Goal: Task Accomplishment & Management: Use online tool/utility

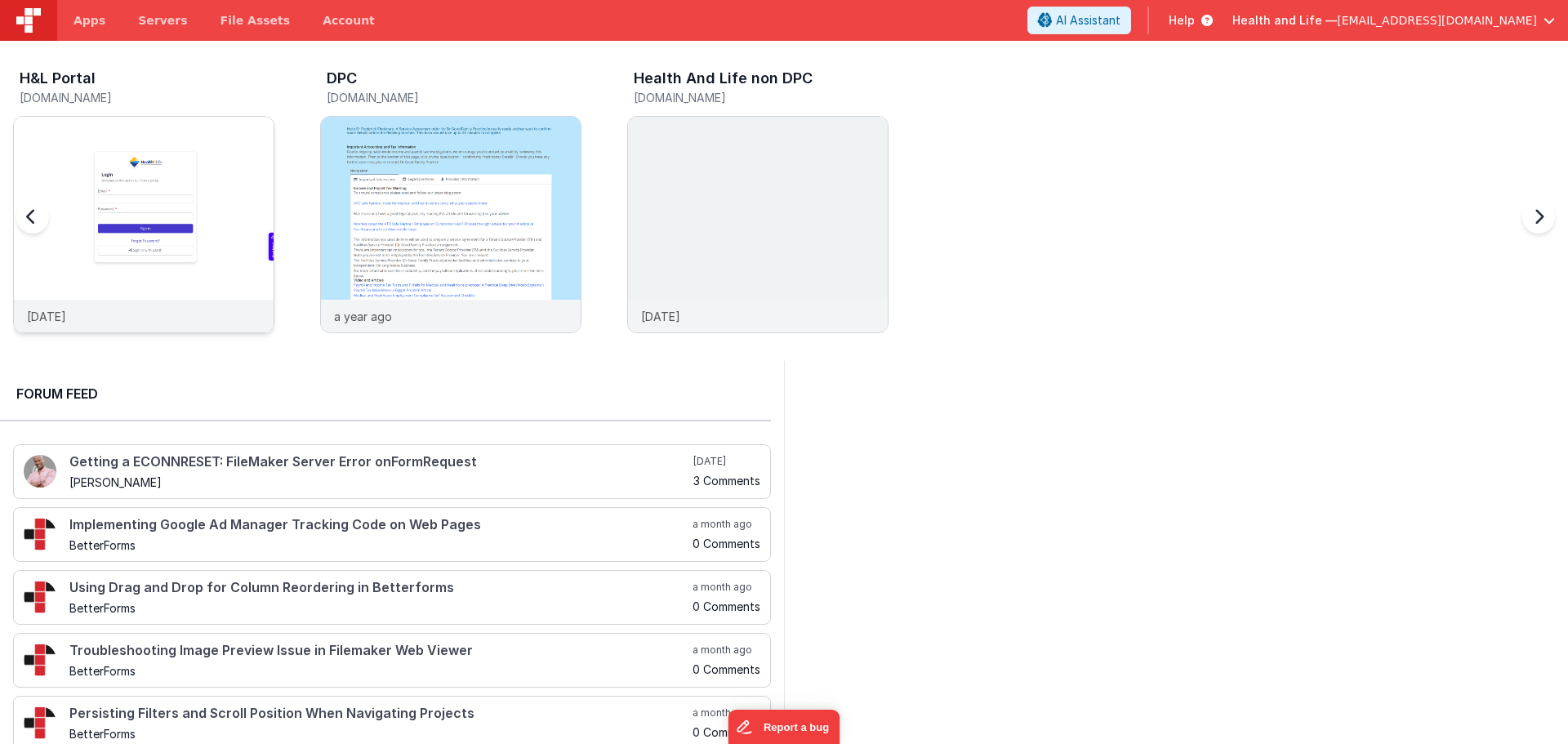
click at [190, 142] on img at bounding box center [144, 246] width 260 height 260
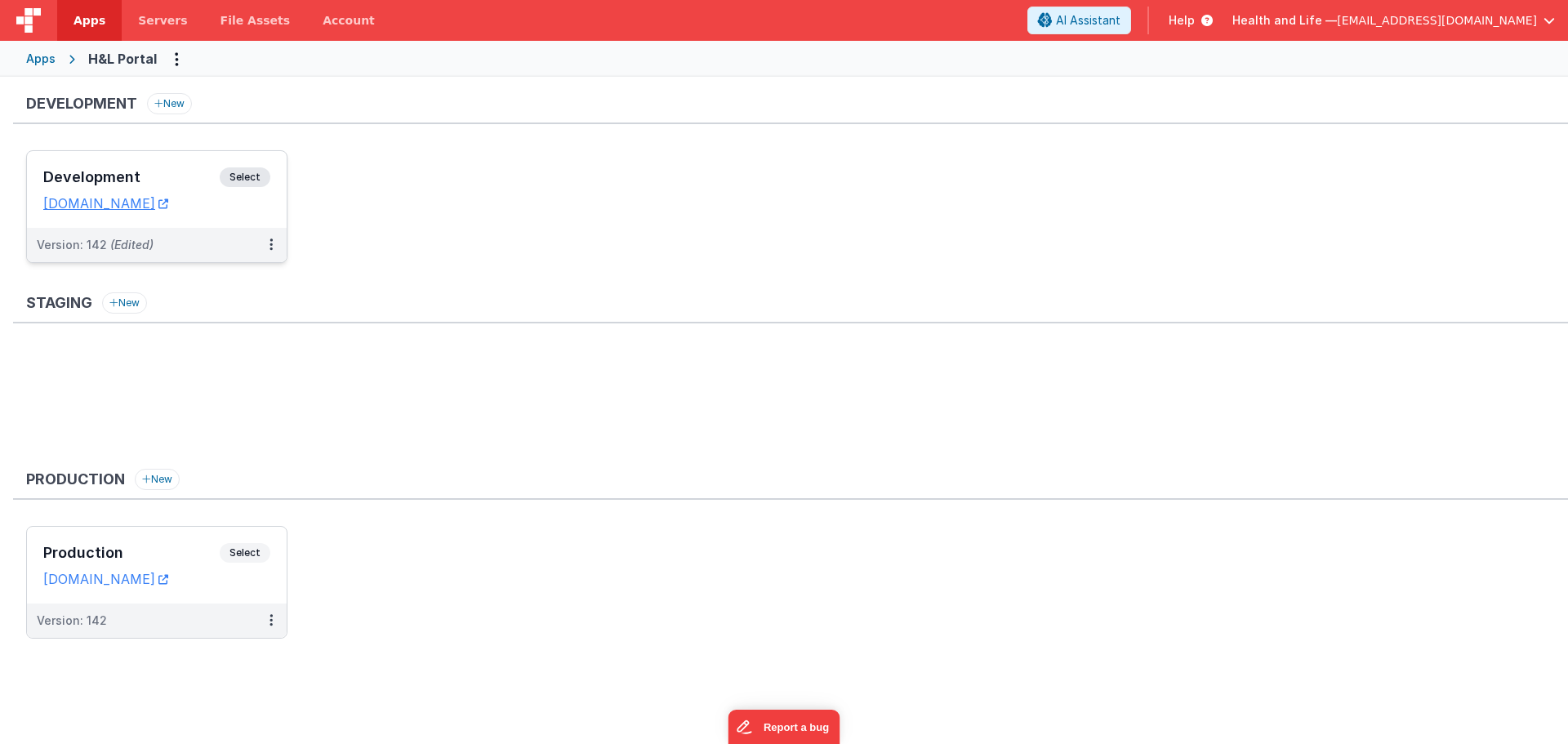
click at [249, 172] on span "Select" at bounding box center [245, 177] width 51 height 20
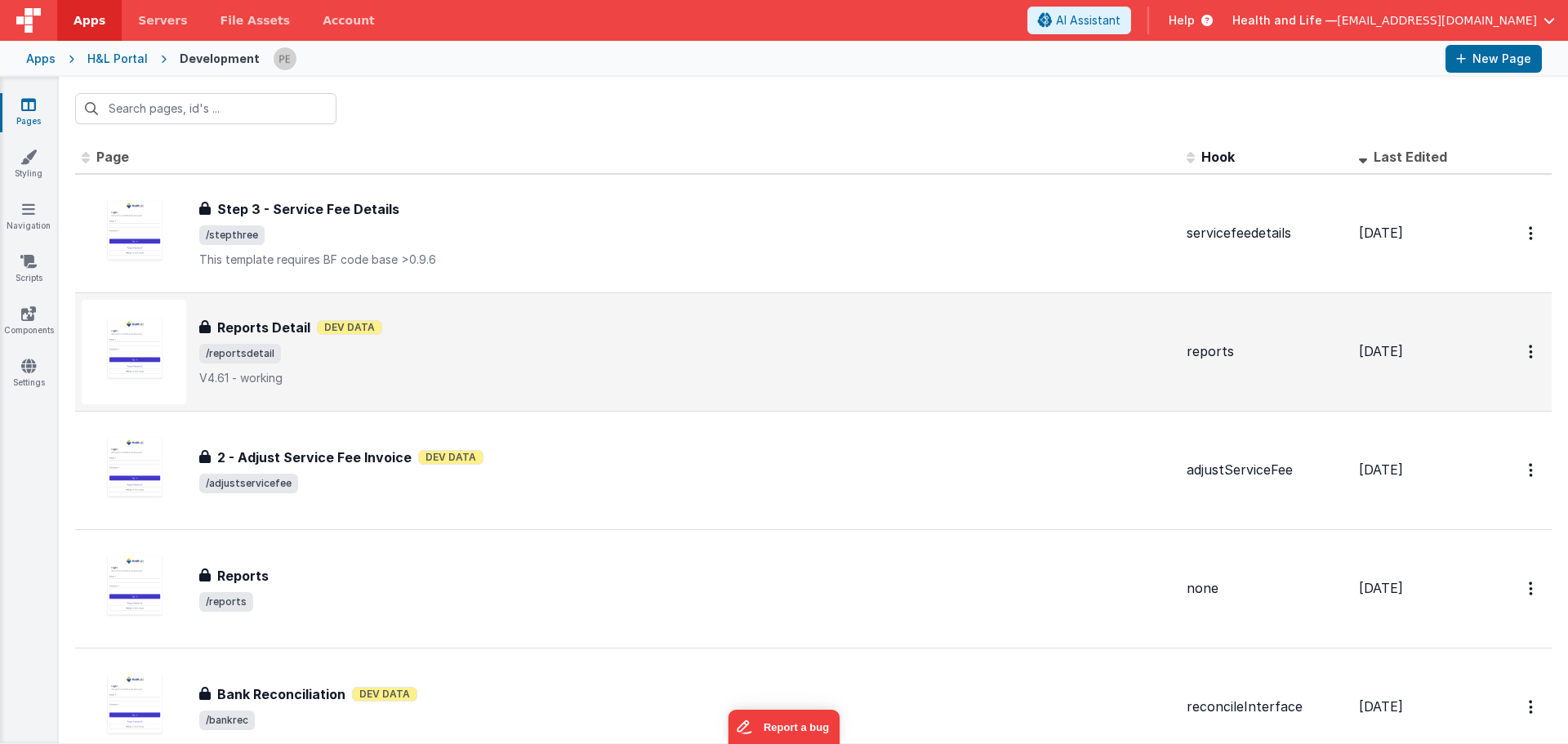
click at [434, 335] on div "Reports Detail Dev Data" at bounding box center [686, 328] width 974 height 20
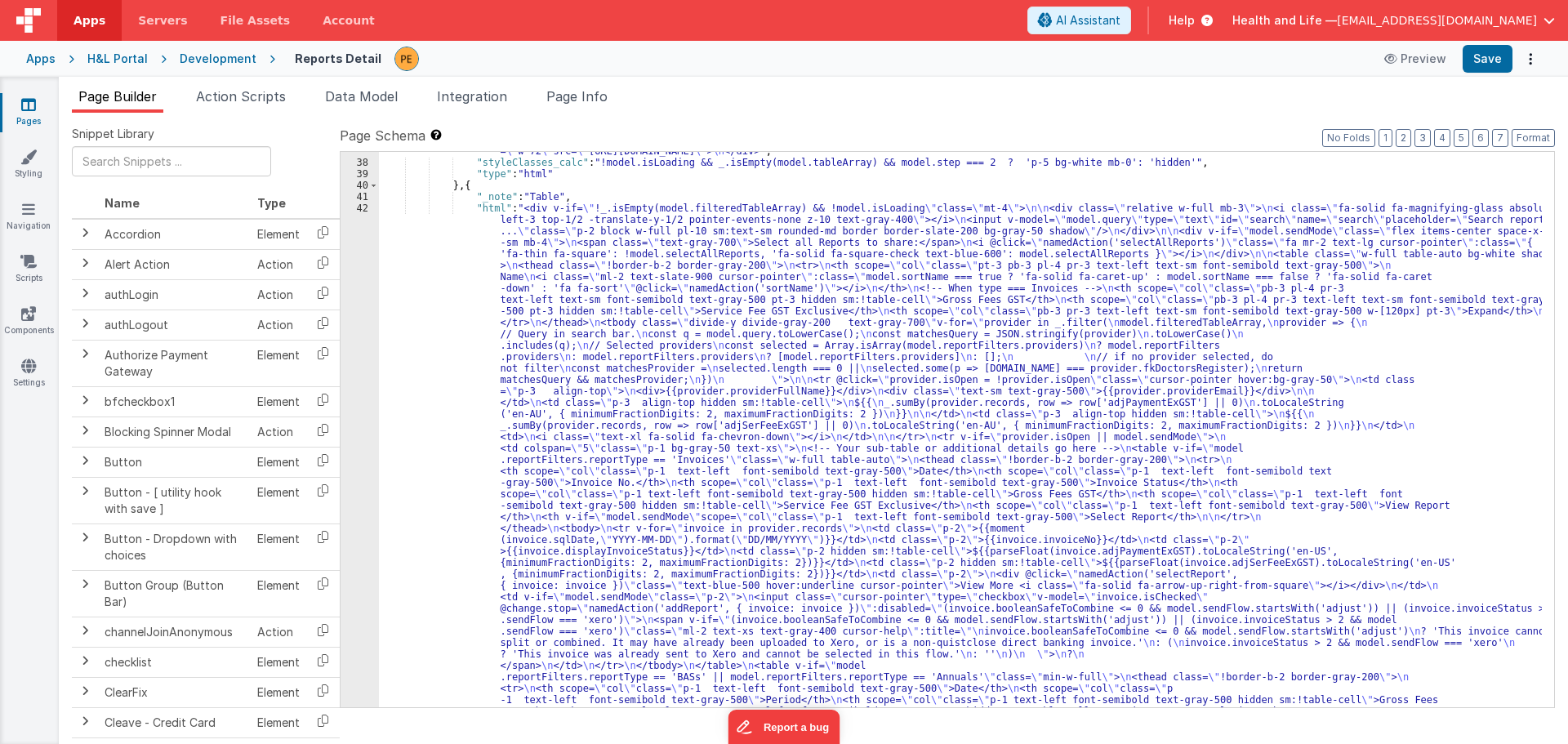
scroll to position [1372, 0]
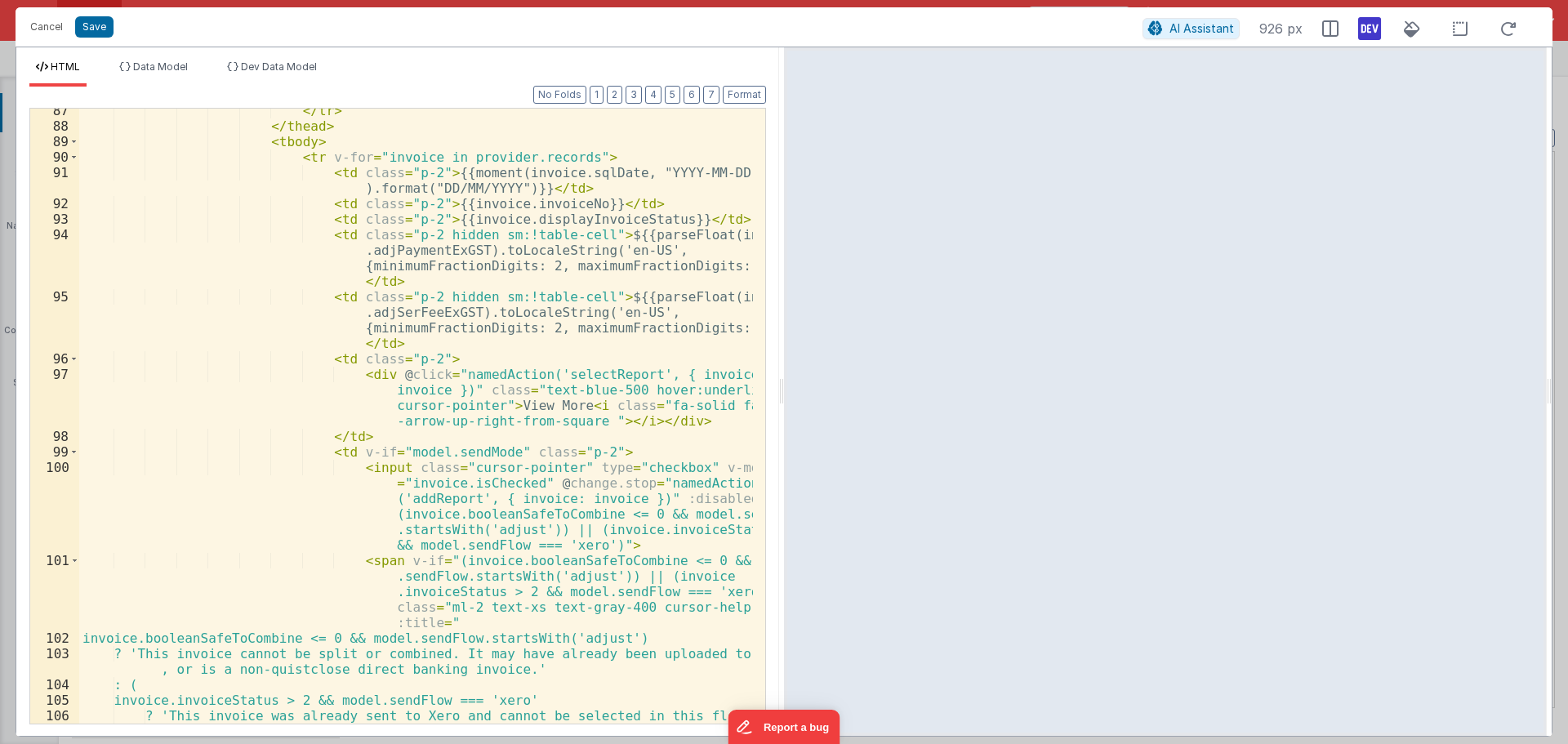
scroll to position [1714, 0]
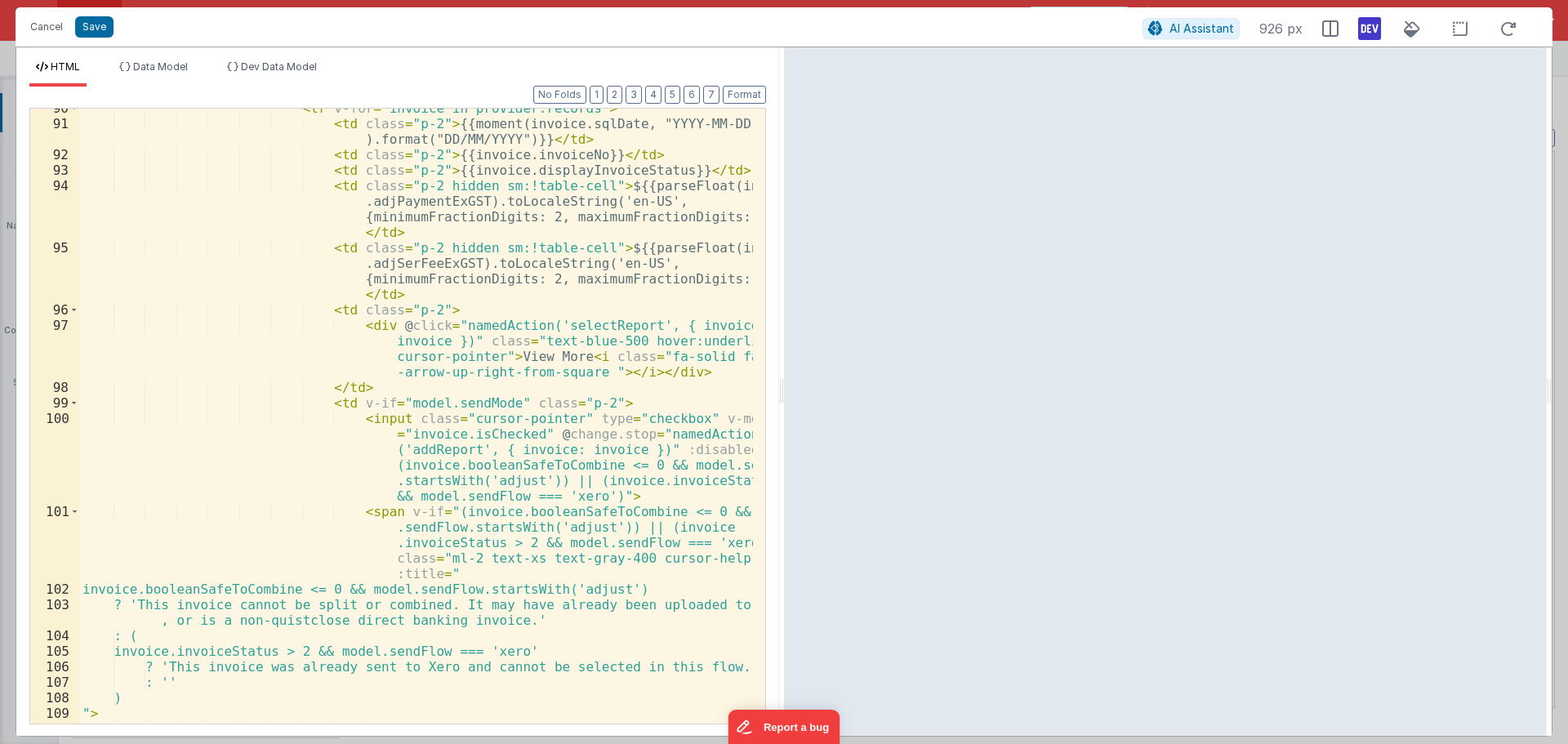
click at [441, 544] on div "< tr v-for = "invoice in provider.records" > < td class = "p-2" > {{moment(invo…" at bounding box center [416, 423] width 674 height 646
click at [660, 481] on div "< tr v-for = "invoice in provider.records" > < td class = "p-2" > {{moment(invo…" at bounding box center [416, 423] width 674 height 646
click at [255, 650] on div "< tr v-for = "invoice in provider.records" > < td class = "p-2" > {{moment(invo…" at bounding box center [416, 423] width 674 height 646
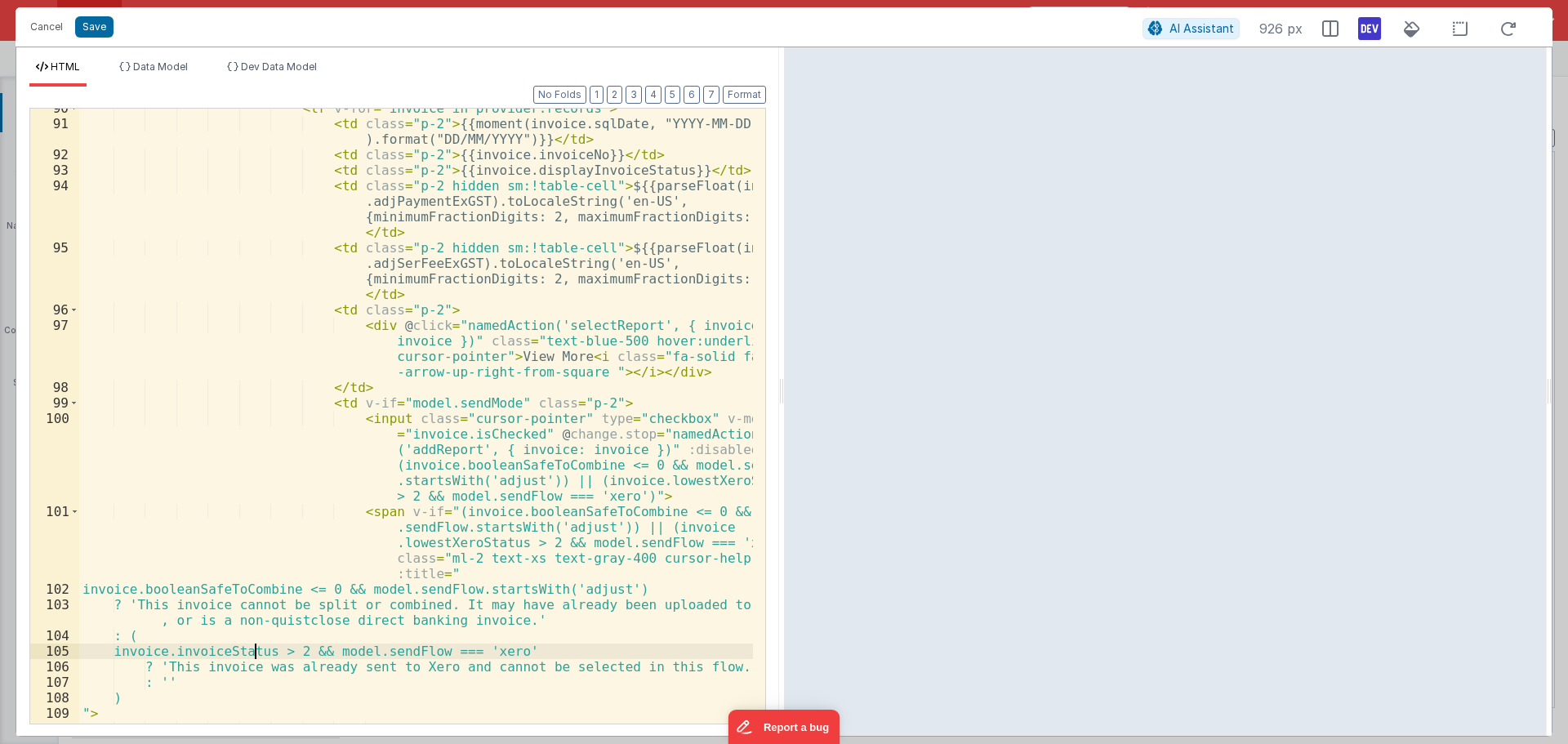
click at [255, 650] on div "< tr v-for = "invoice in provider.records" > < td class = "p-2" > {{moment(invo…" at bounding box center [416, 423] width 674 height 646
click at [392, 360] on div "< tr v-for = "invoice in provider.records" > < td class = "p-2" > {{moment(invo…" at bounding box center [416, 423] width 674 height 646
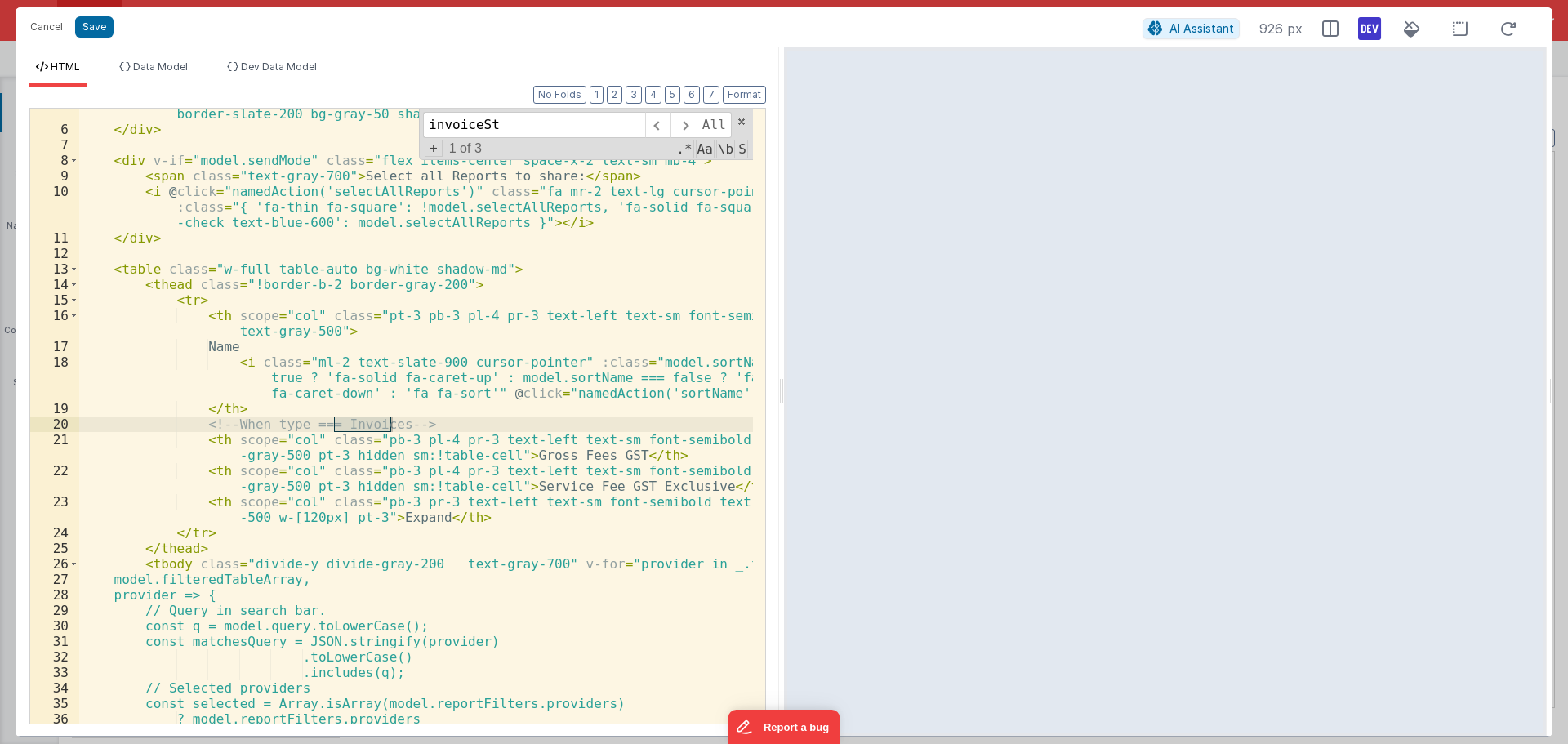
scroll to position [1477, 0]
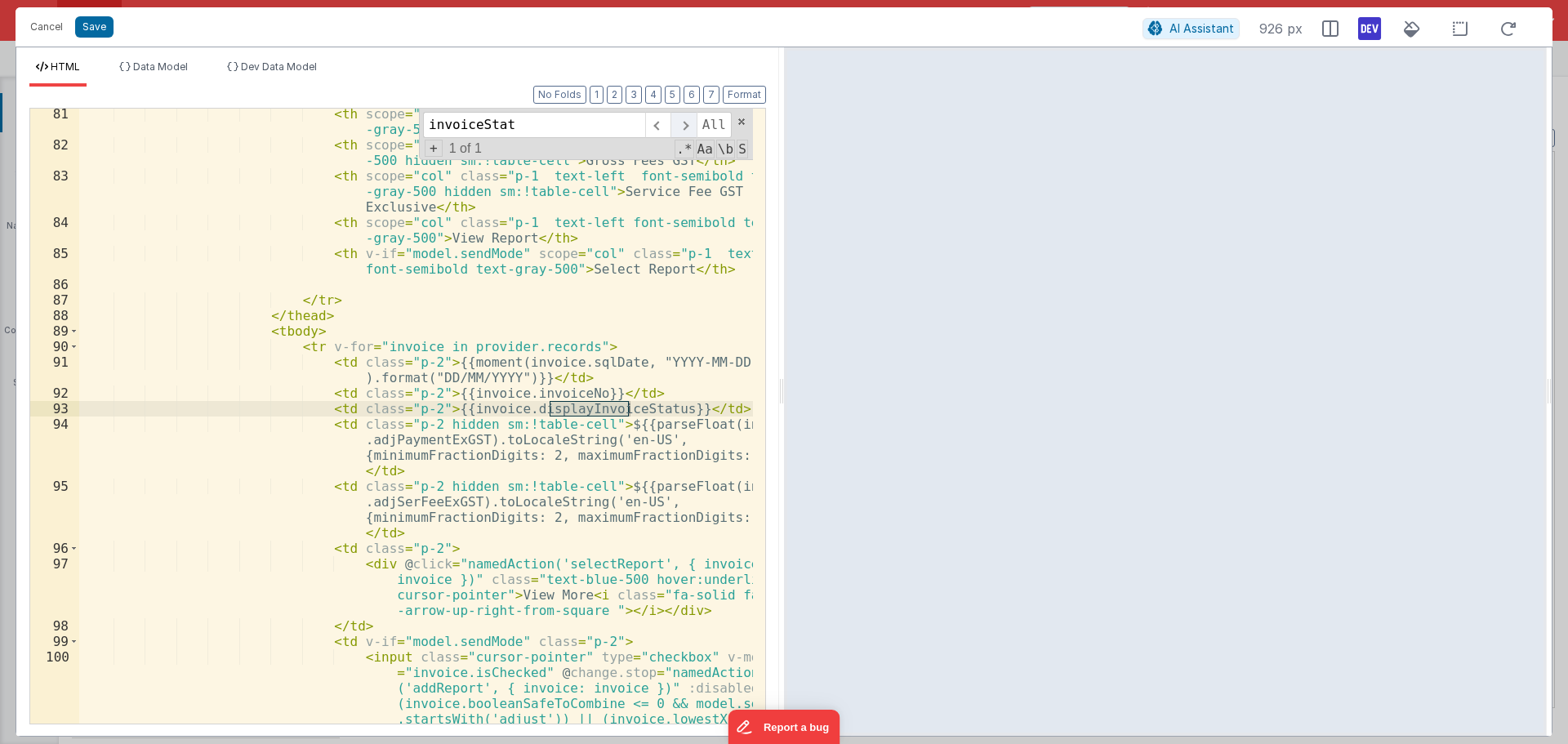
type input "invoiceStat"
click at [691, 124] on span at bounding box center [683, 125] width 26 height 27
click at [737, 121] on span at bounding box center [742, 122] width 12 height 12
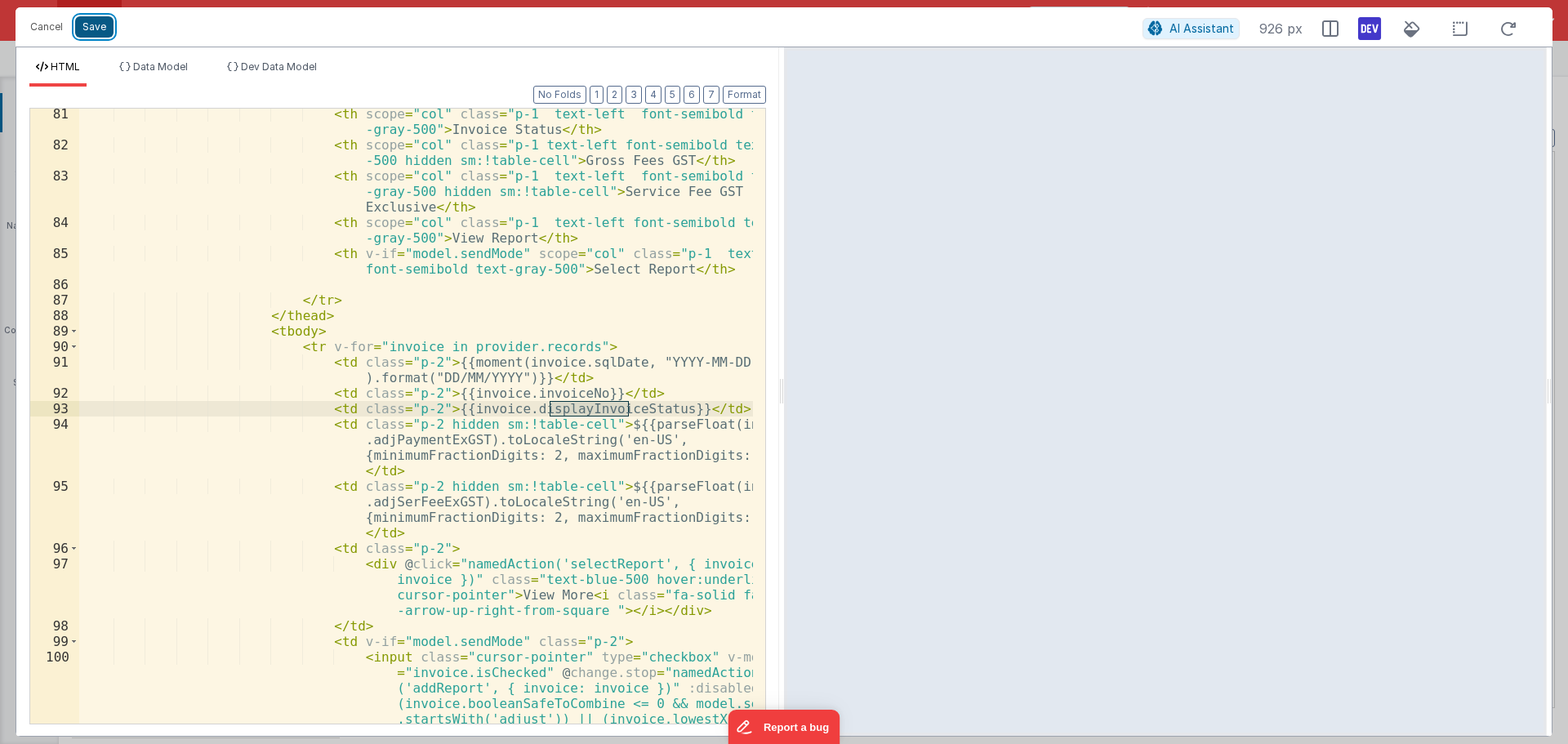
click at [101, 32] on button "Save" at bounding box center [95, 27] width 38 height 22
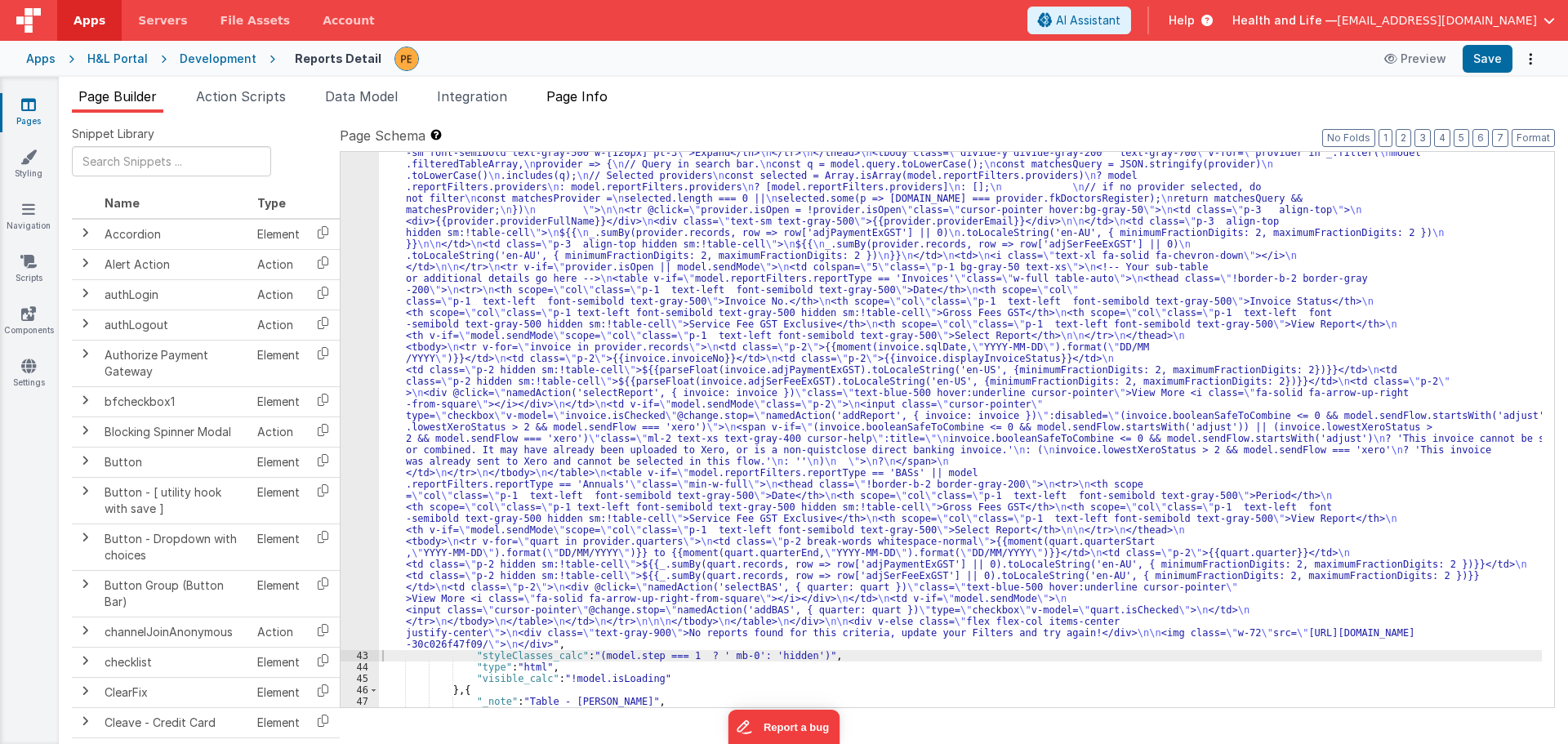
click at [592, 95] on span "Page Info" at bounding box center [577, 96] width 61 height 17
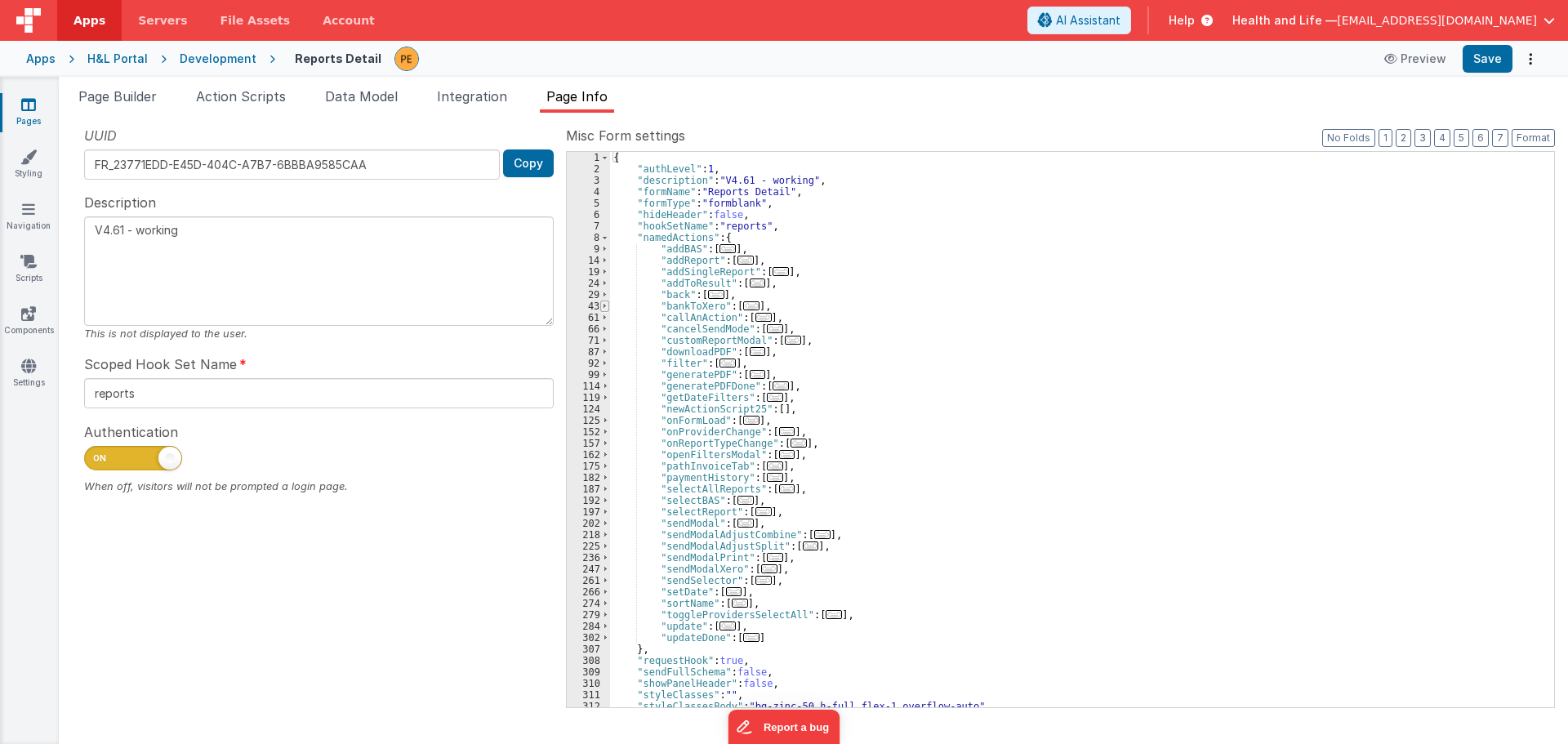
click at [601, 305] on span at bounding box center [605, 306] width 9 height 12
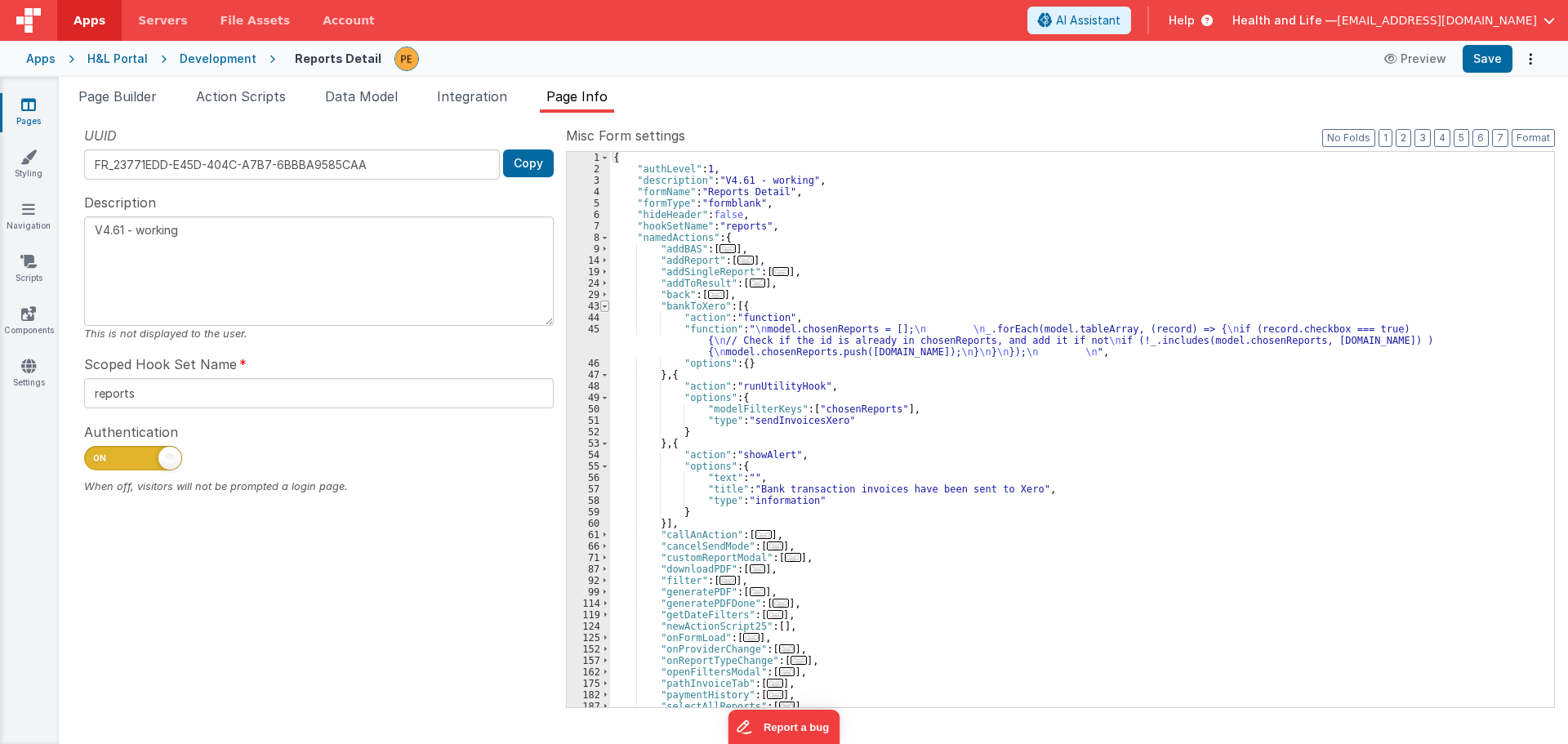
click at [601, 305] on span at bounding box center [605, 306] width 9 height 12
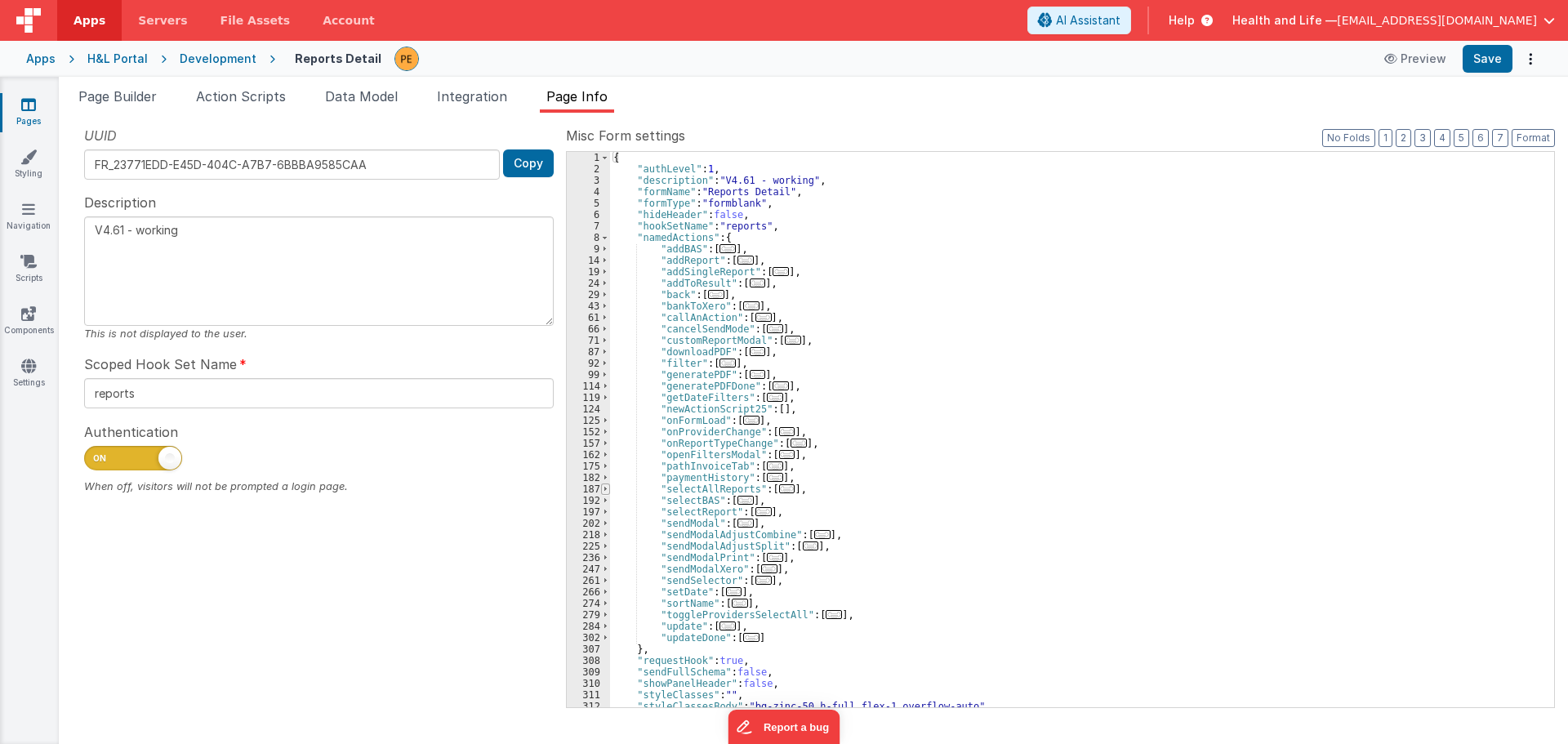
click at [606, 486] on span at bounding box center [606, 489] width 9 height 12
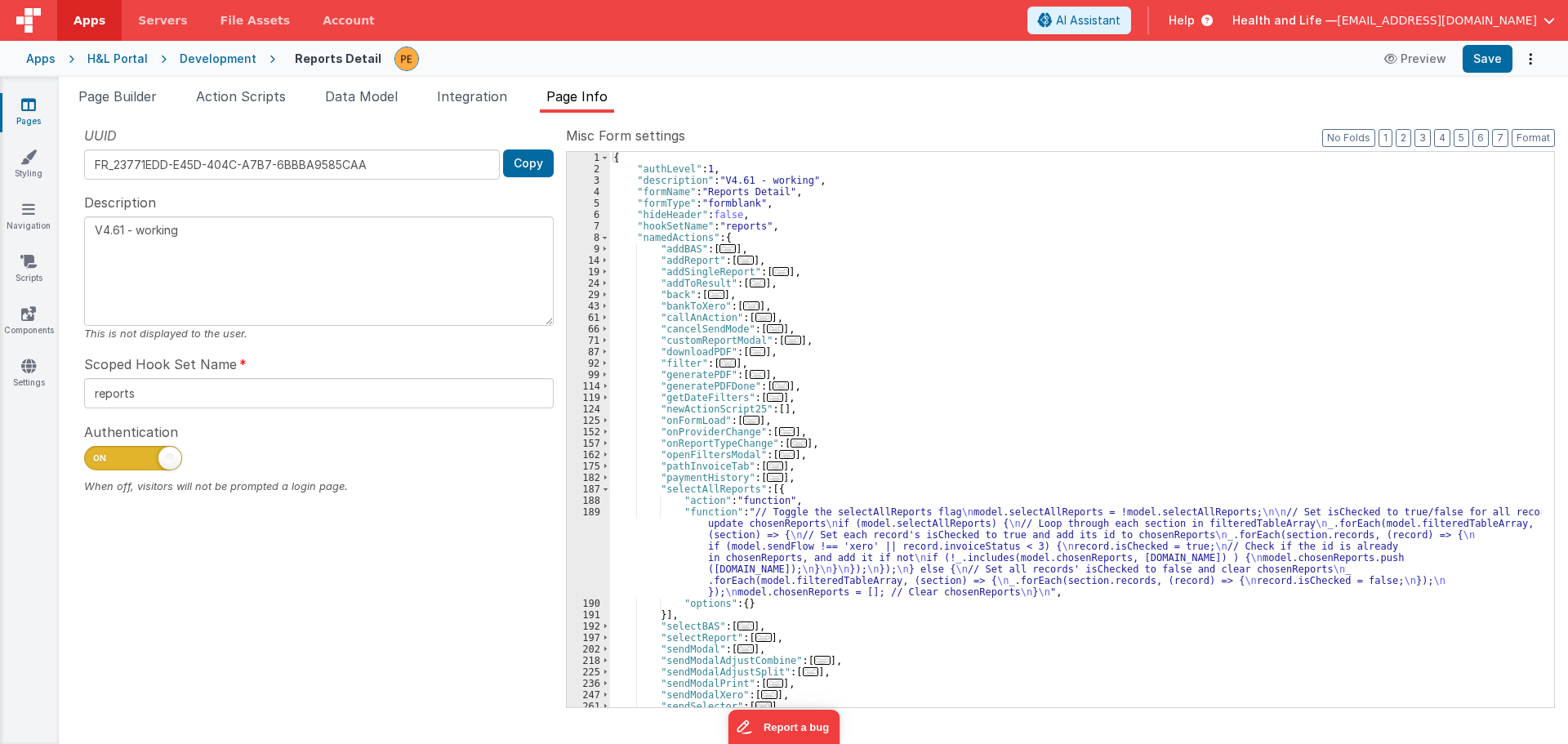
click at [722, 541] on div "{ "authLevel" : 1 , "description" : "V4.61 - working" , "formName" : "Reports D…" at bounding box center [1075, 440] width 932 height 578
click at [577, 539] on div "189" at bounding box center [588, 552] width 43 height 91
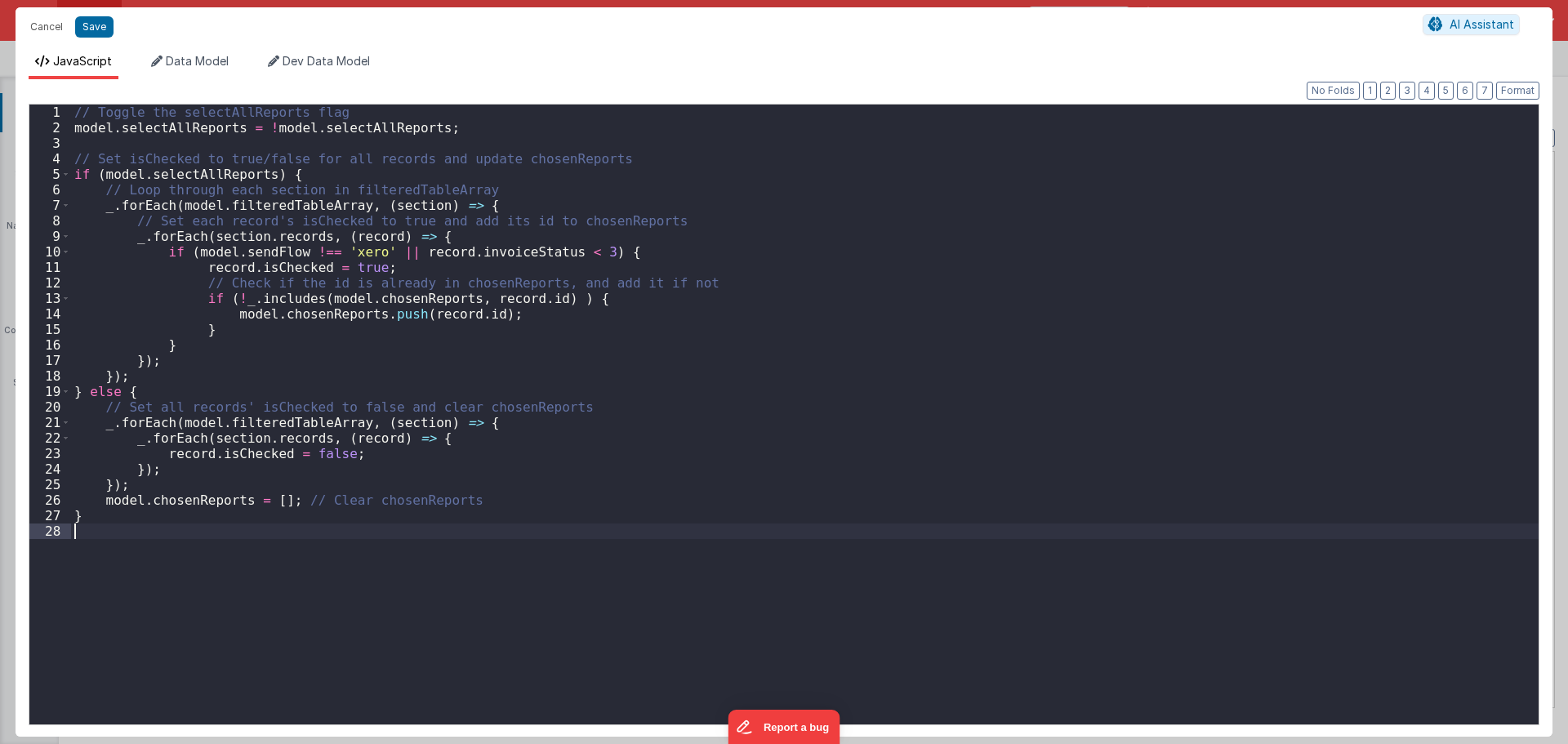
click at [488, 253] on div "// Toggle the selectAllReports flag model . selectAllReports = ! model . select…" at bounding box center [805, 430] width 1468 height 651
click at [99, 27] on button "Save" at bounding box center [95, 27] width 38 height 22
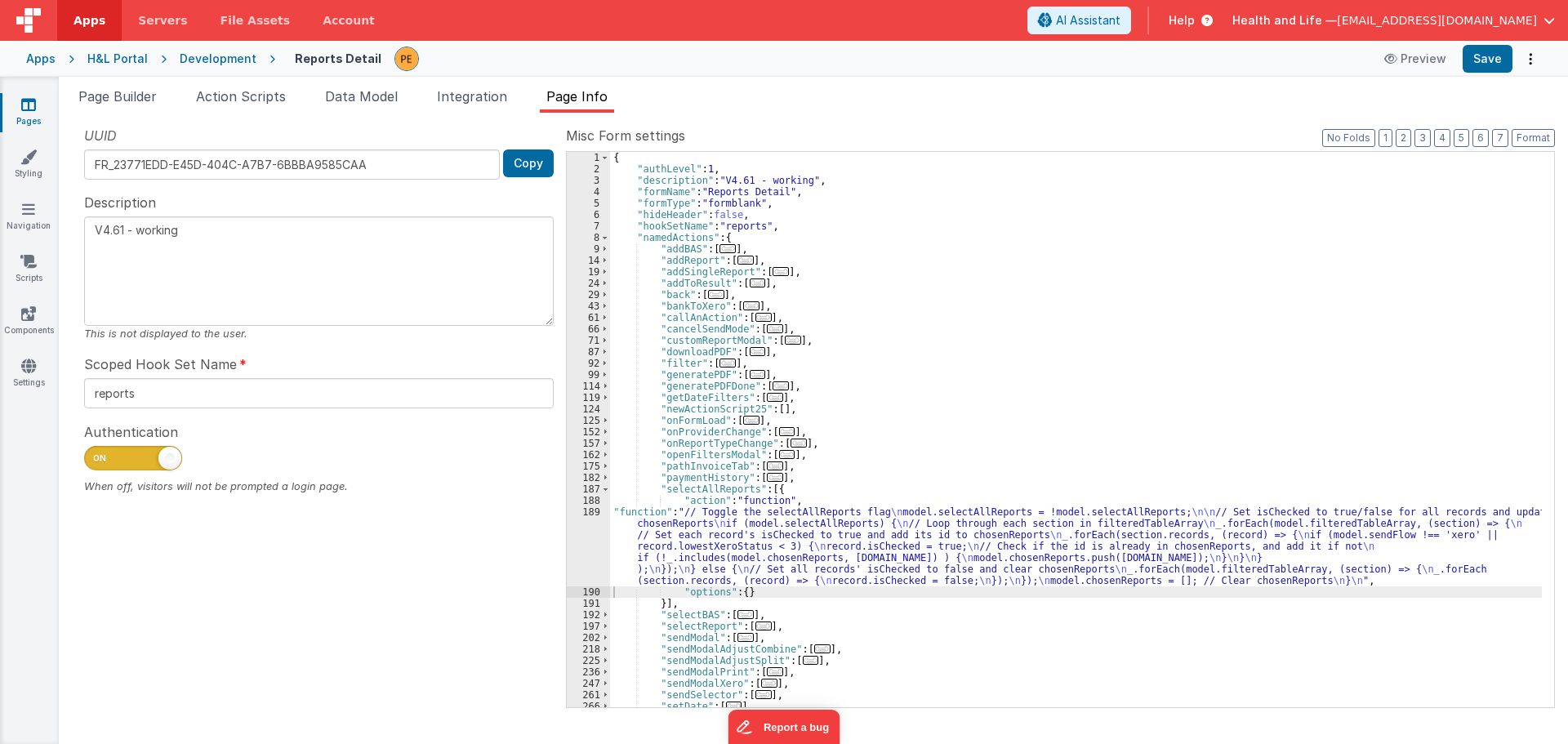
click at [830, 401] on div "{ "authLevel" : 1 , "description" : "V4.61 - working" , "formName" : "Reports D…" at bounding box center [1075, 440] width 932 height 578
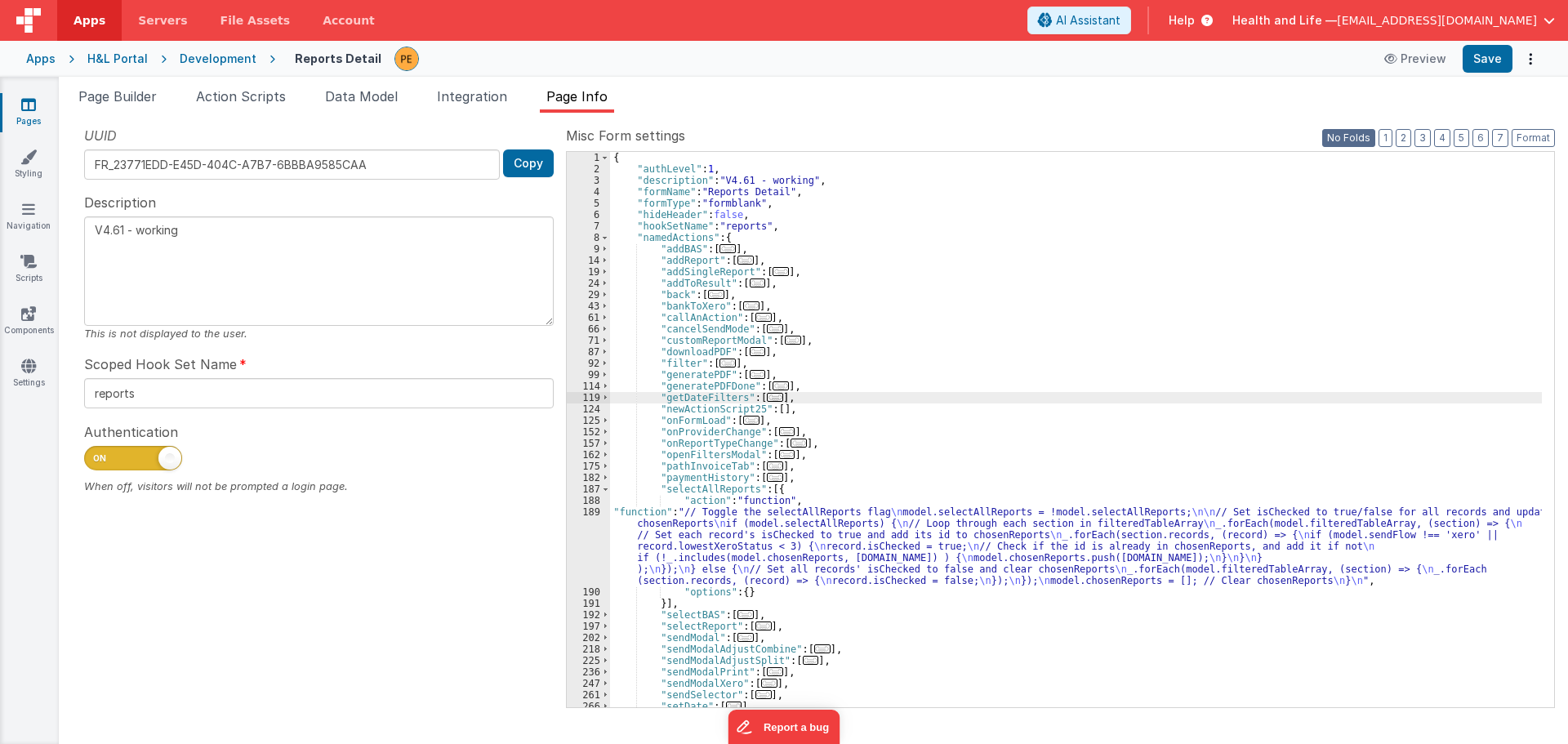
click at [1368, 137] on button "No Folds" at bounding box center [1349, 139] width 53 height 18
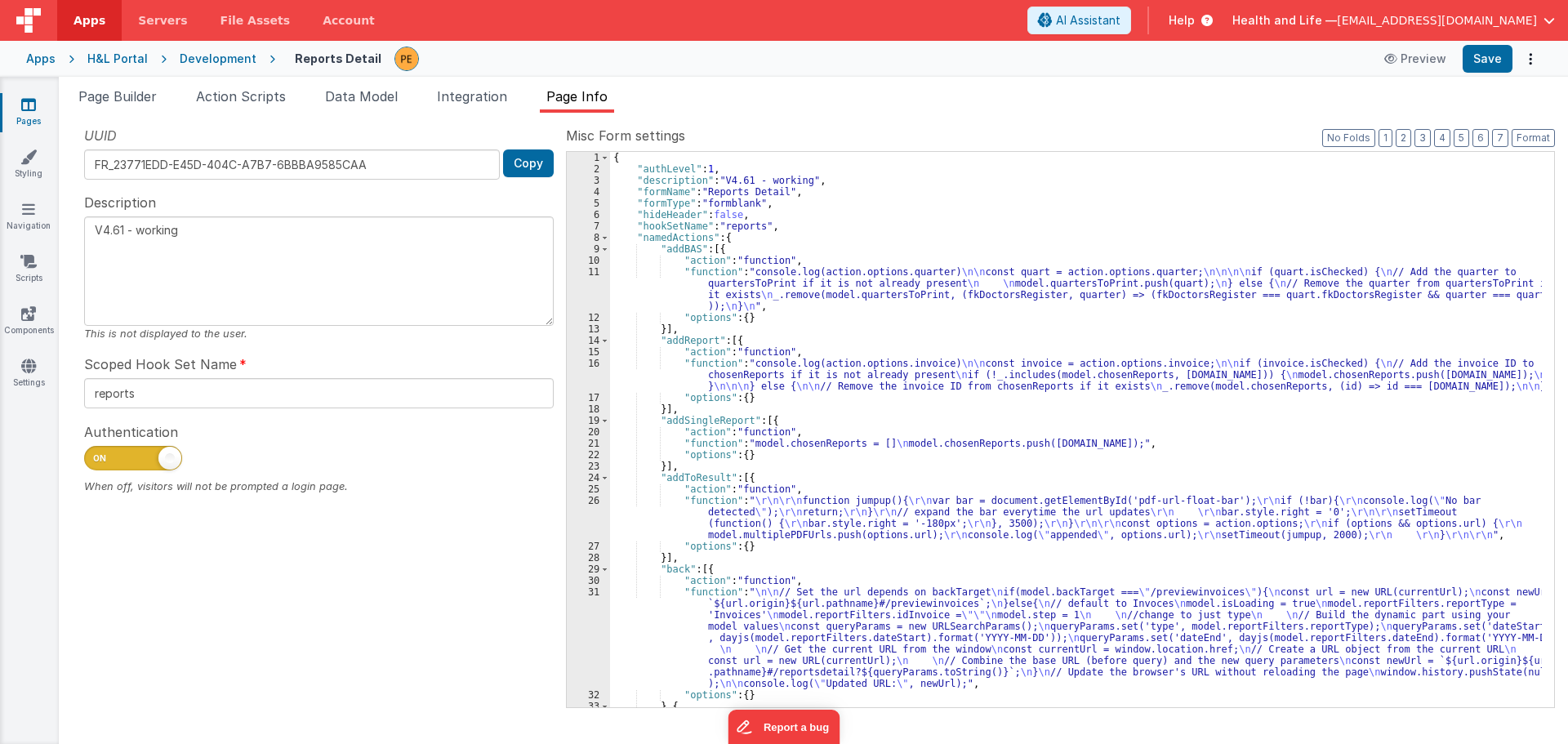
click at [1007, 294] on div "{ "authLevel" : 1 , "description" : "V4.61 - working" , "formName" : "Reports D…" at bounding box center [1075, 440] width 932 height 578
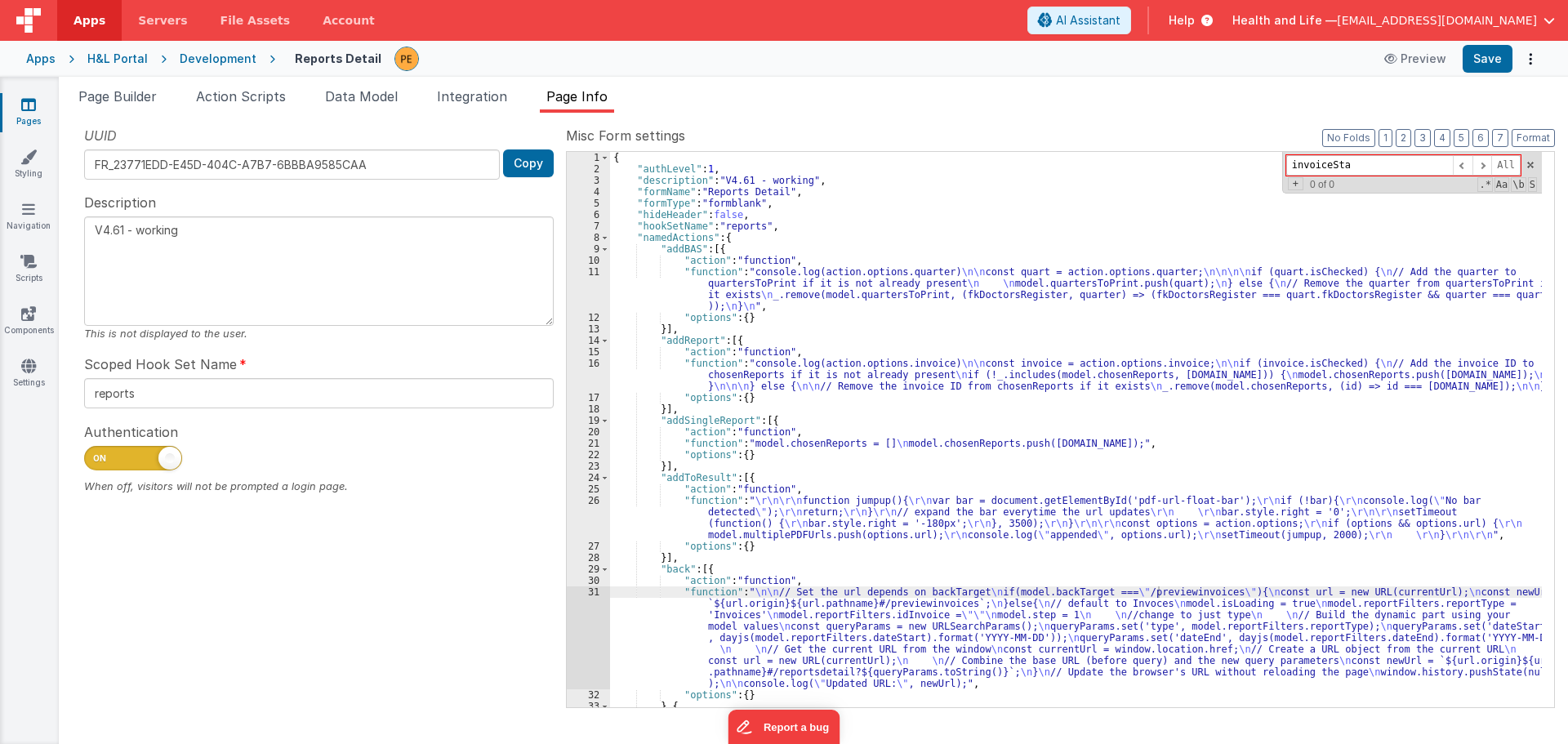
type input "invoiceSta"
click at [1227, 221] on div "{ "authLevel" : 1 , "description" : "V4.61 - working" , "formName" : "Reports D…" at bounding box center [1075, 440] width 932 height 578
click at [1533, 163] on span at bounding box center [1531, 165] width 12 height 12
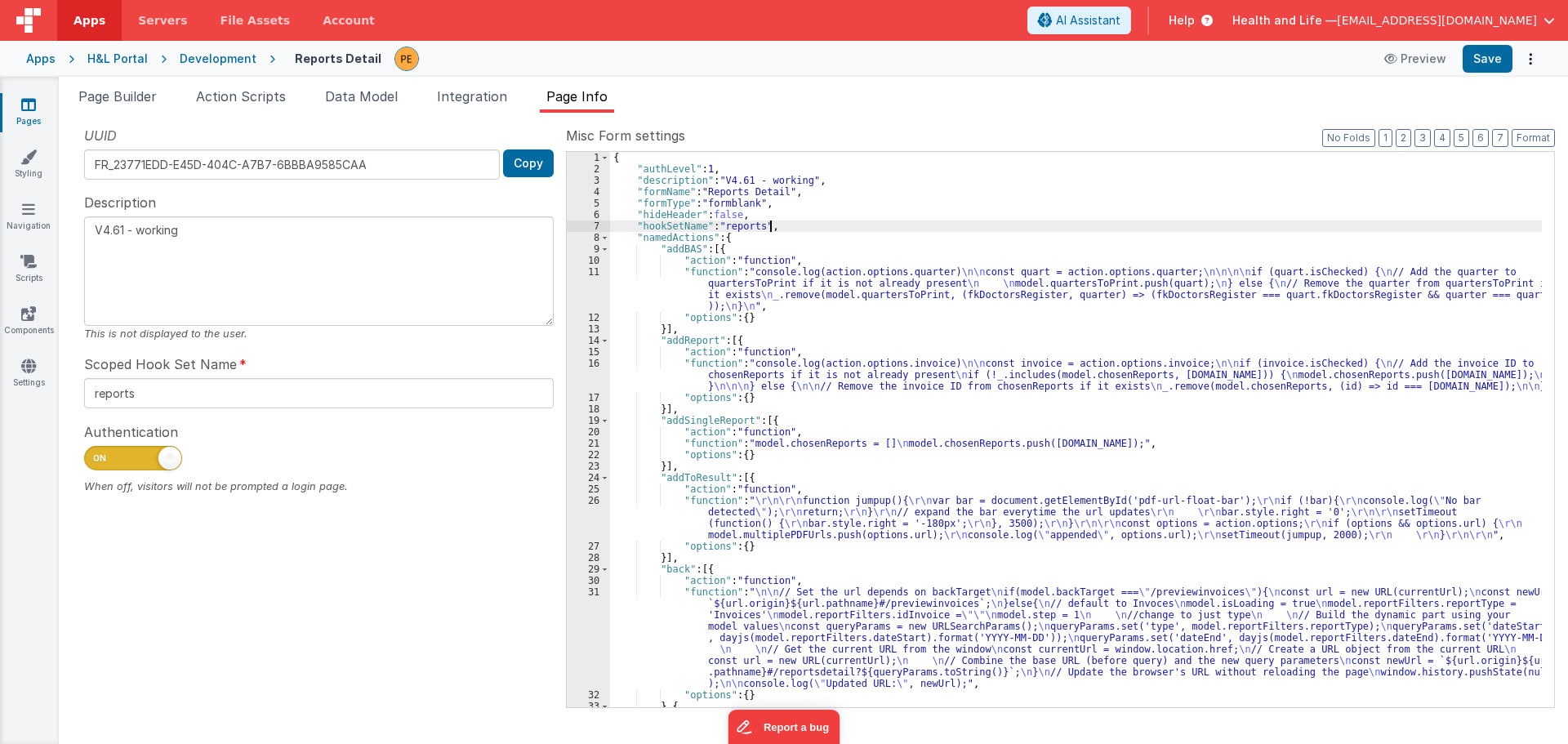
click at [853, 294] on div "{ "authLevel" : 1 , "description" : "V4.61 - working" , "formName" : "Reports D…" at bounding box center [1075, 440] width 932 height 578
click at [1496, 51] on button "Save" at bounding box center [1488, 58] width 50 height 27
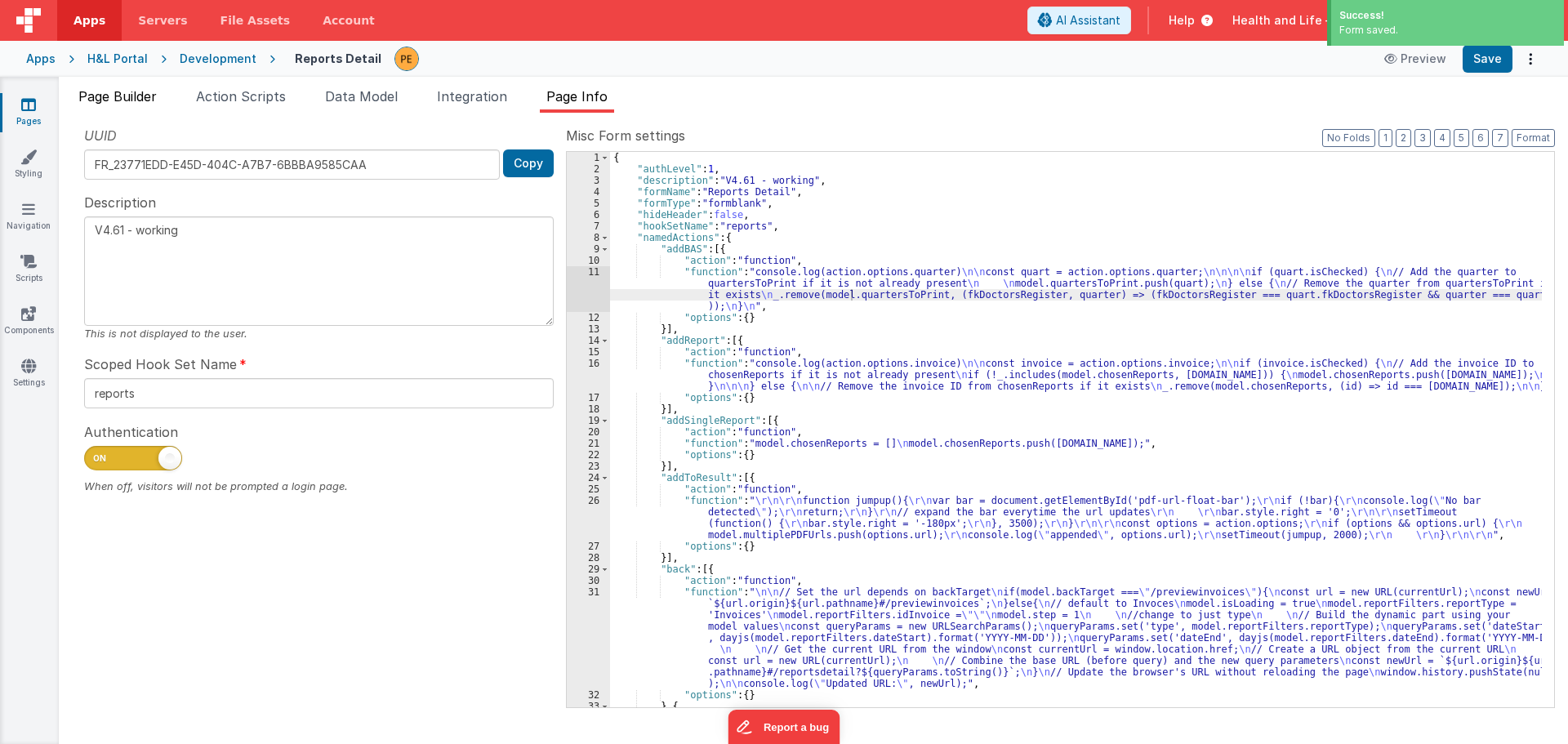
click at [154, 99] on span "Page Builder" at bounding box center [118, 96] width 79 height 17
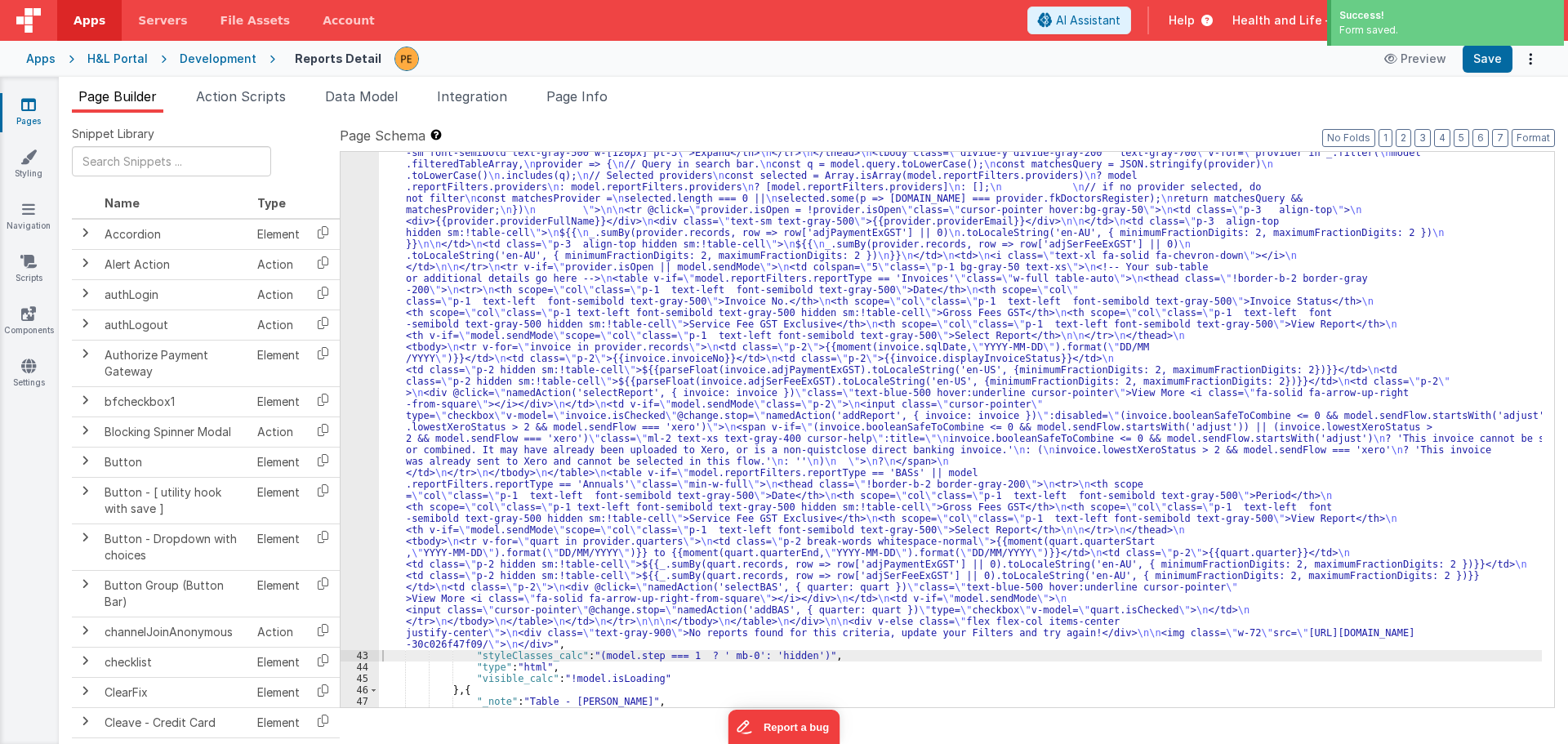
click at [449, 338] on div ""html" : "<div v-if= \" !_.isEmpty(model.filteredTableArray) && !model.isLoadin…" at bounding box center [961, 630] width 1163 height 1173
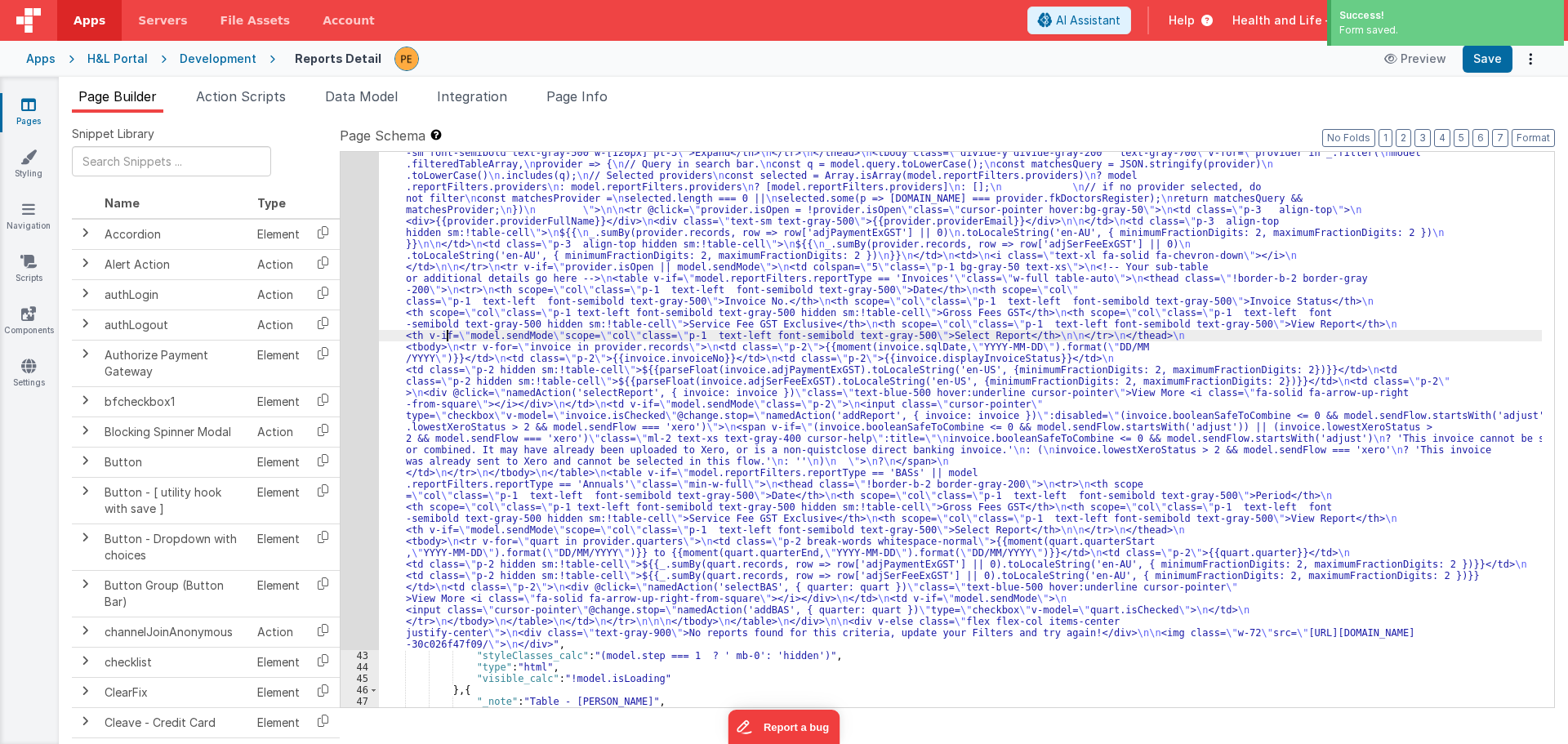
click at [375, 341] on div "42" at bounding box center [360, 347] width 38 height 605
click at [363, 341] on div "42" at bounding box center [360, 347] width 38 height 605
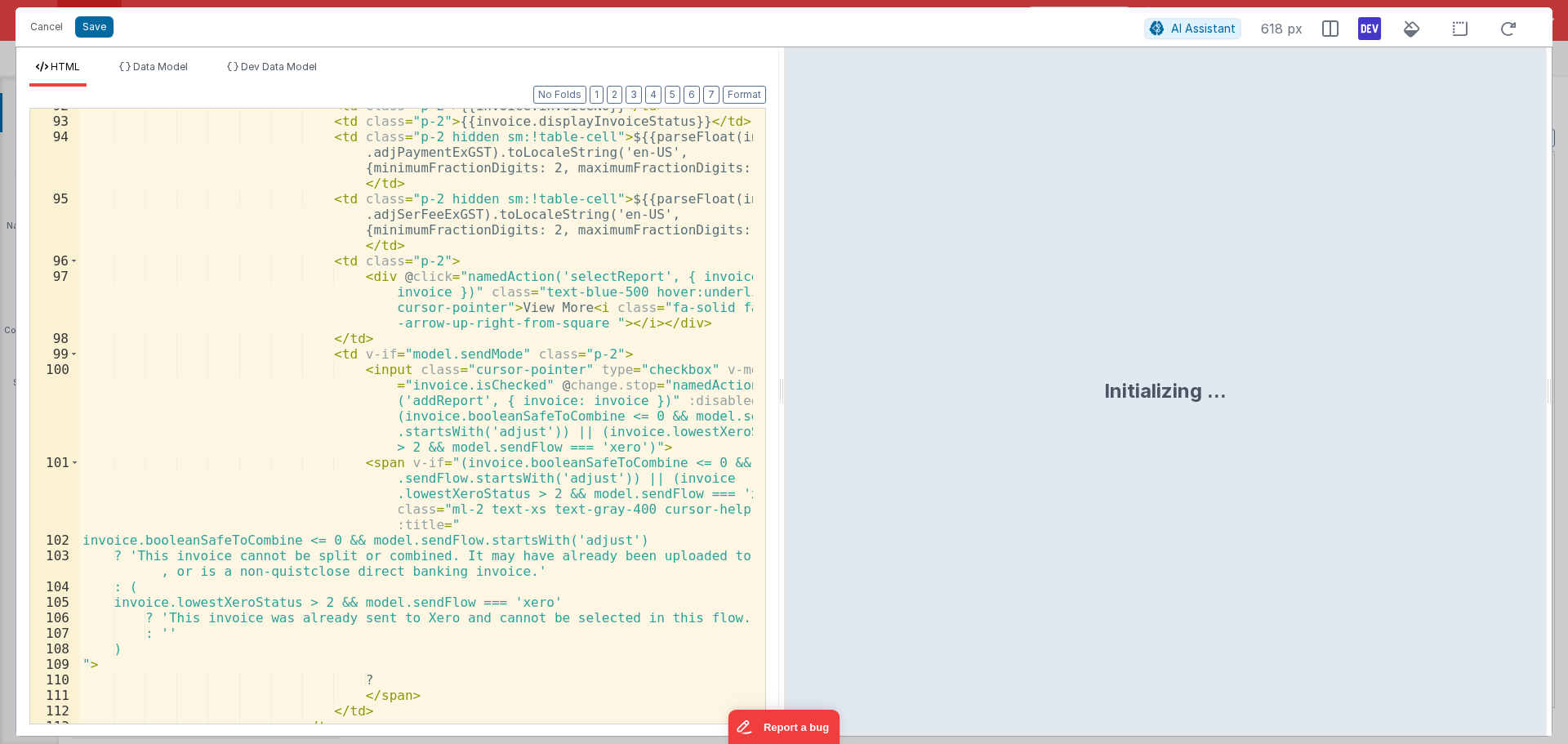
scroll to position [1763, 0]
click at [595, 429] on div "< td class = "p-2" > {{invoice.invoiceNo}} </ td > < td class = "p-2" > {{invoi…" at bounding box center [416, 421] width 674 height 646
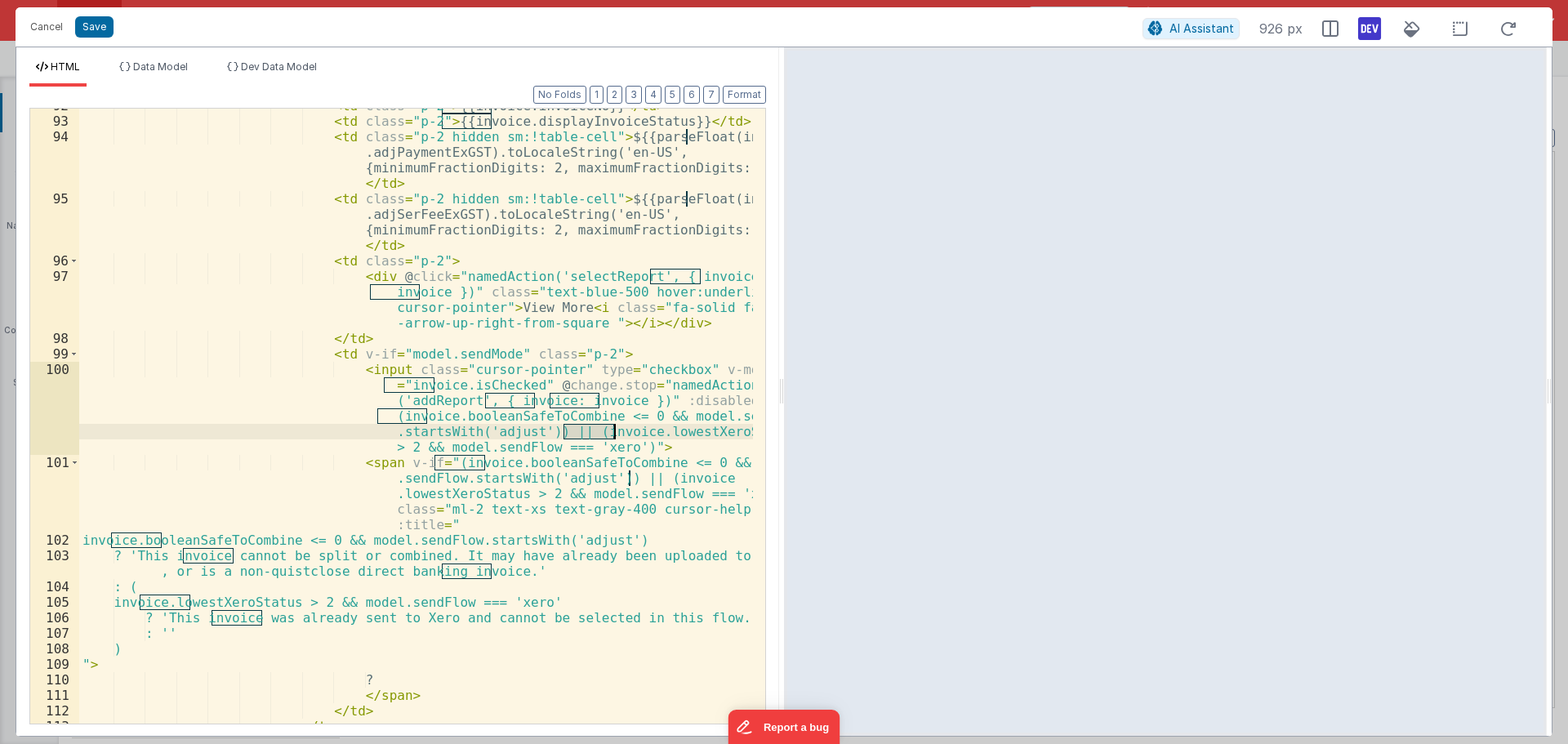
click at [661, 432] on div "< td class = "p-2" > {{invoice.invoiceNo}} </ td > < td class = "p-2" > {{invoi…" at bounding box center [416, 421] width 674 height 646
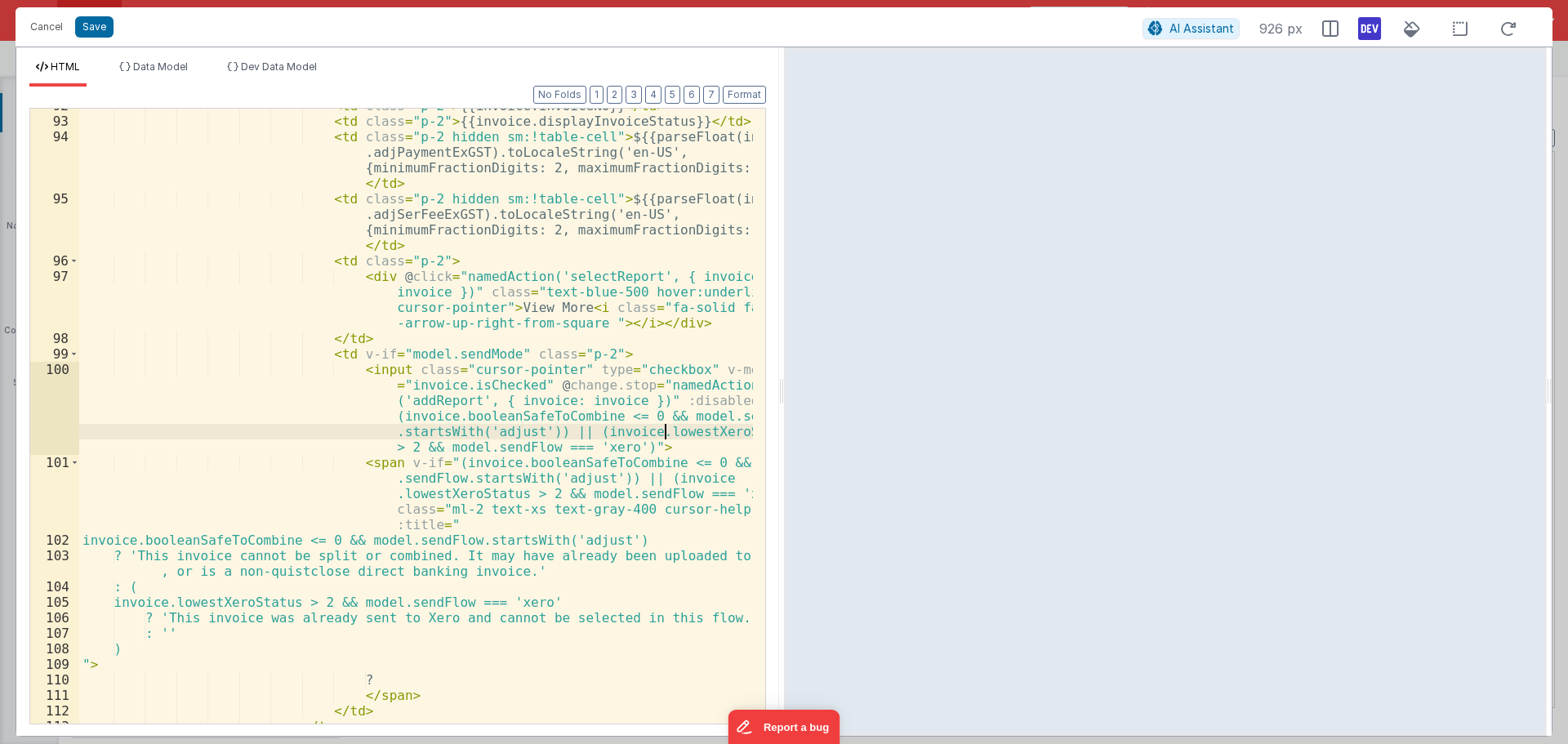
click at [661, 432] on div "< td class = "p-2" > {{invoice.invoiceNo}} </ td > < td class = "p-2" > {{invoi…" at bounding box center [416, 421] width 674 height 646
click at [34, 27] on button "Cancel" at bounding box center [46, 27] width 49 height 23
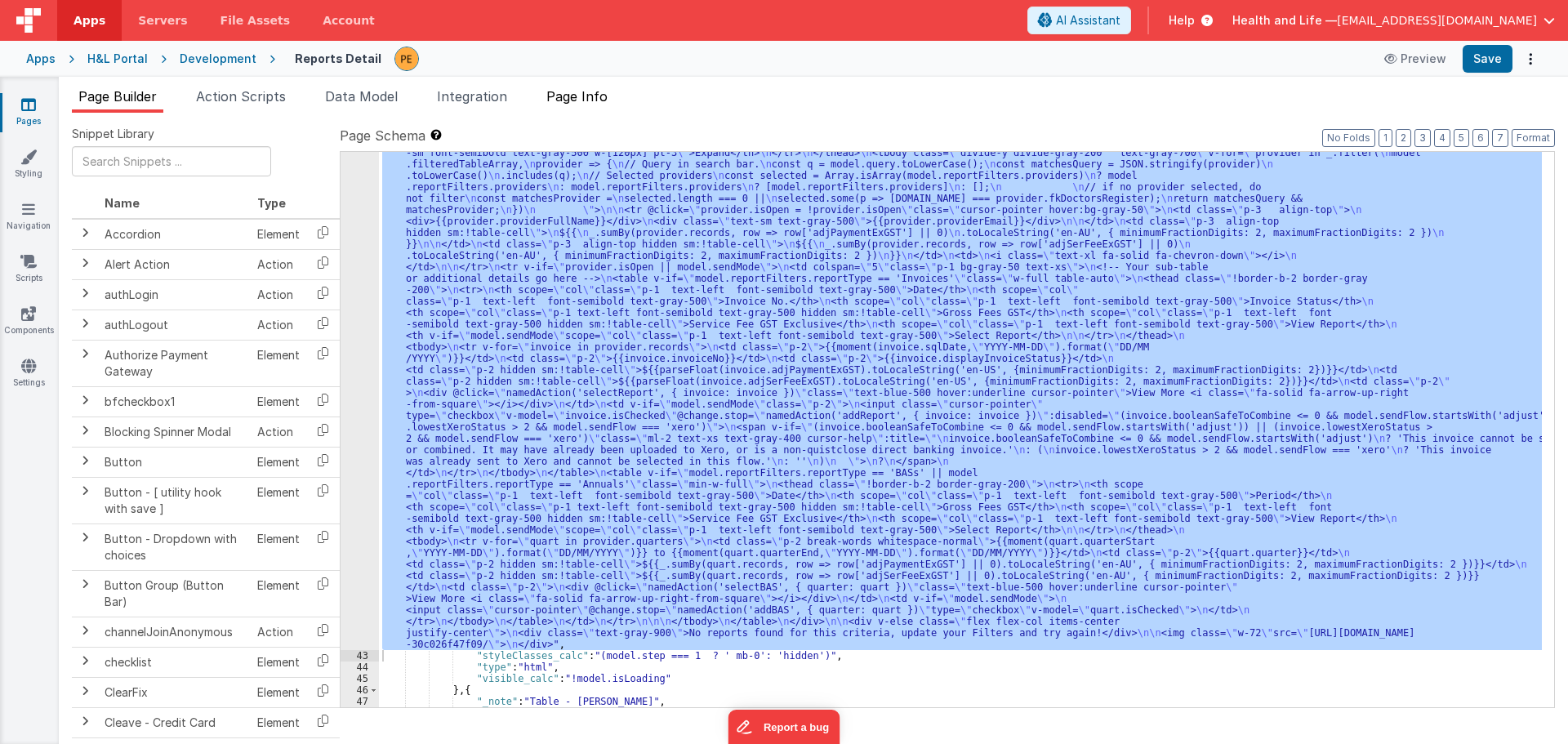
click at [586, 104] on span "Page Info" at bounding box center [577, 96] width 61 height 17
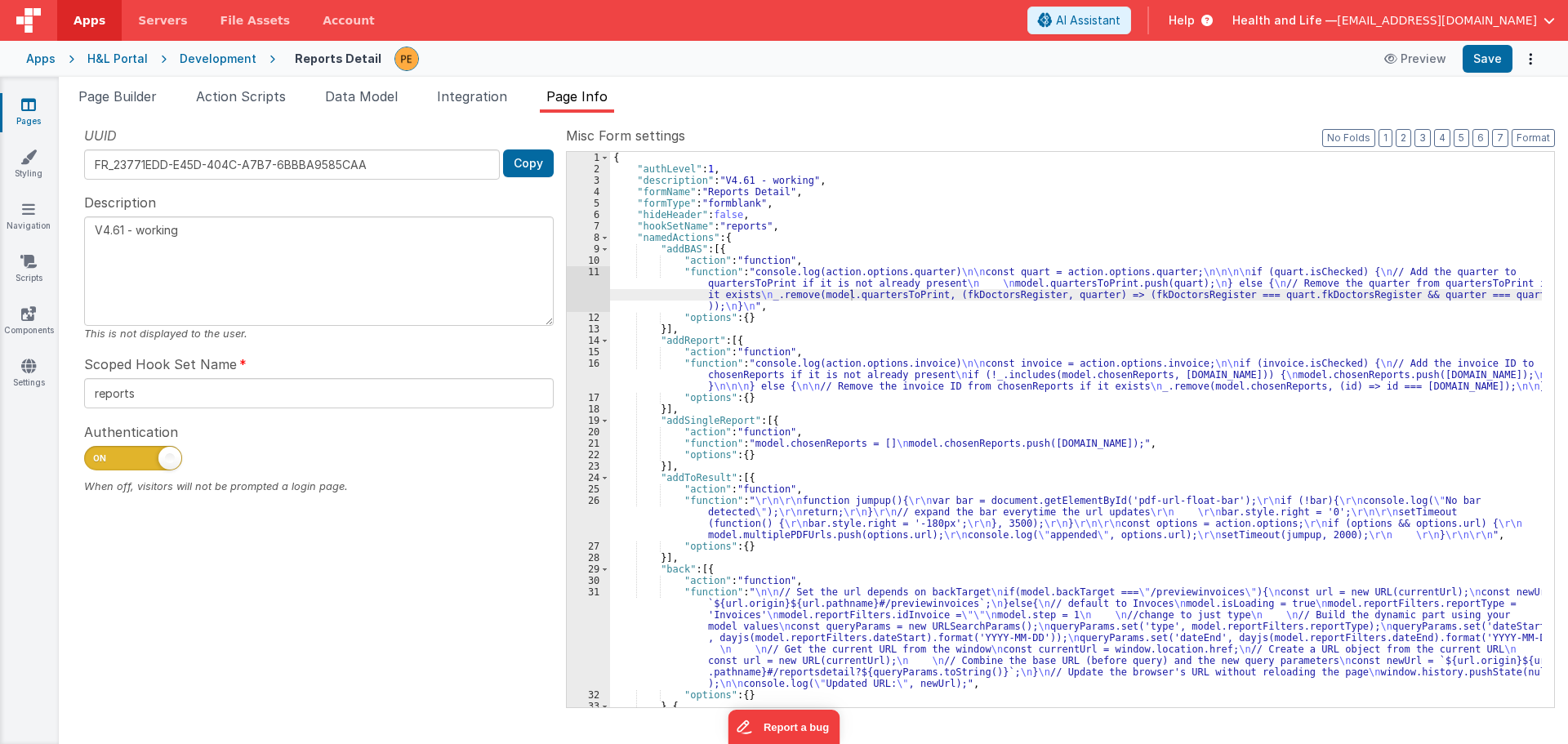
click at [1415, 135] on label "Misc Form settings" at bounding box center [1060, 136] width 989 height 20
click at [1411, 137] on button "2" at bounding box center [1403, 139] width 16 height 18
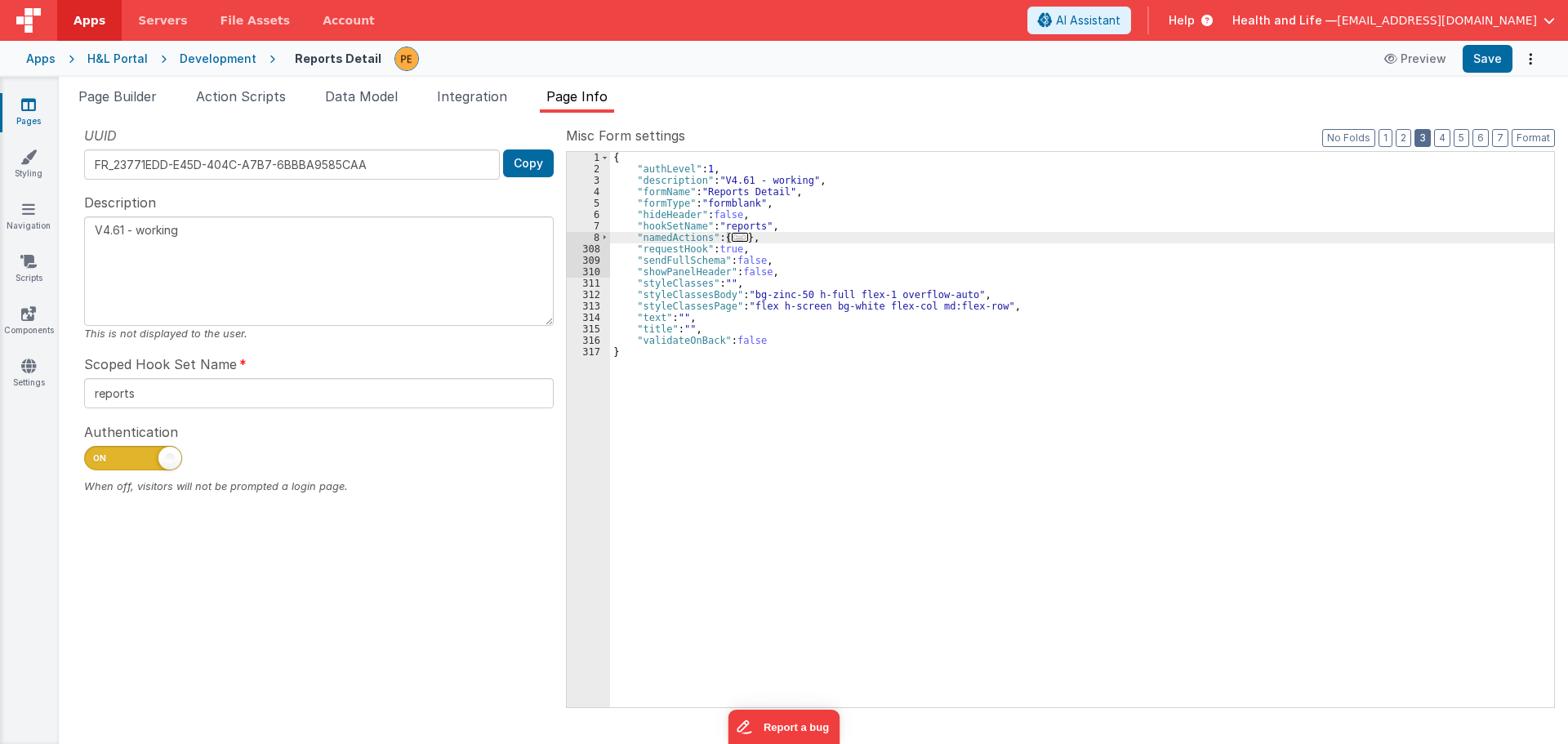
click at [1417, 137] on button "3" at bounding box center [1423, 139] width 17 height 18
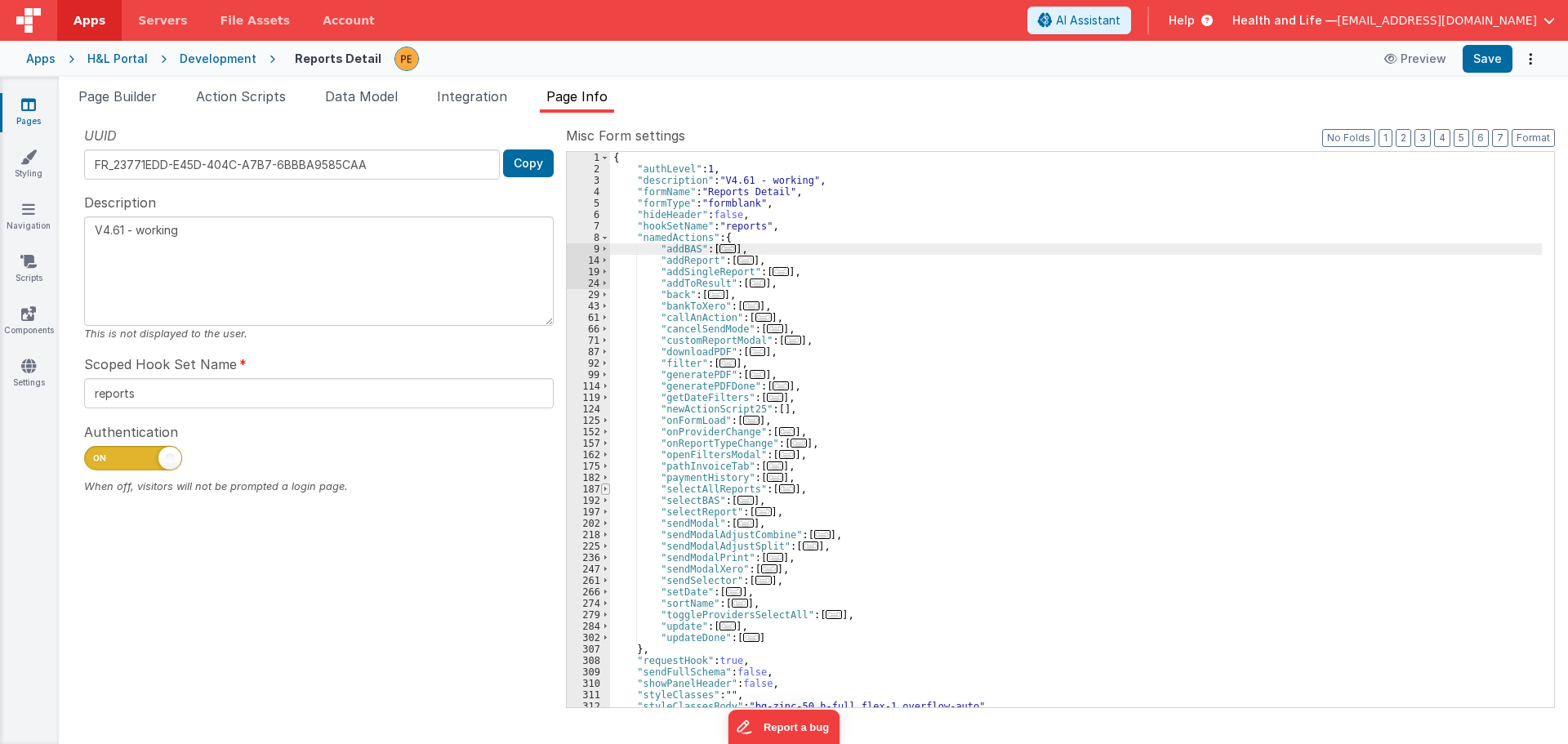
click at [606, 489] on span at bounding box center [606, 489] width 9 height 12
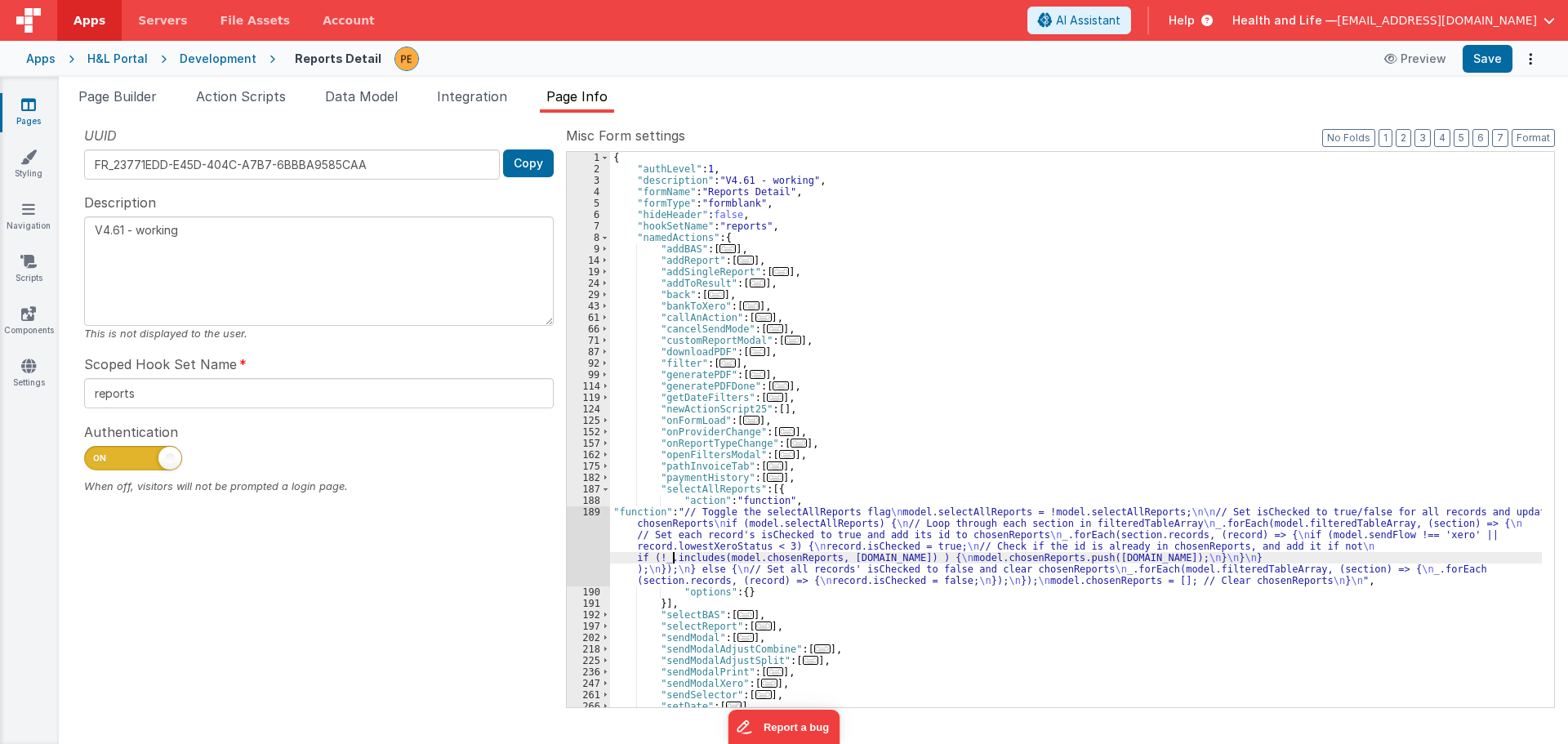
click at [673, 553] on div "{ "authLevel" : 1 , "description" : "V4.61 - working" , "formName" : "Reports D…" at bounding box center [1075, 440] width 932 height 578
click at [587, 541] on div "189" at bounding box center [588, 546] width 43 height 80
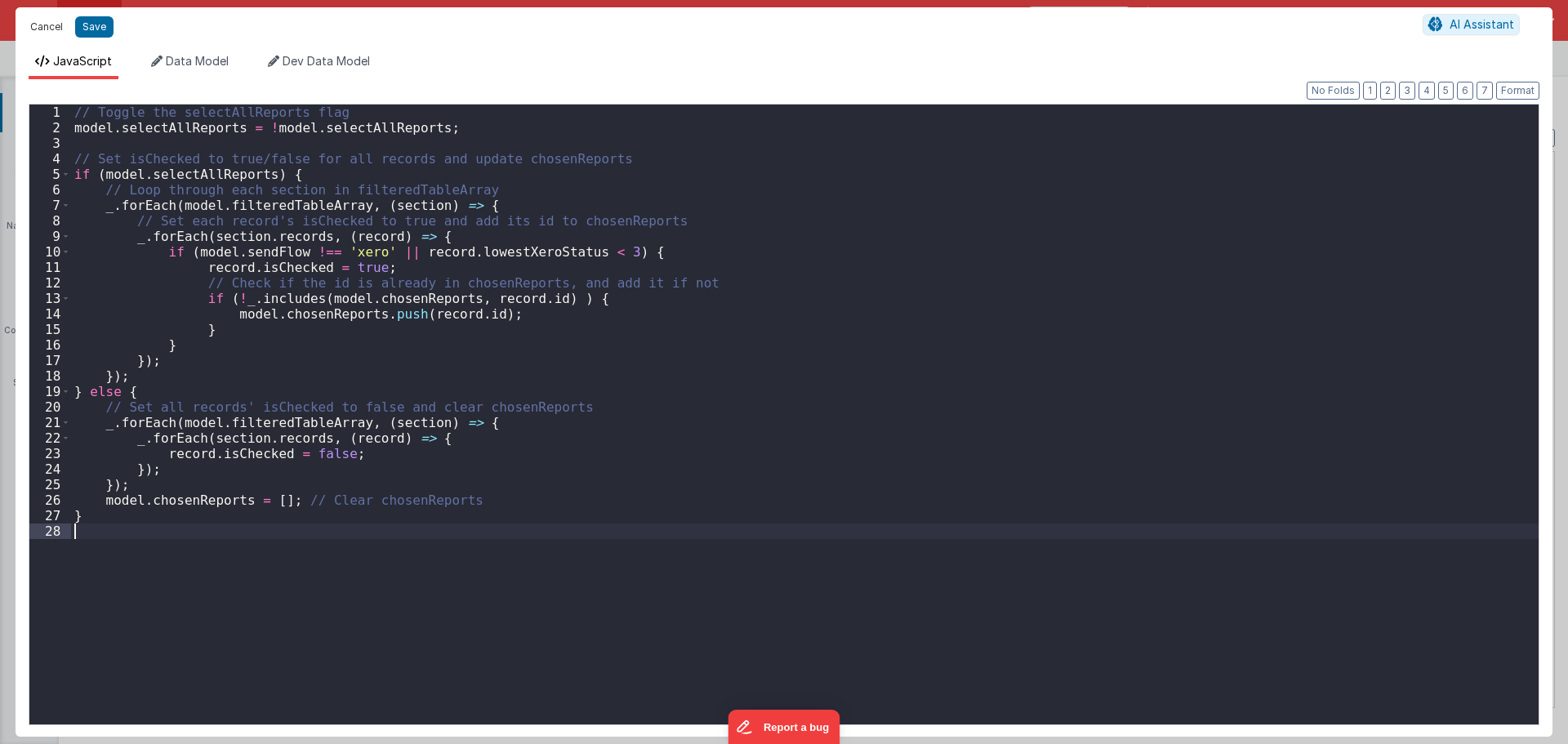
click at [43, 27] on button "Cancel" at bounding box center [46, 27] width 49 height 23
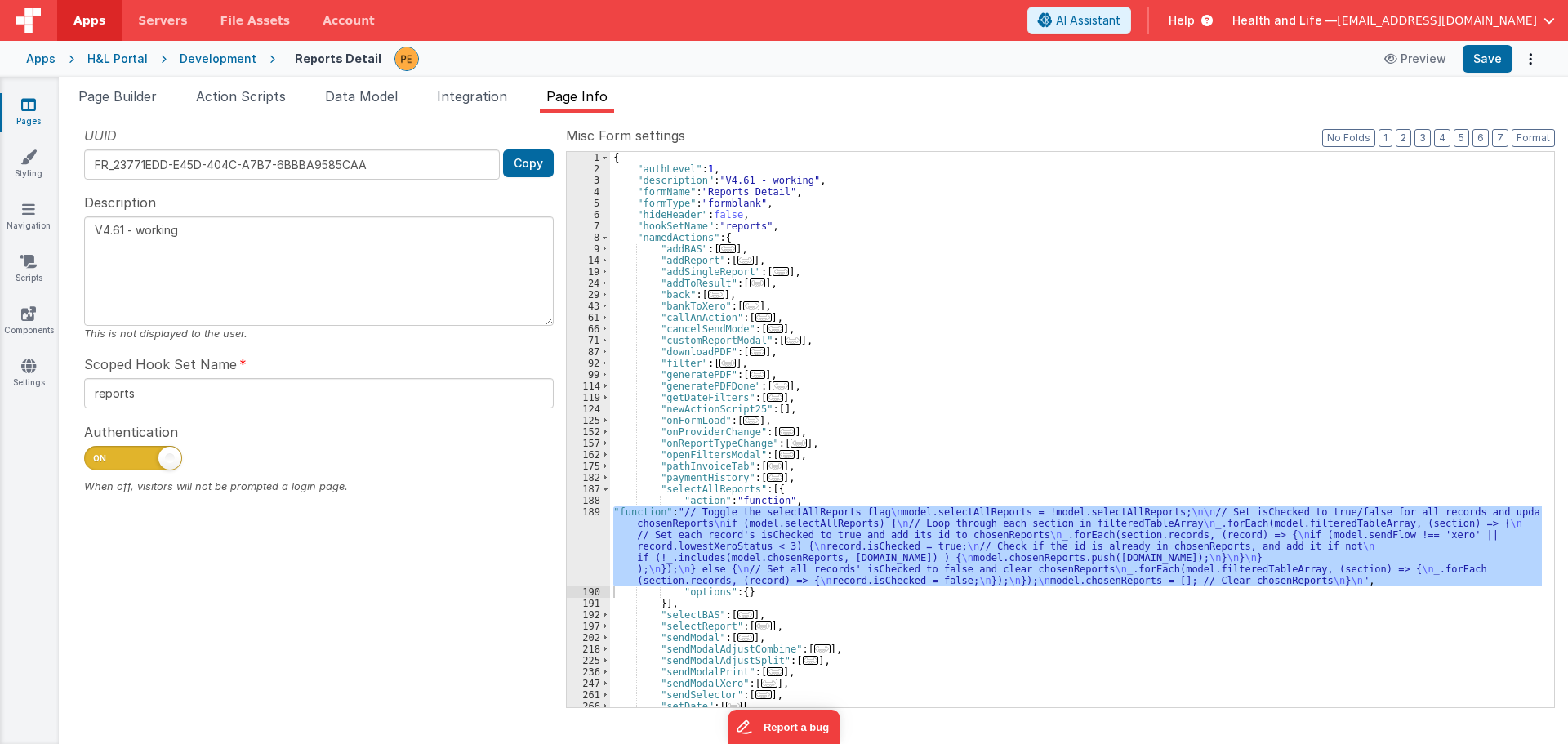
click at [124, 58] on div "H&L Portal" at bounding box center [117, 59] width 61 height 17
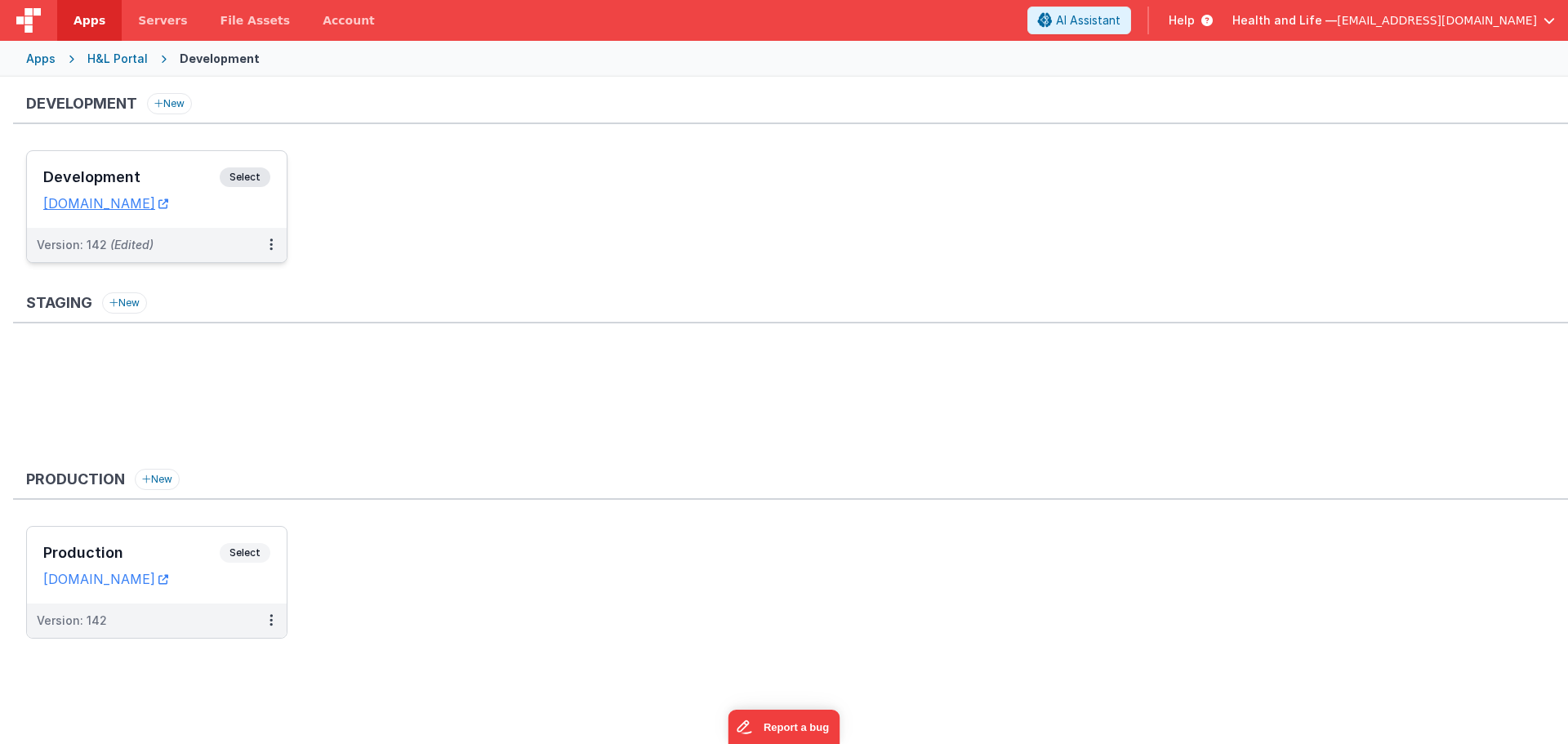
click at [217, 157] on div "Development Select URLs hnldev.fmbetterforms.com" at bounding box center [156, 189] width 260 height 77
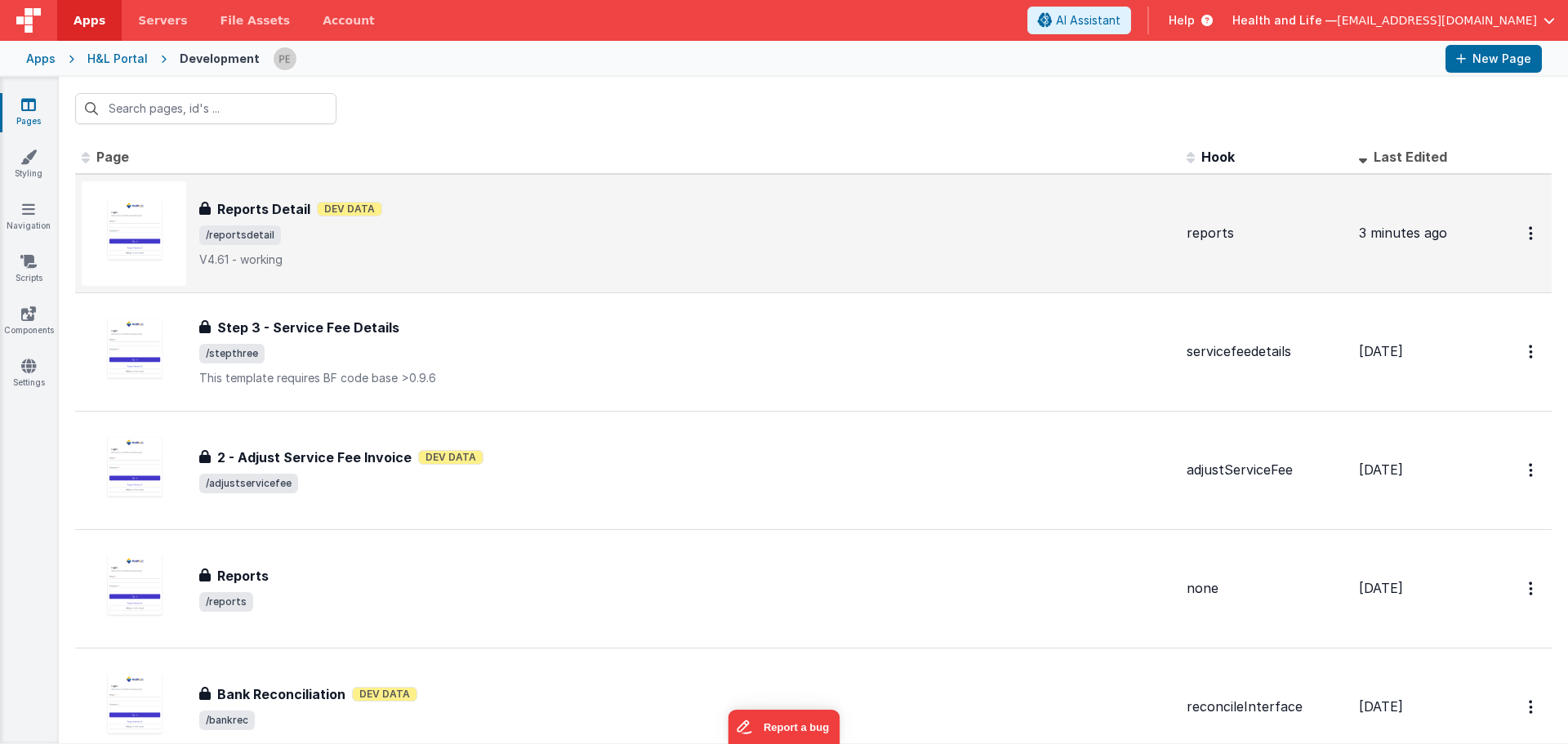
click at [615, 187] on div "Reports Detail Reports Detail Dev Data /reportsdetail V4.61 - working" at bounding box center [627, 234] width 1092 height 105
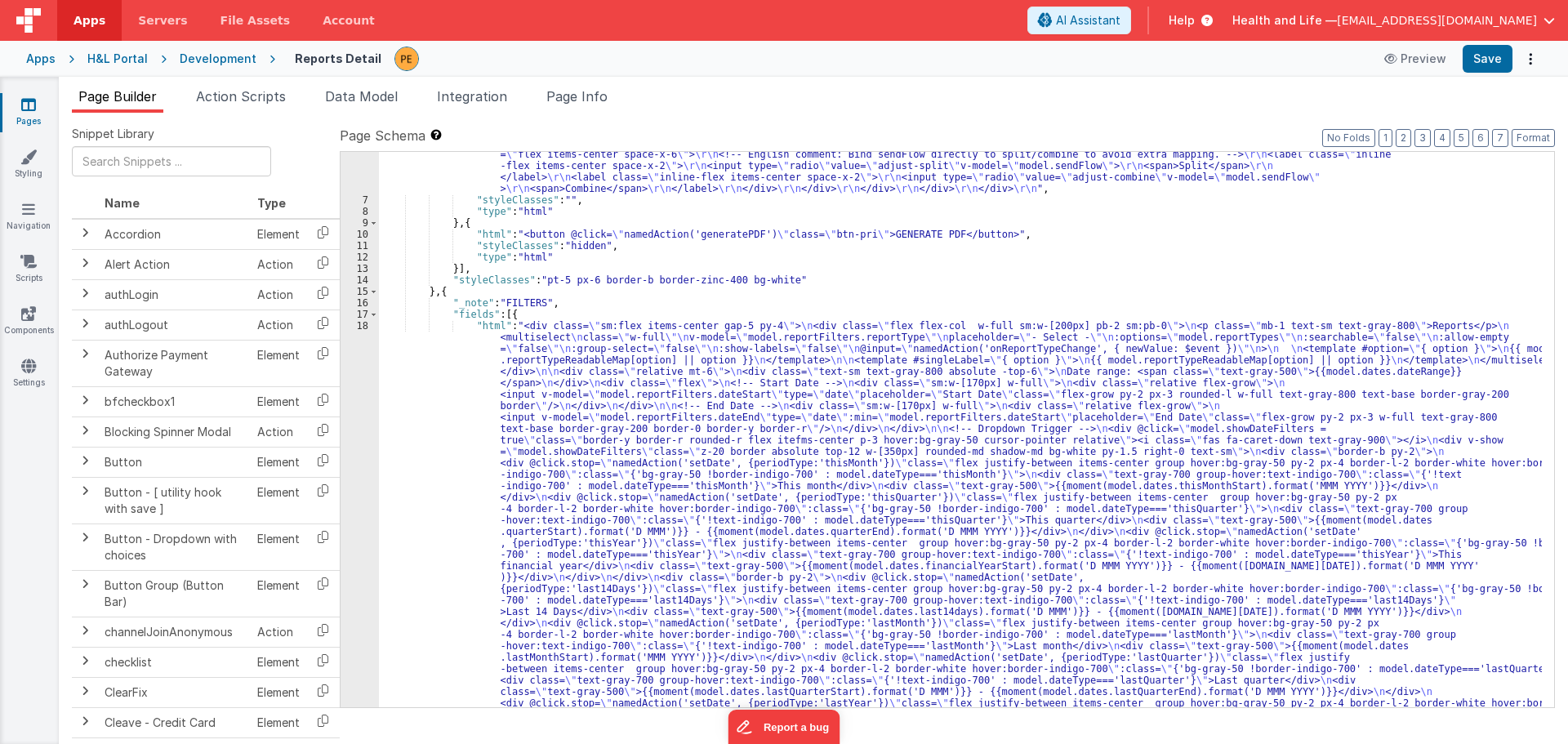
scroll to position [490, 0]
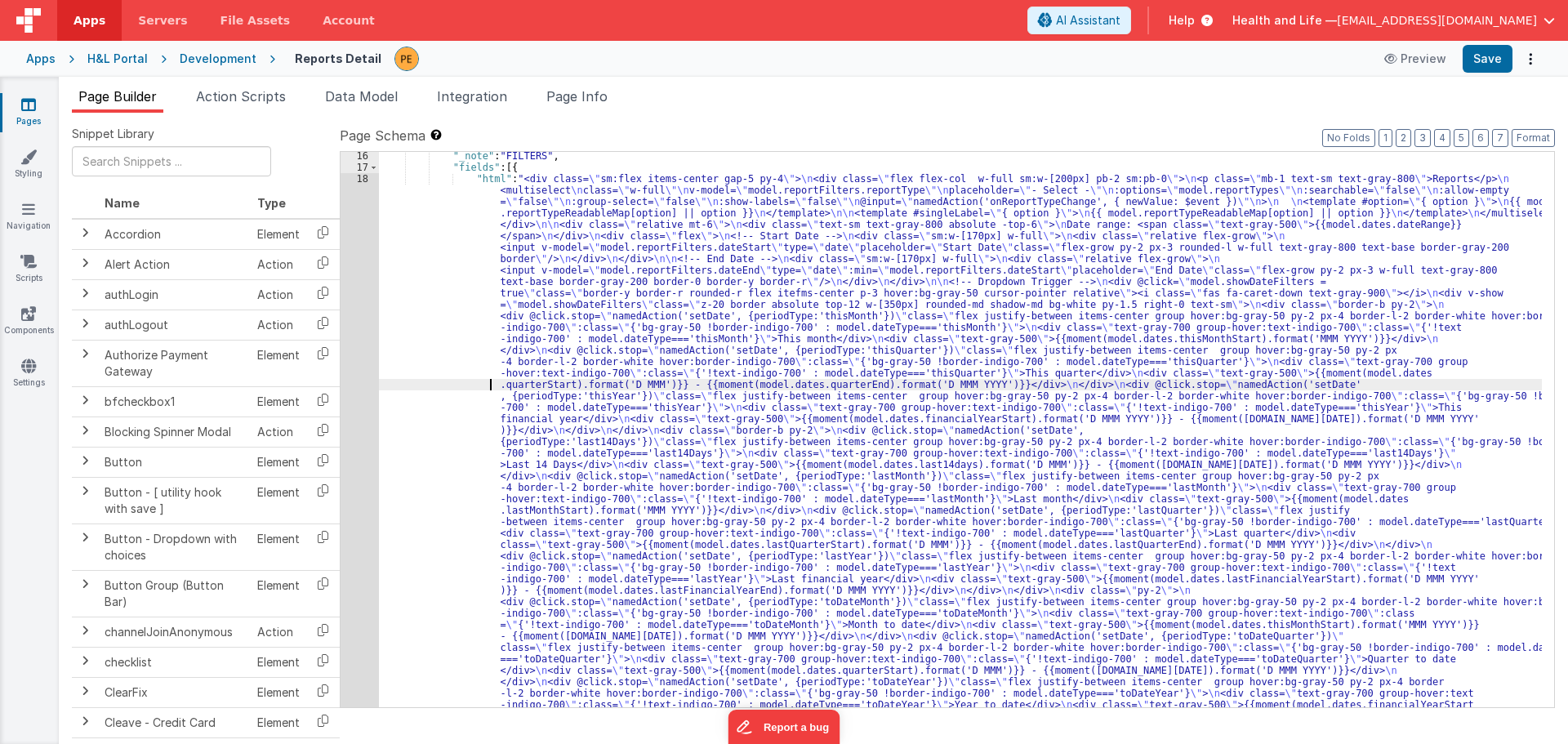
scroll to position [735, 0]
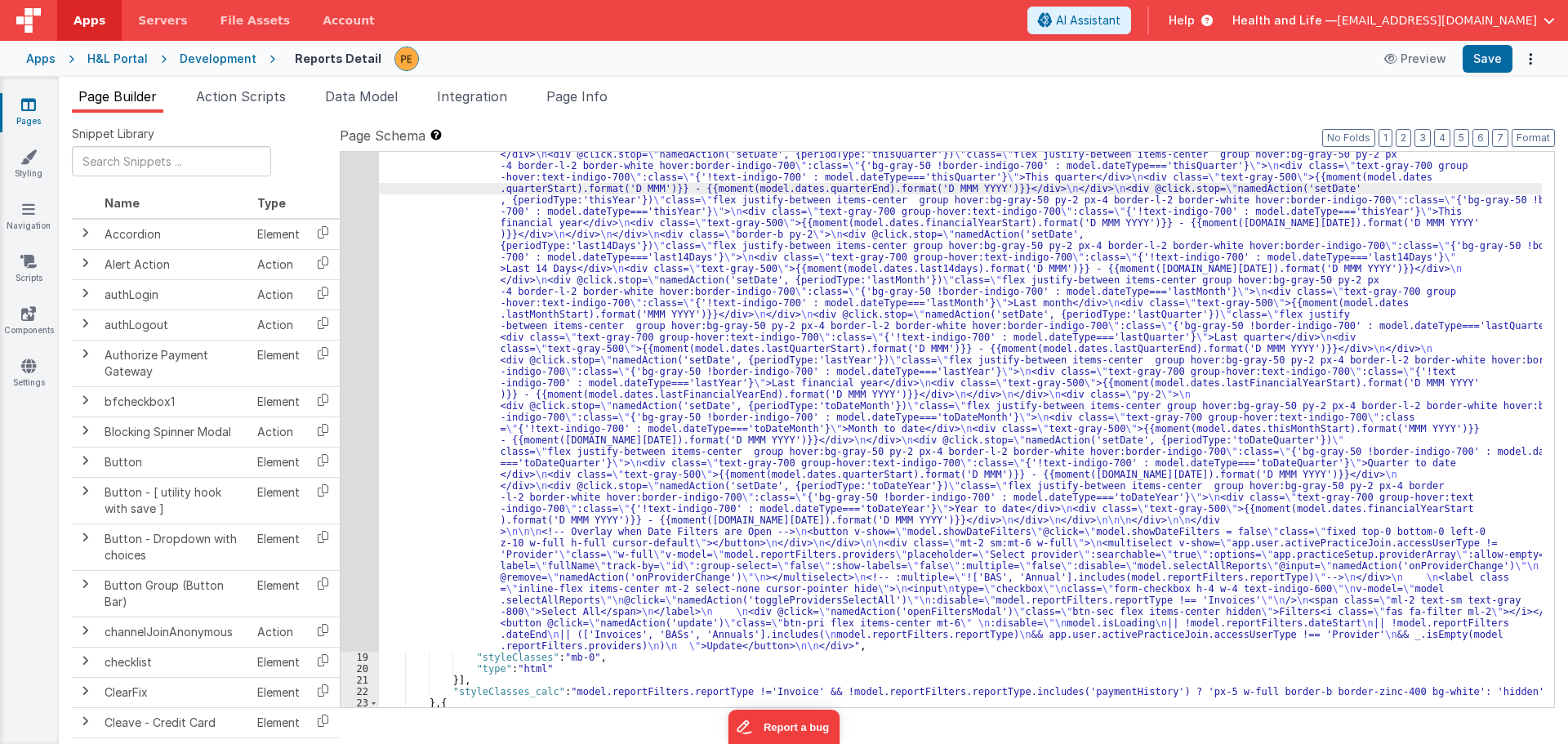
click at [364, 407] on div "18" at bounding box center [360, 314] width 38 height 674
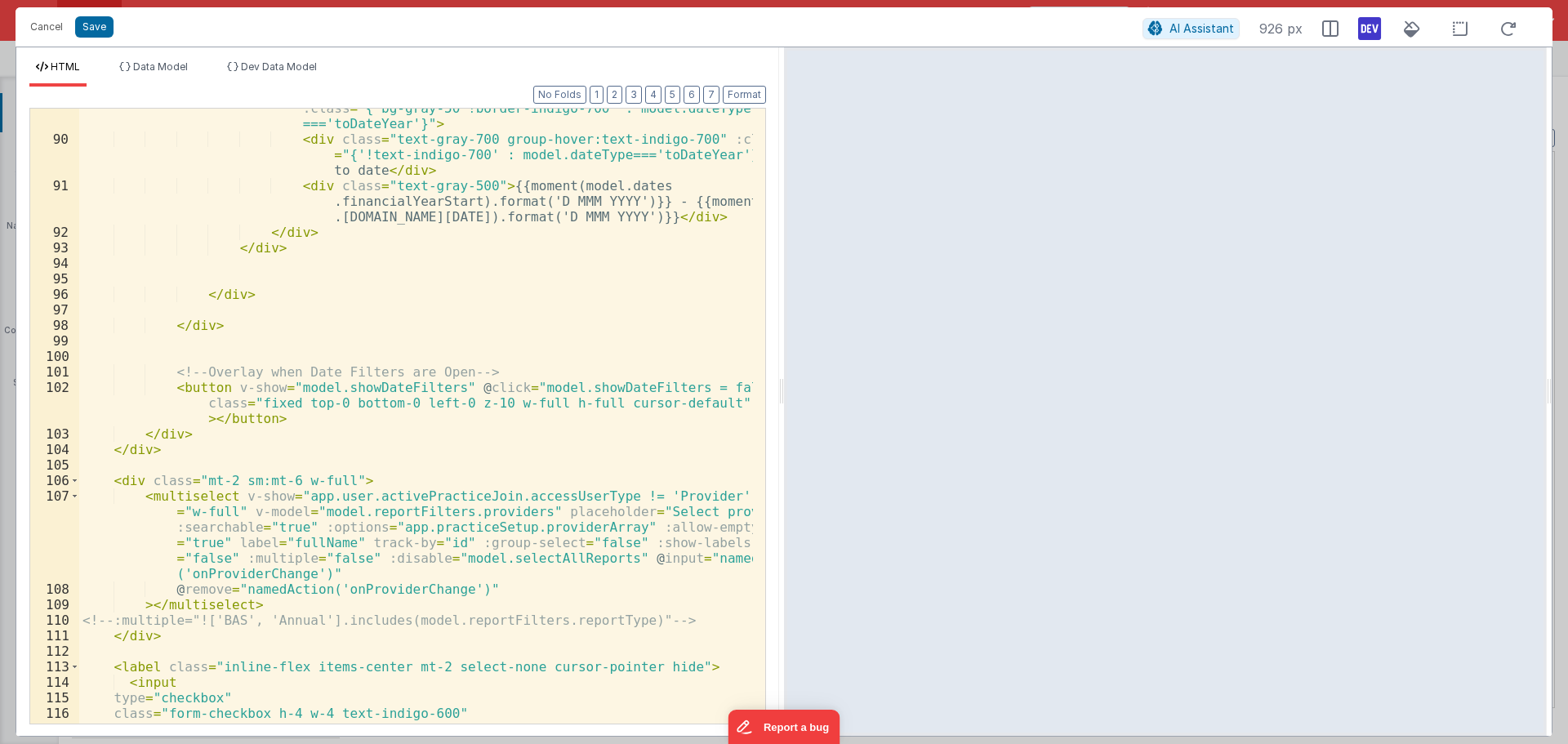
scroll to position [2695, 0]
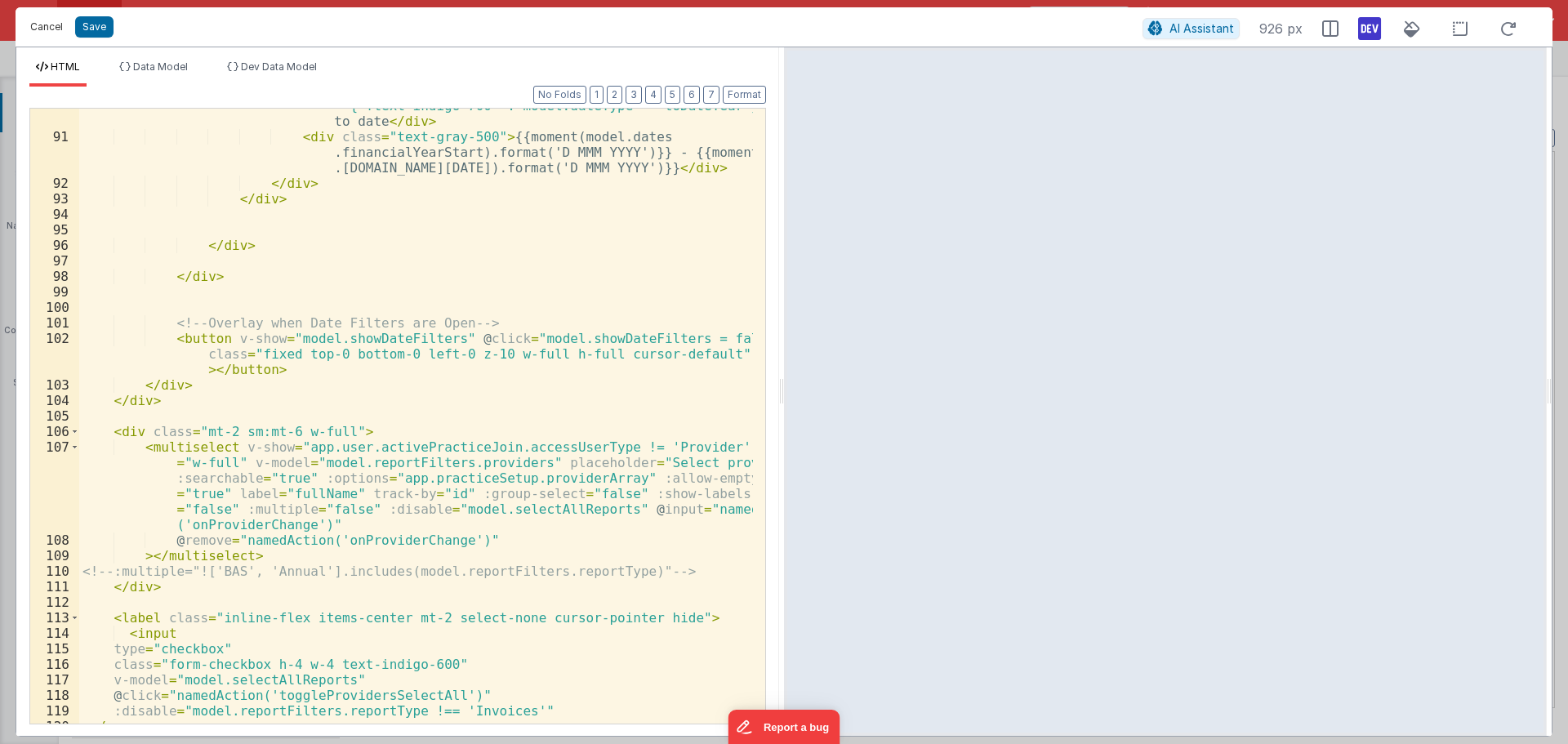
click at [48, 27] on button "Cancel" at bounding box center [46, 27] width 49 height 23
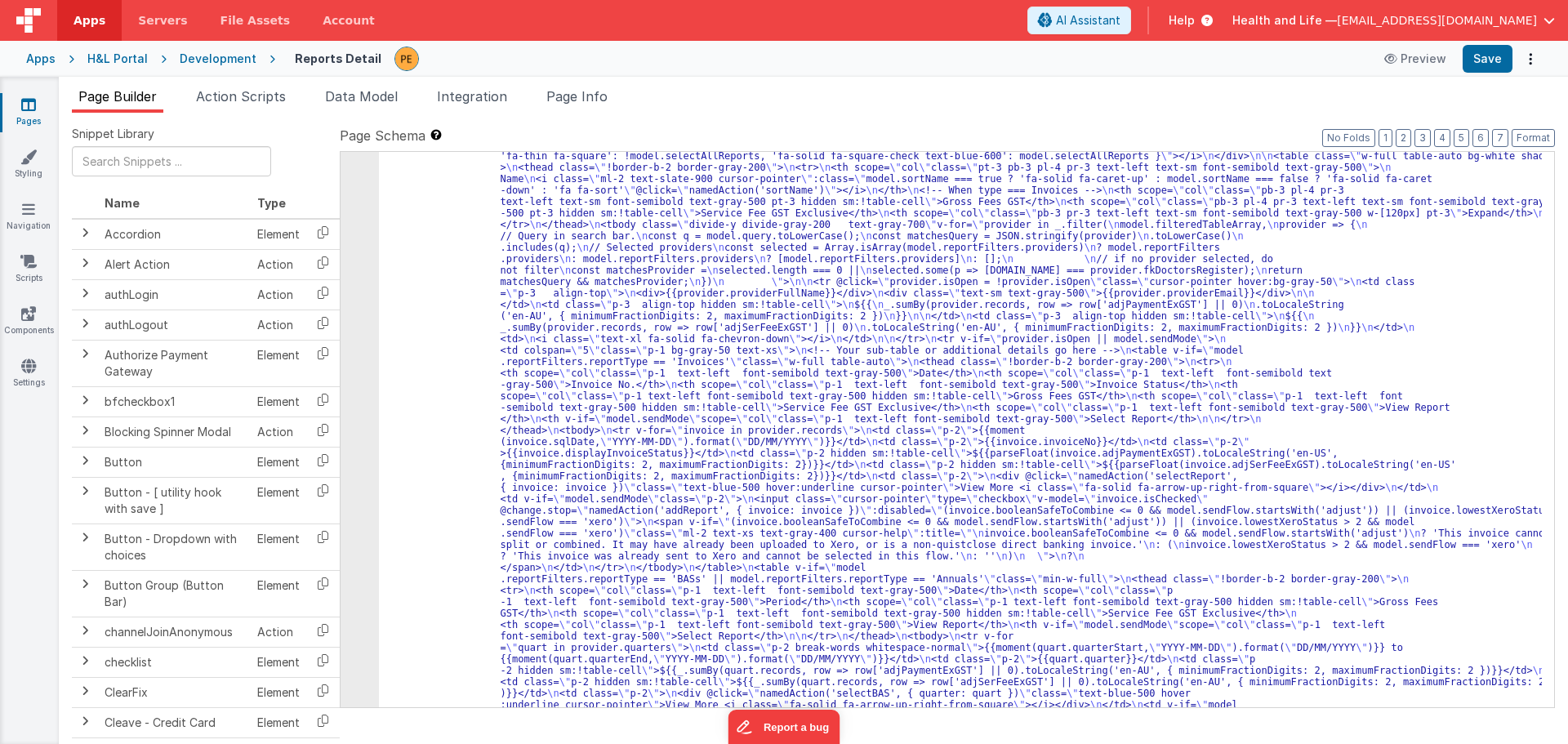
scroll to position [1861, 0]
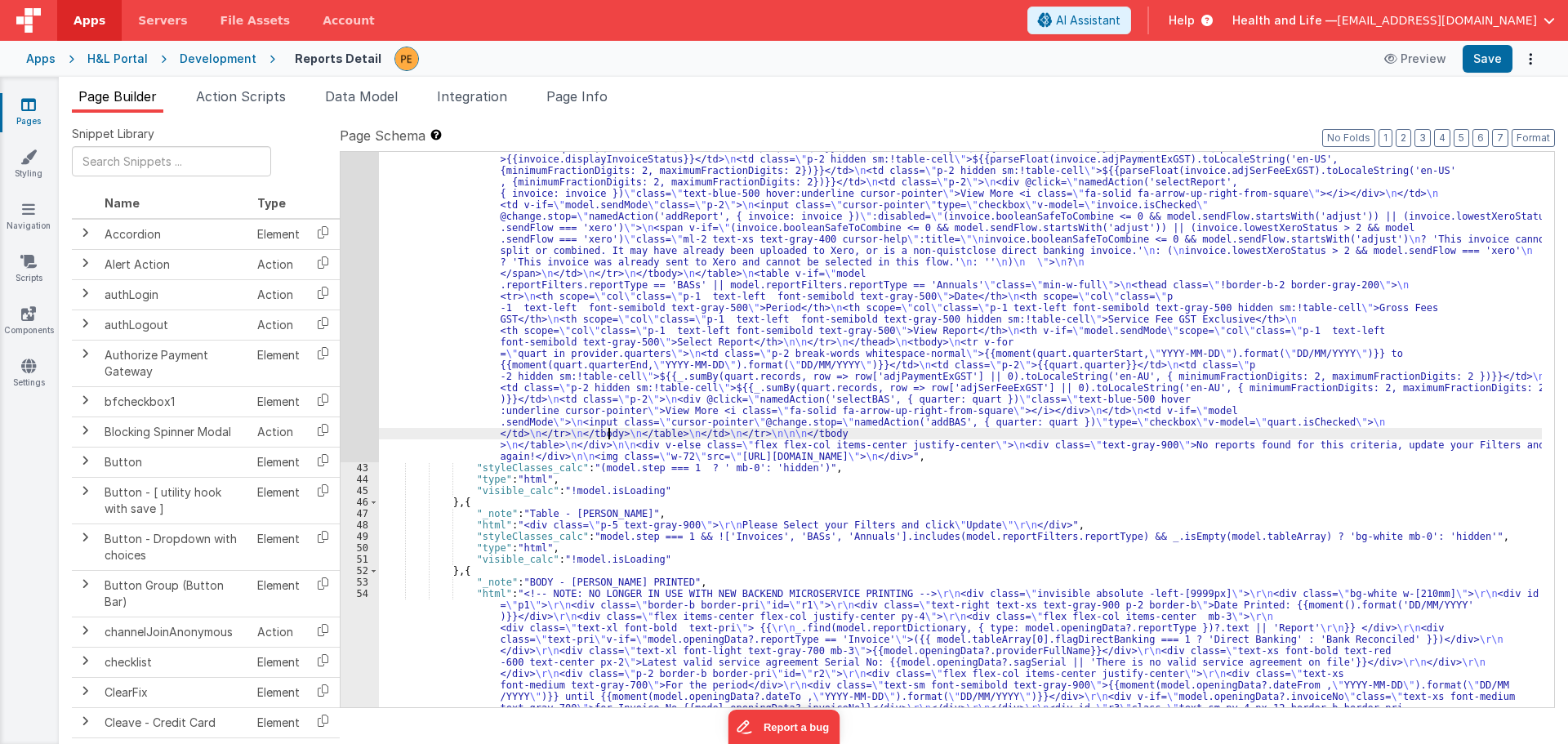
click at [366, 318] on div "42" at bounding box center [360, 137] width 38 height 652
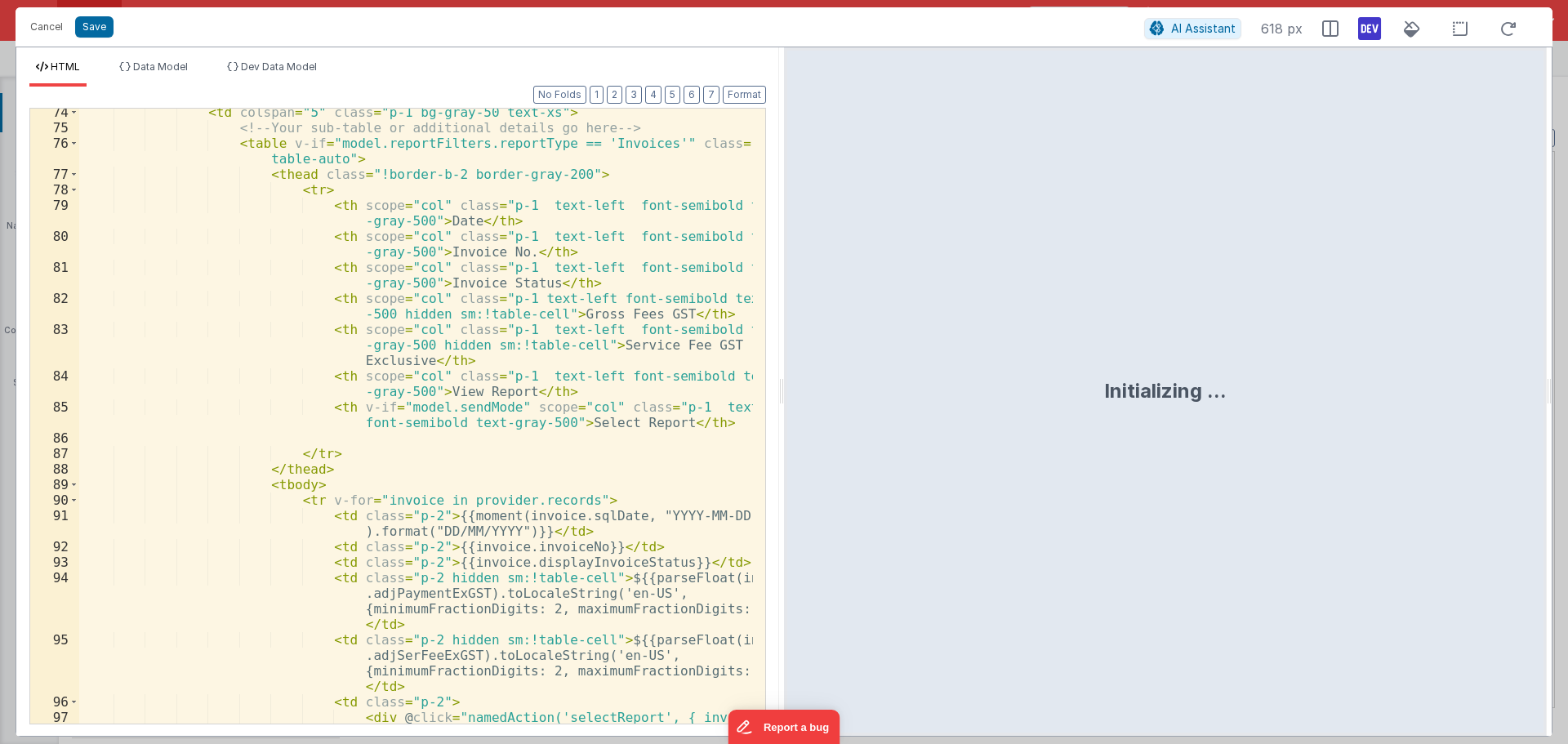
scroll to position [1470, 0]
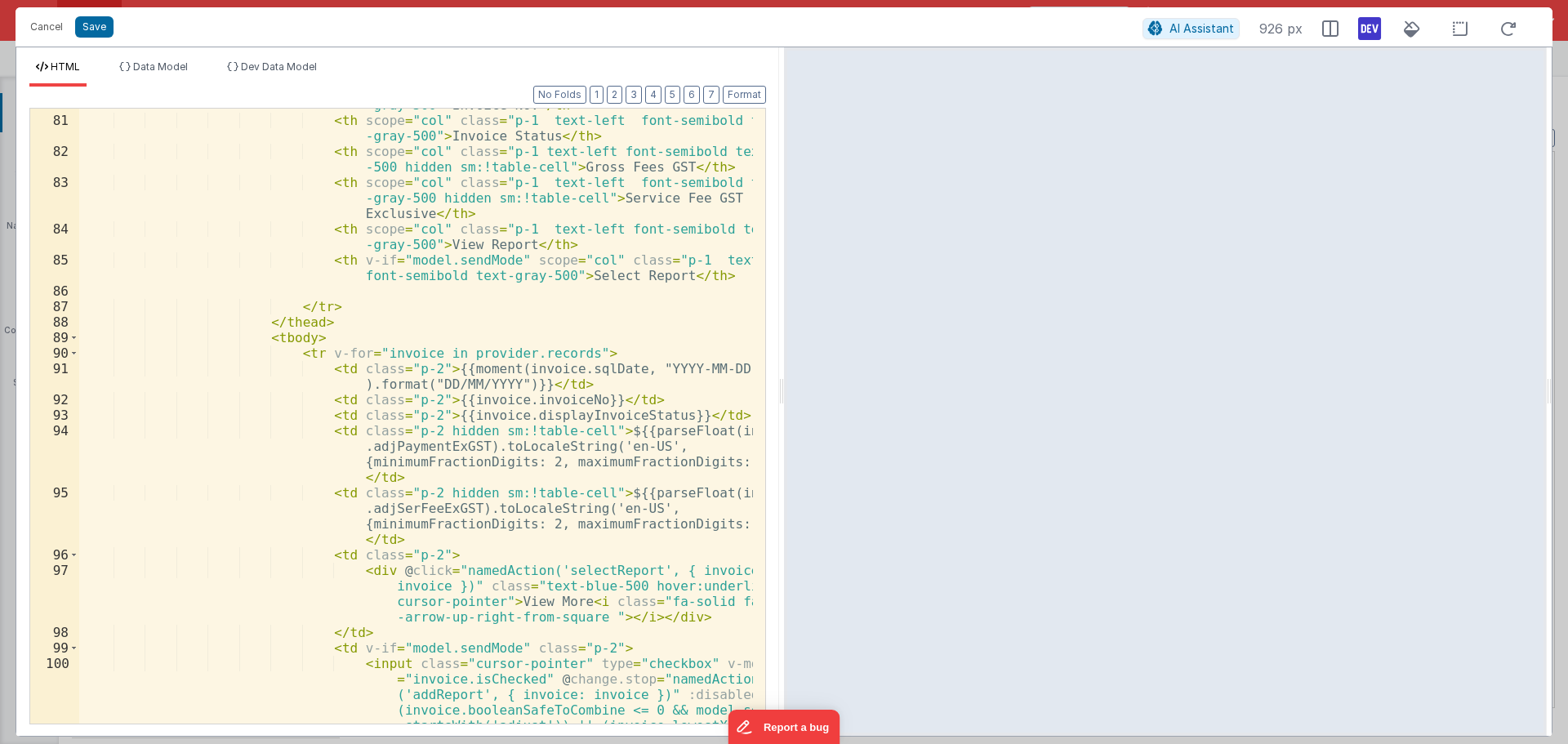
click at [519, 418] on div "< th scope = "col" class = "p-1 text-left font-semibold text -gray-500" > Invoi…" at bounding box center [416, 450] width 674 height 739
click at [41, 31] on button "Cancel" at bounding box center [46, 27] width 49 height 23
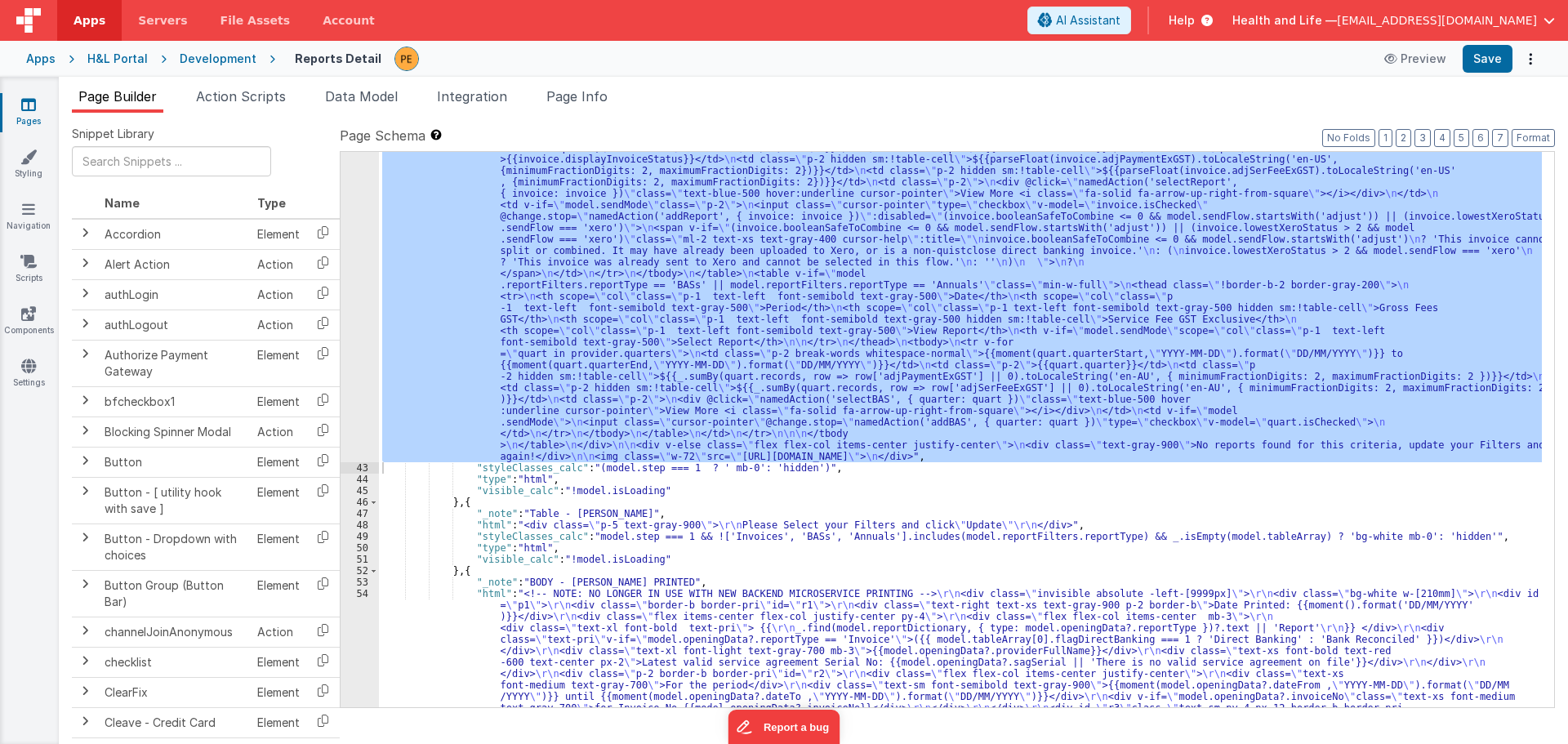
click at [531, 330] on div ""html" : "<div v-if= \" !_.isEmpty(model.filteredTableArray) && !model.isLoadin…" at bounding box center [961, 429] width 1163 height 555
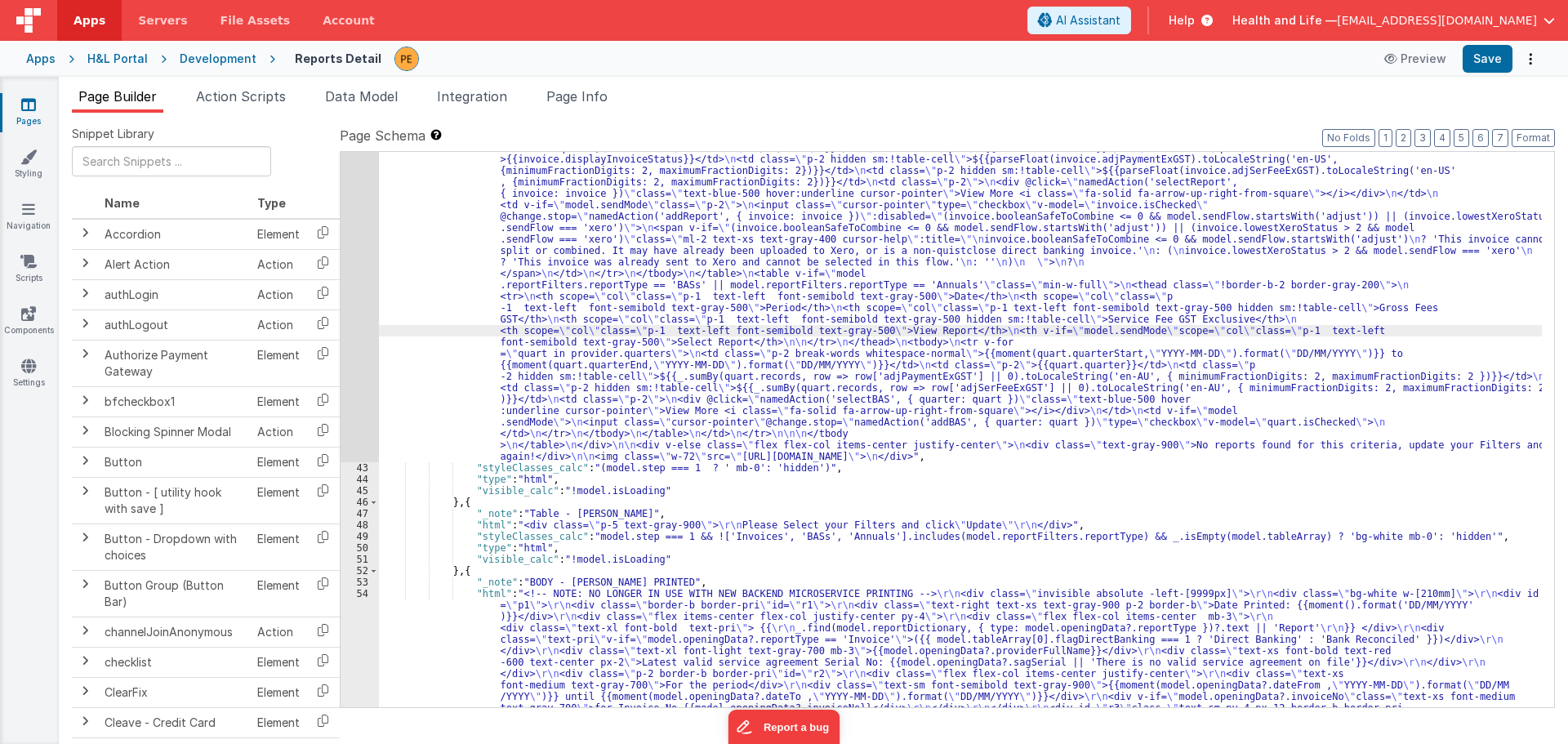
click at [368, 309] on div "42" at bounding box center [360, 137] width 38 height 652
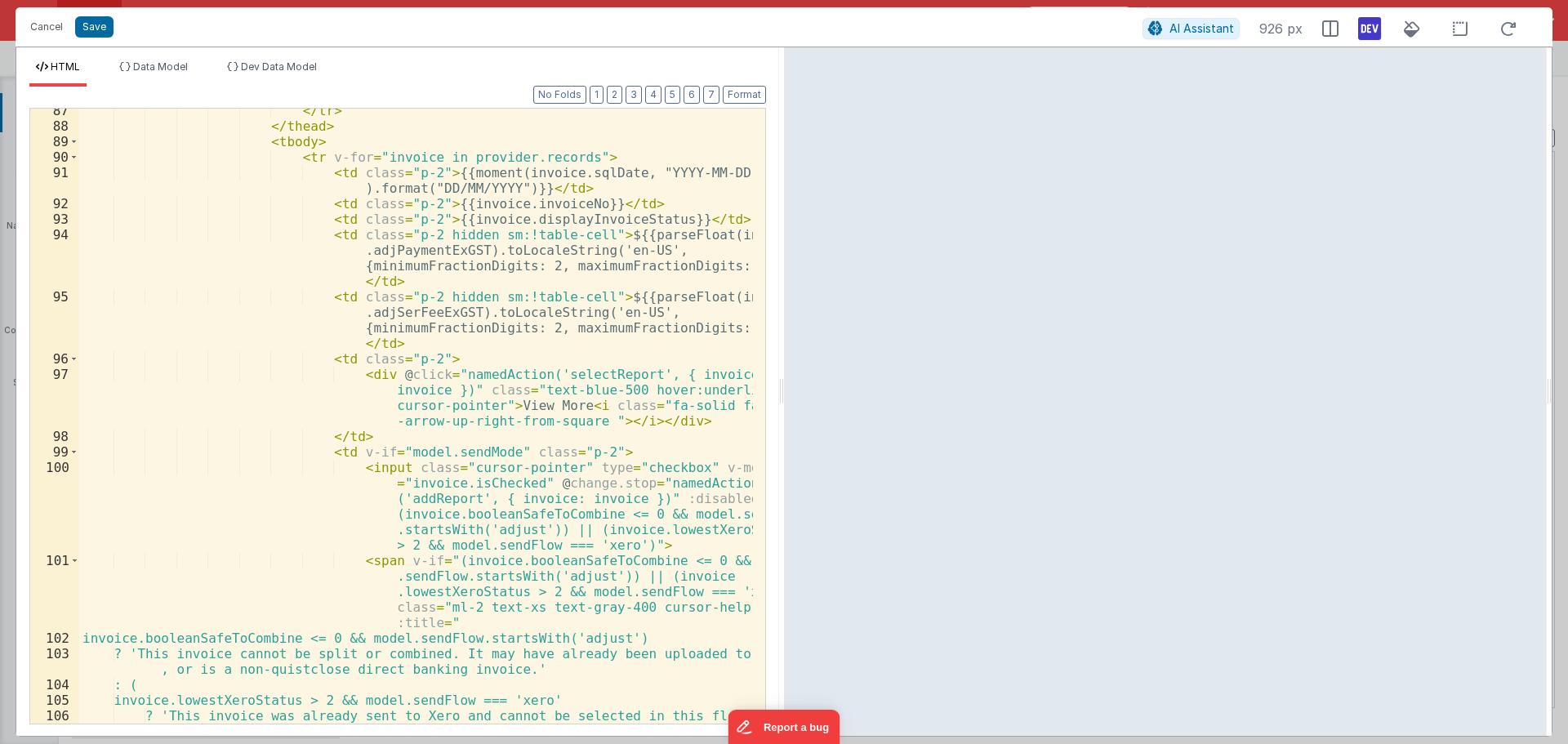
scroll to position [1617, 0]
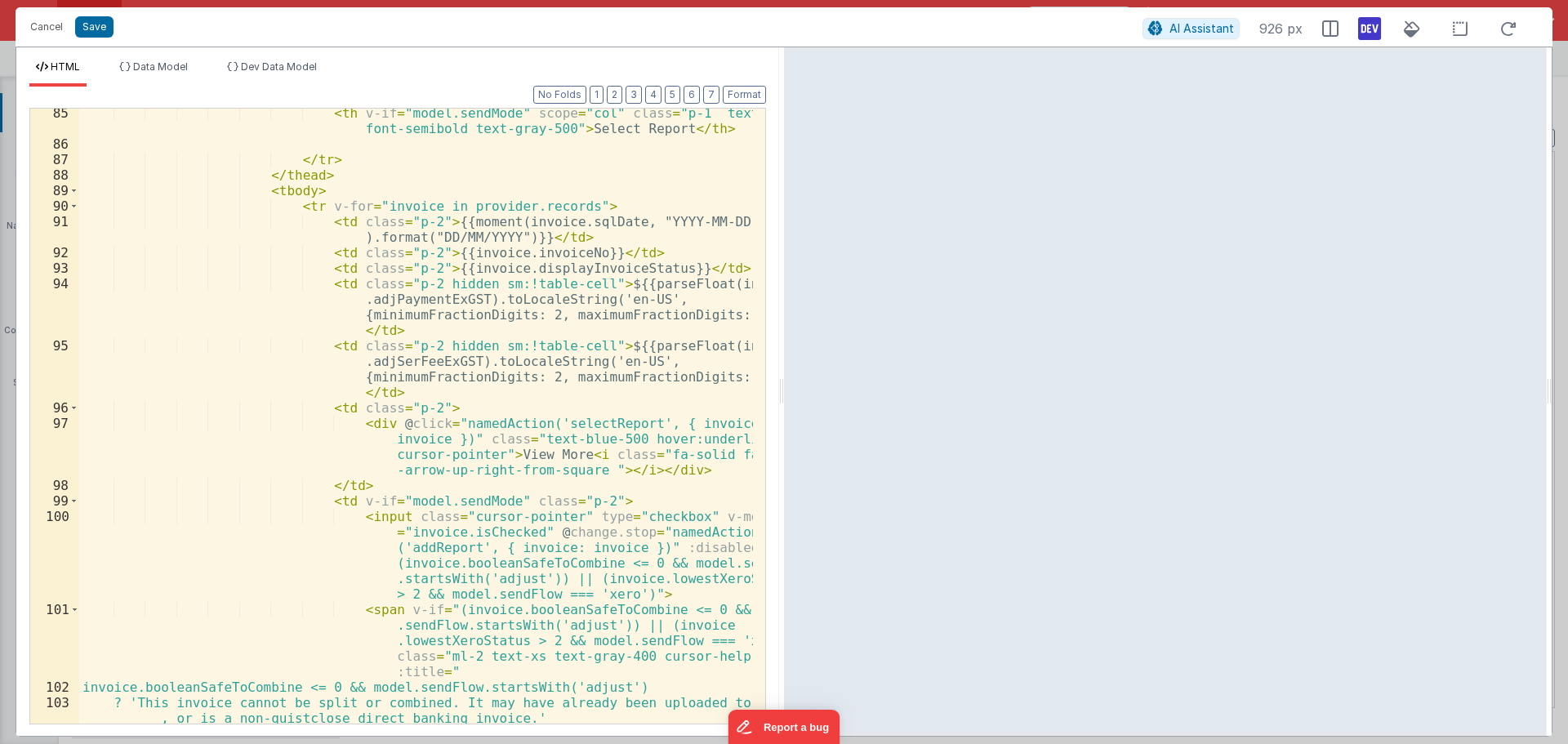
click at [415, 360] on div "< th v-if = "model.sendMode" scope = "col" class = "p-1 text-left font-semibold…" at bounding box center [416, 435] width 674 height 661
click at [337, 264] on div "< th v-if = "model.sendMode" scope = "col" class = "p-1 text-left font-semibold…" at bounding box center [416, 435] width 674 height 661
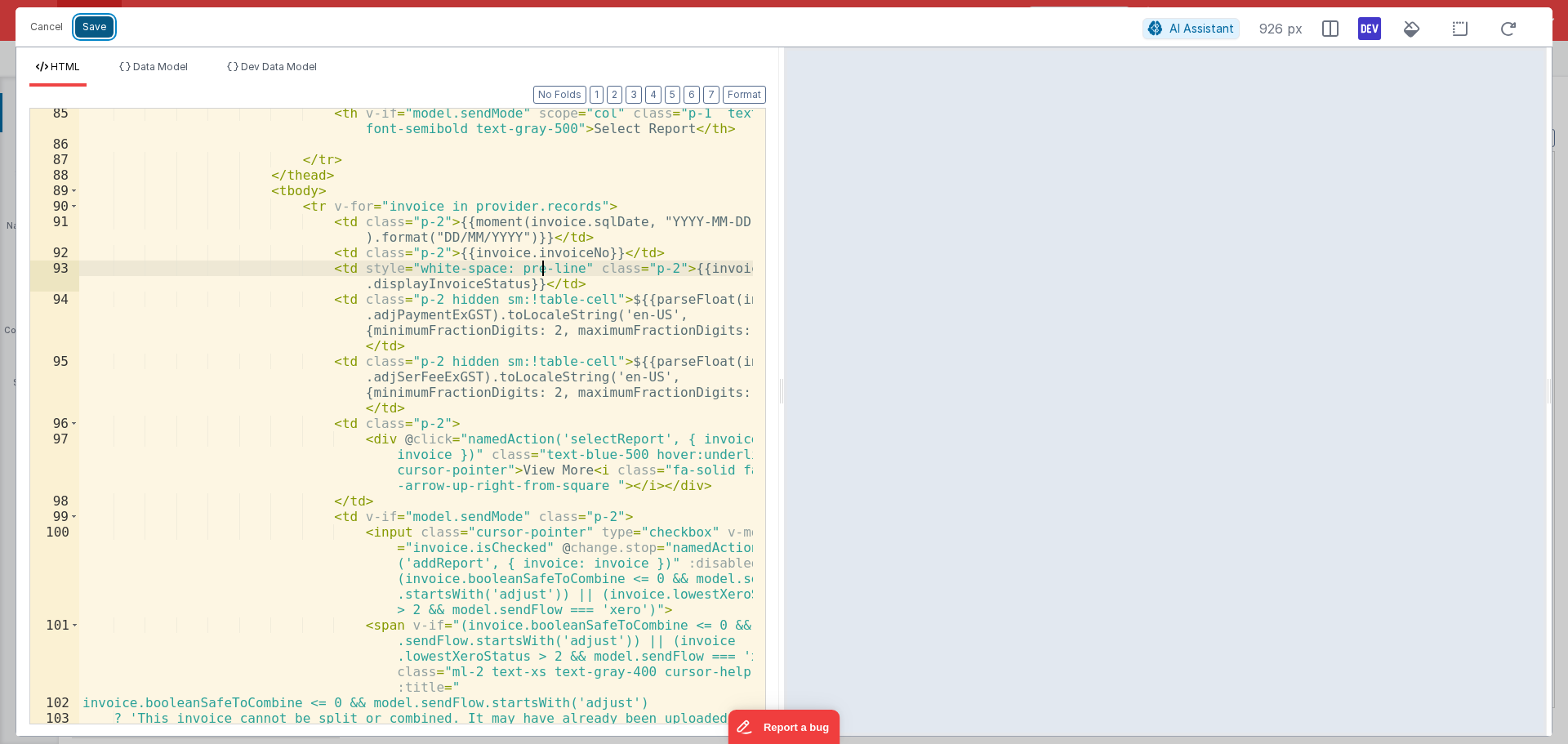
click at [105, 29] on button "Save" at bounding box center [95, 27] width 38 height 22
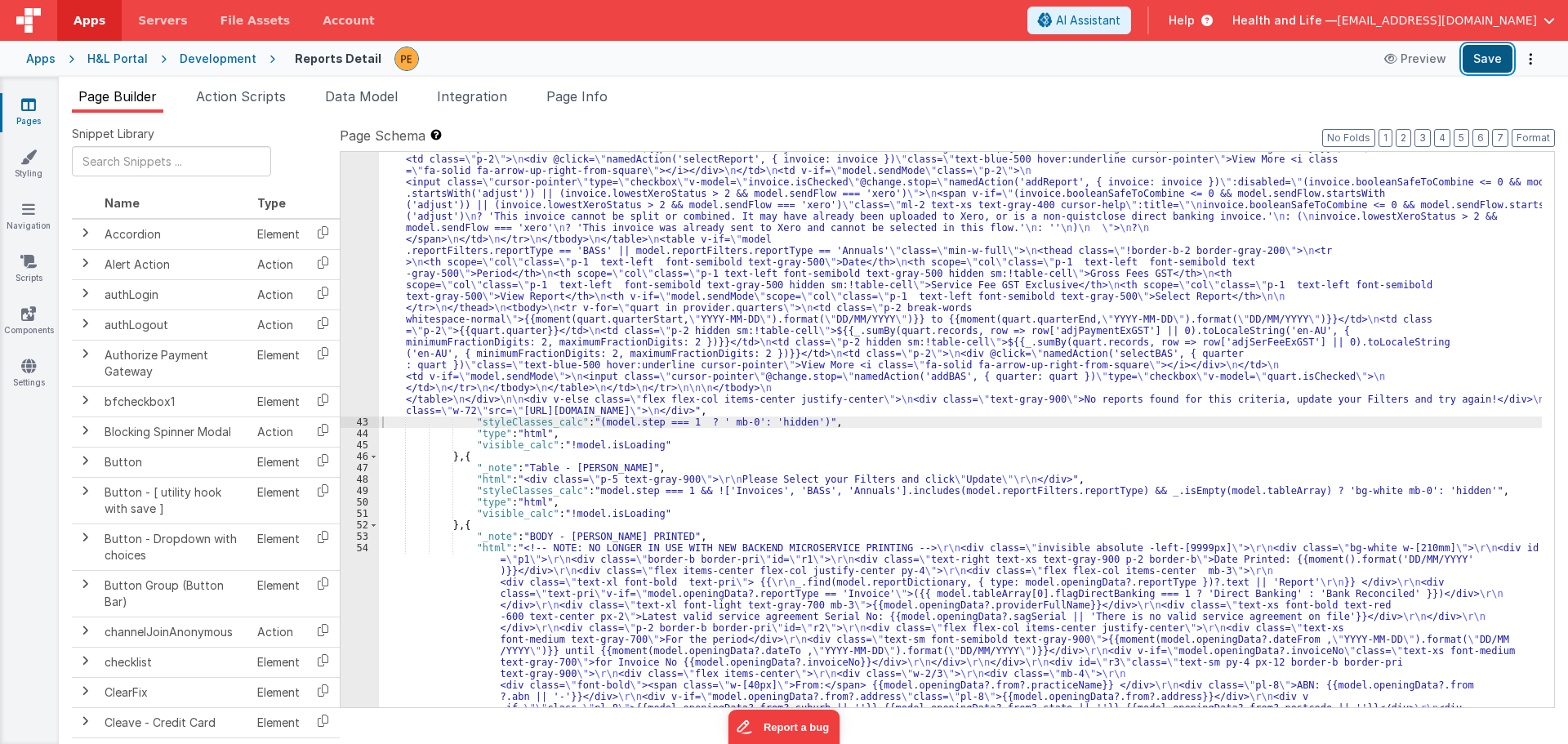
click at [1486, 66] on button "Save" at bounding box center [1488, 58] width 50 height 27
click at [373, 98] on span "Data Model" at bounding box center [362, 96] width 73 height 17
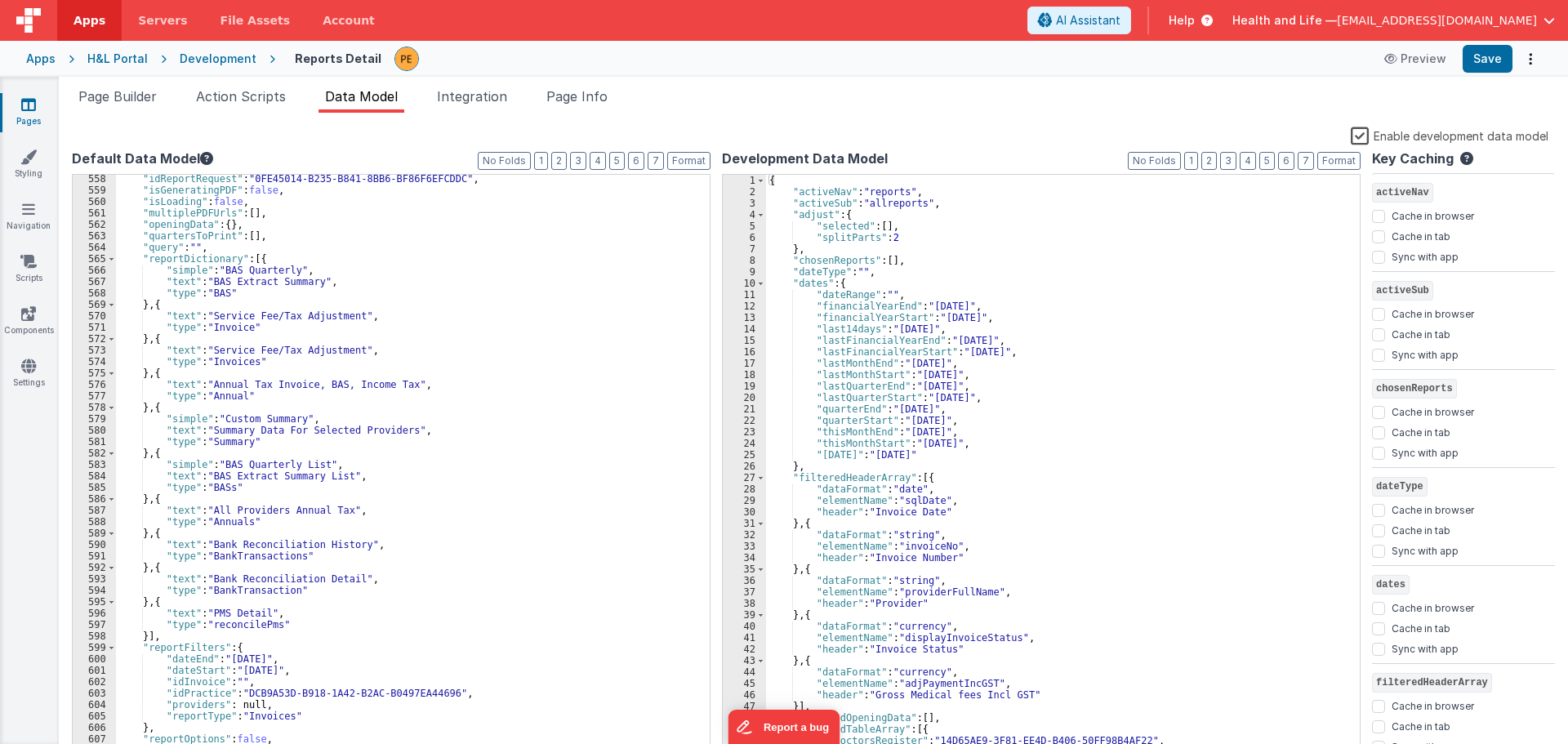
scroll to position [6319, 0]
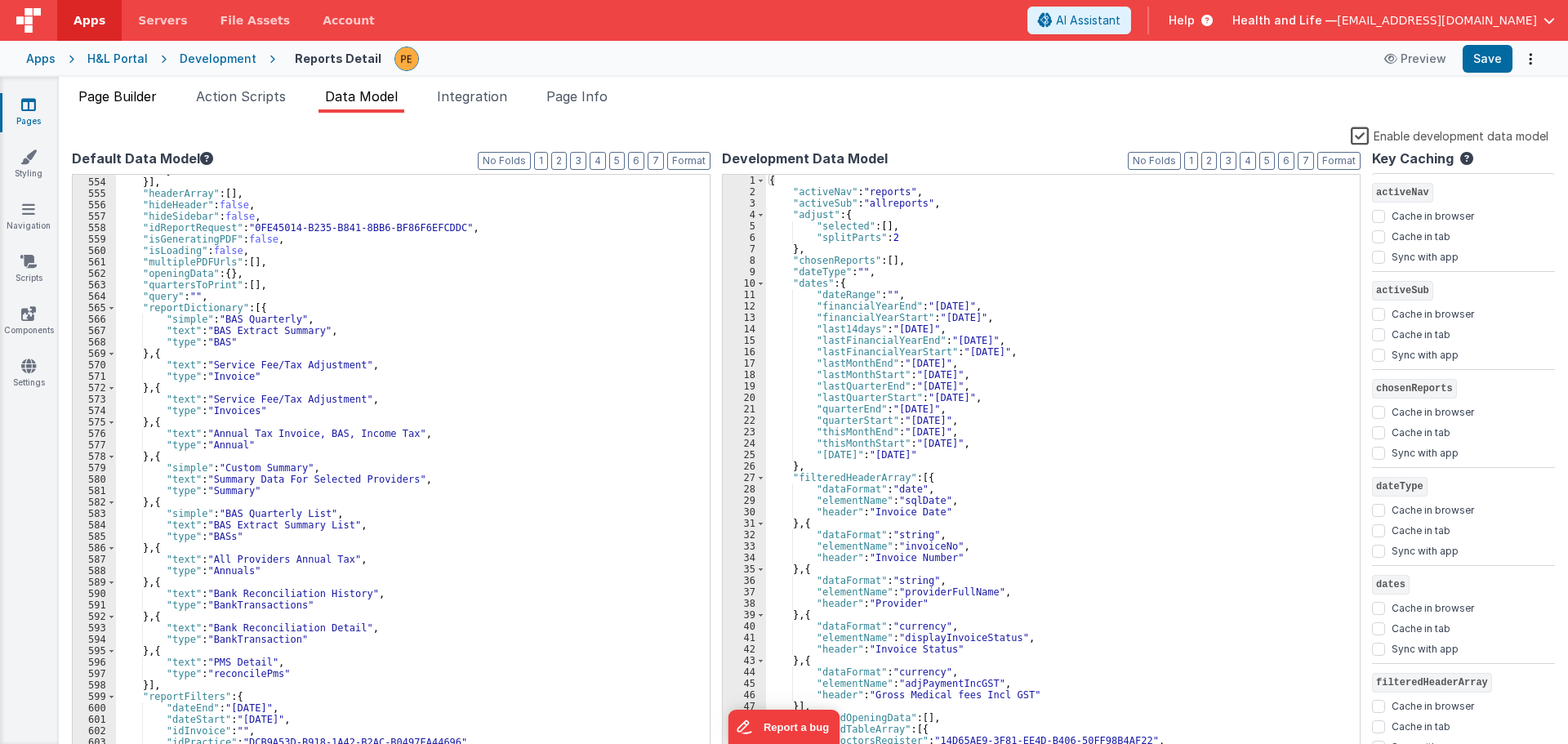
click at [114, 93] on span "Page Builder" at bounding box center [118, 96] width 79 height 17
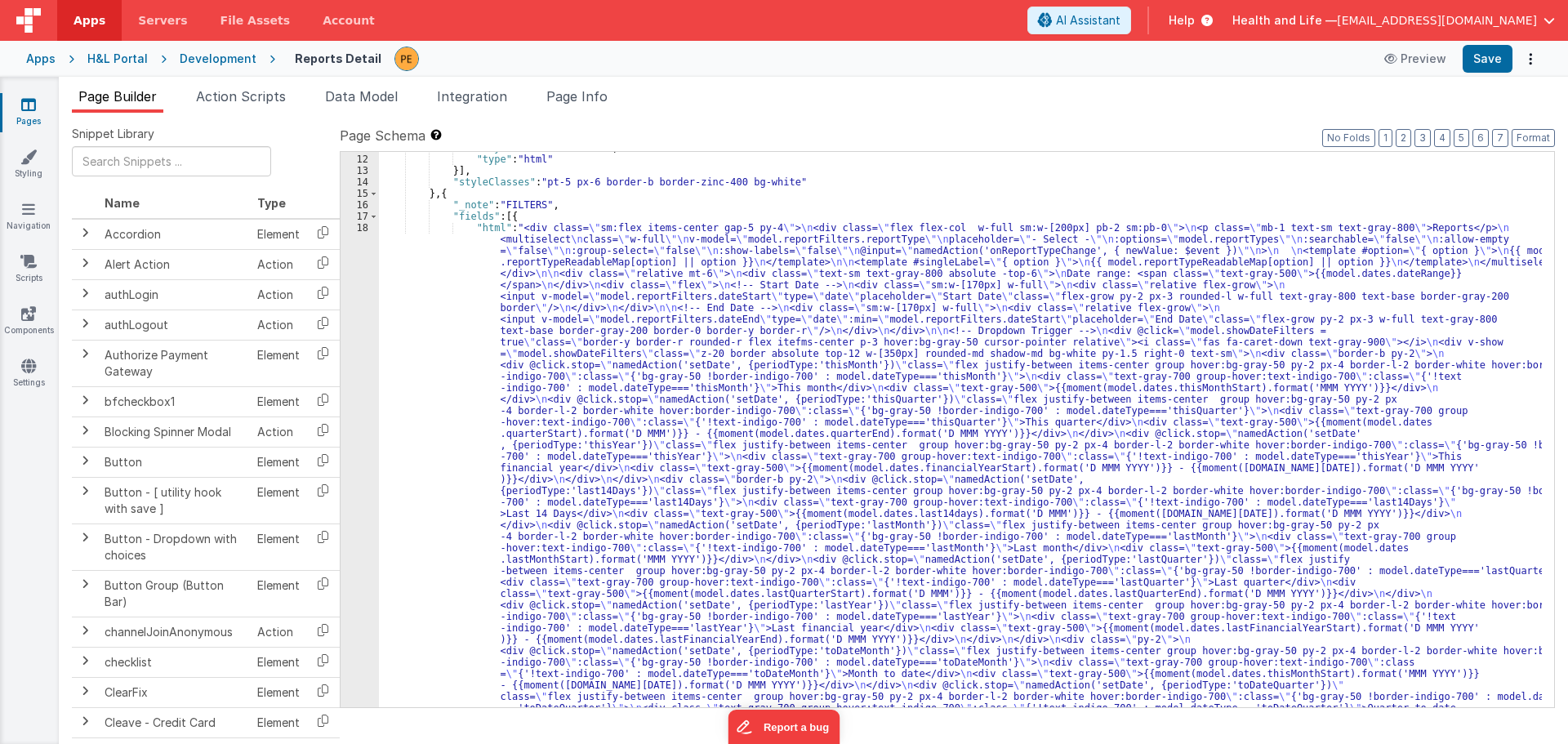
scroll to position [588, 0]
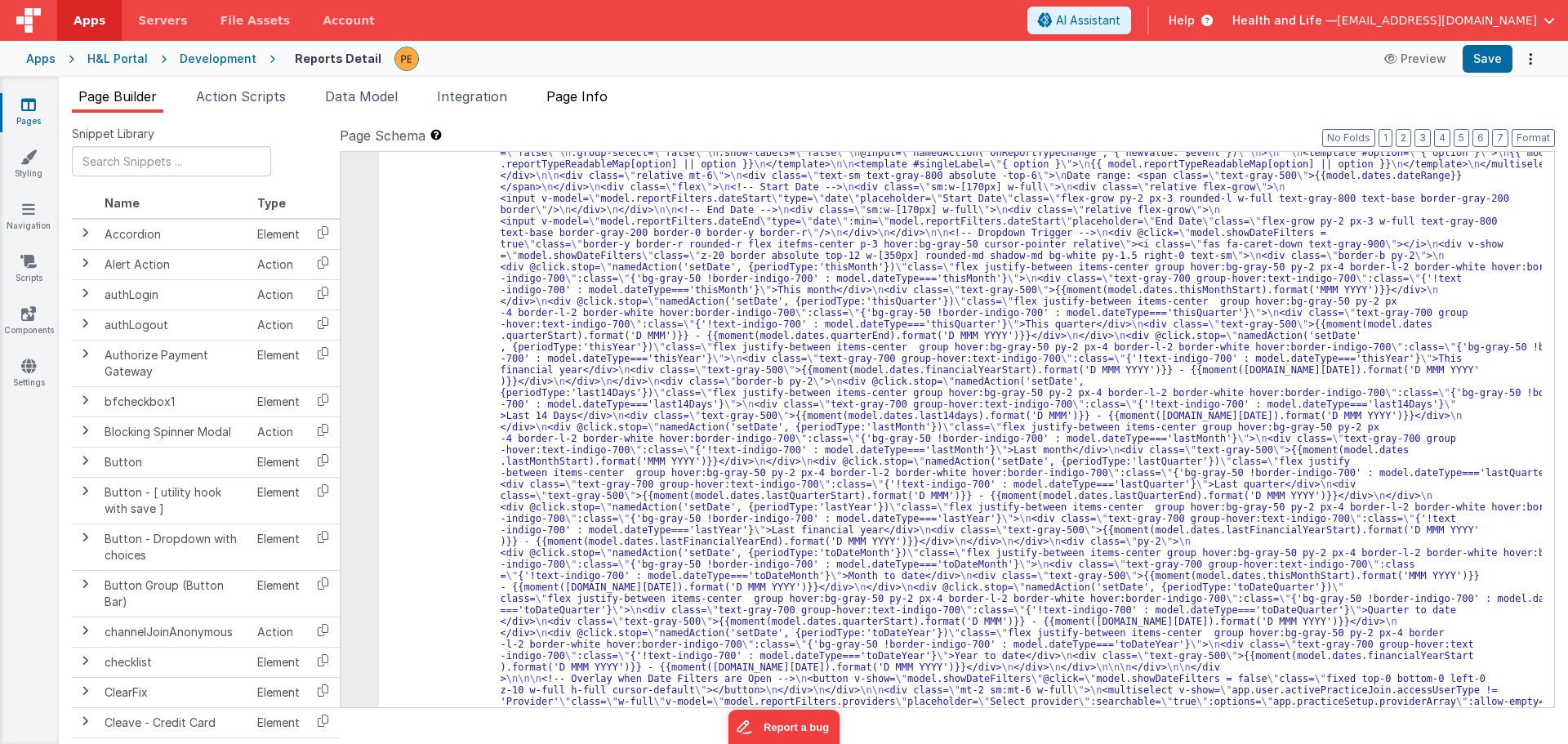
click at [592, 97] on span "Page Info" at bounding box center [577, 96] width 61 height 17
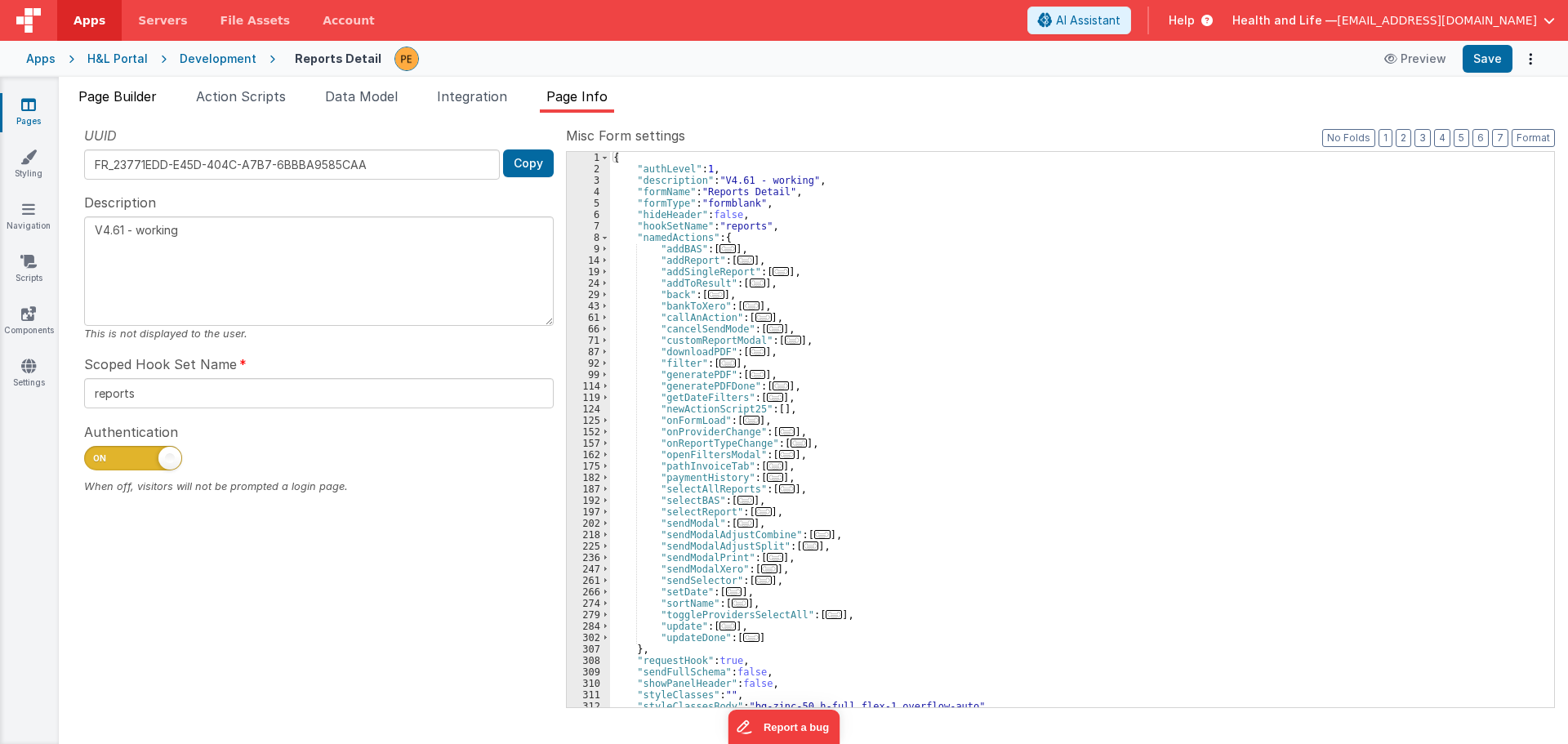
click at [145, 99] on span "Page Builder" at bounding box center [118, 96] width 79 height 17
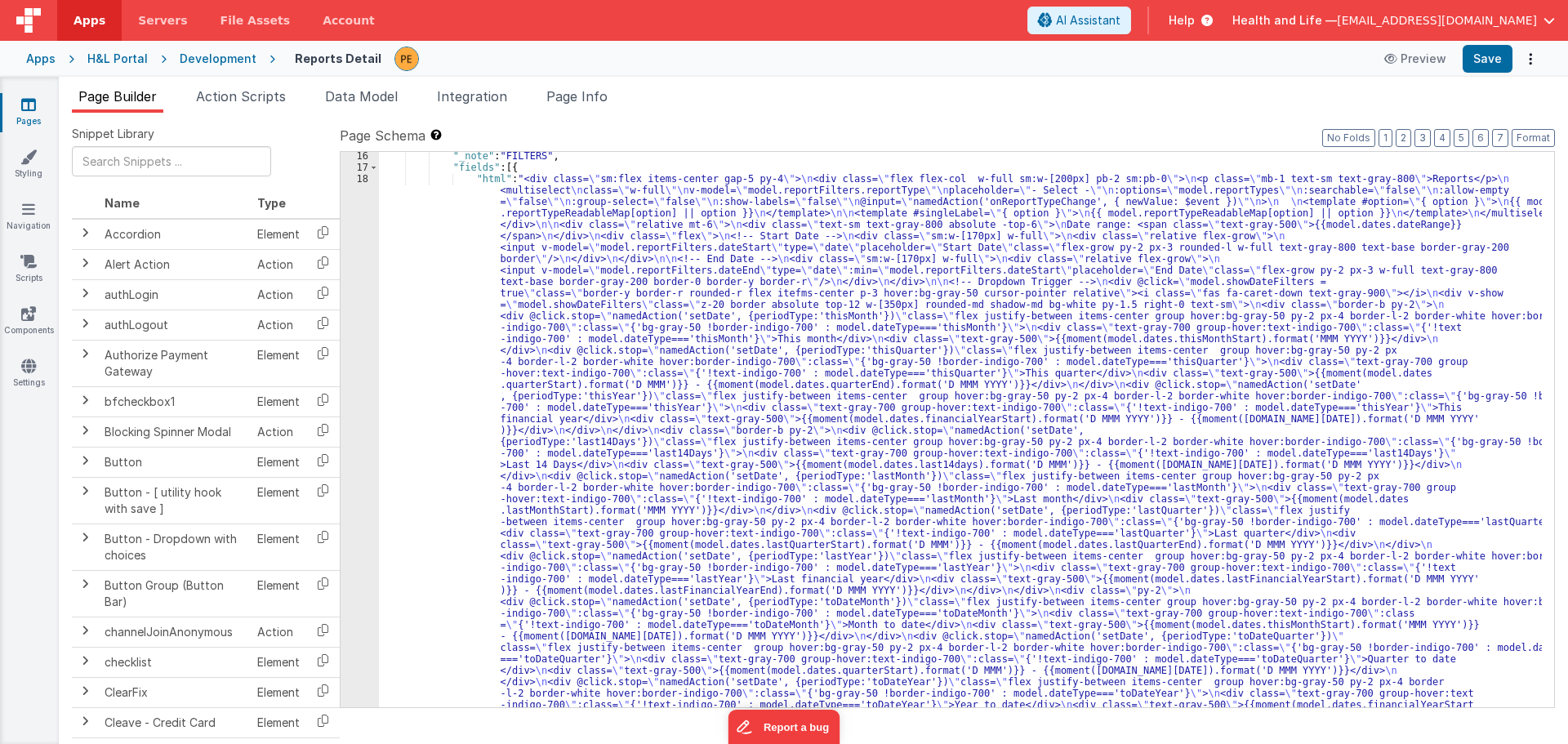
scroll to position [294, 0]
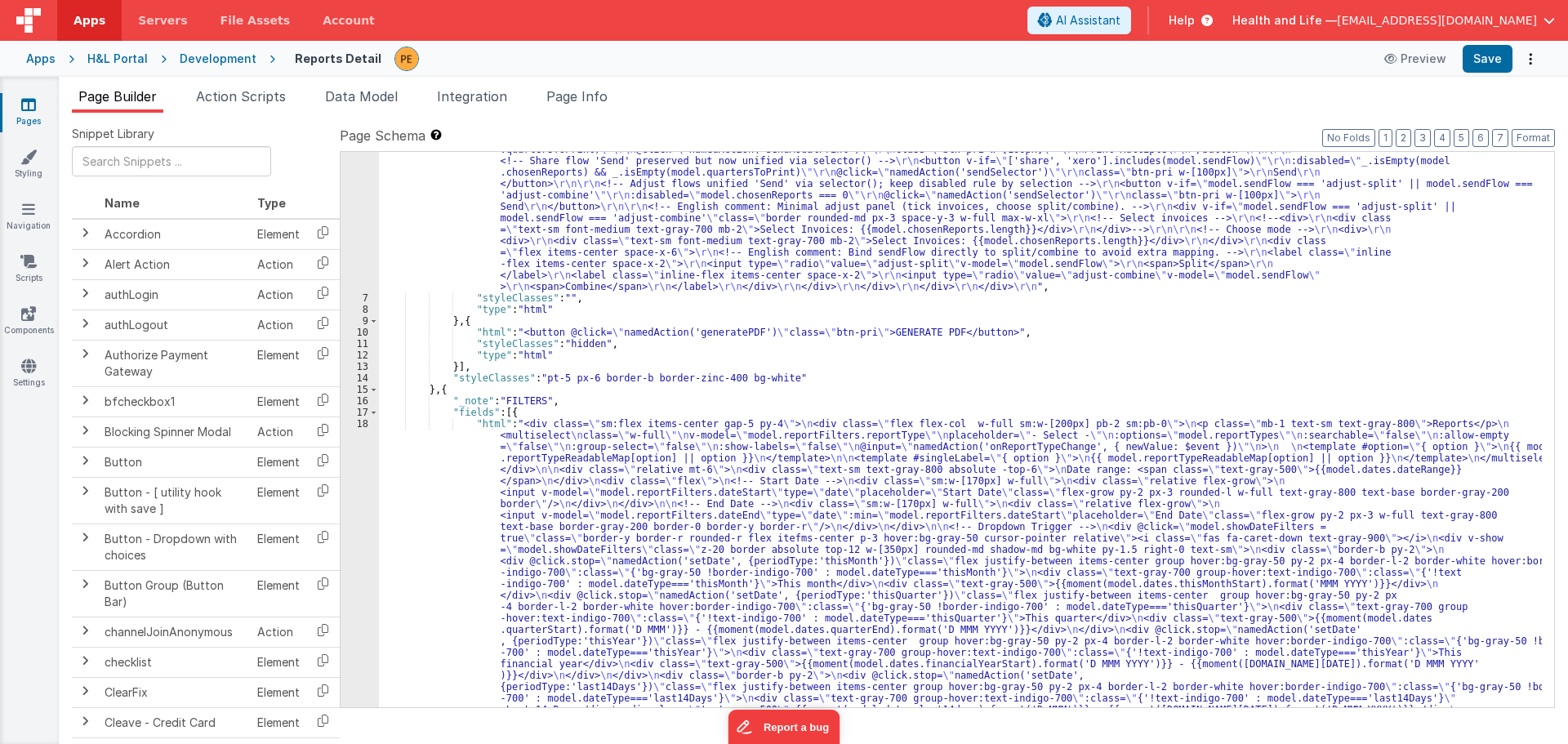
click at [424, 471] on div ""html" : "<div class= \" flex justify-between \" > \r\n <div class= \" flex fle…" at bounding box center [961, 718] width 1163 height 1607
click at [410, 237] on div ""html" : "<div class= \" flex justify-between \" > \r\n <div class= \" flex fle…" at bounding box center [961, 718] width 1163 height 1607
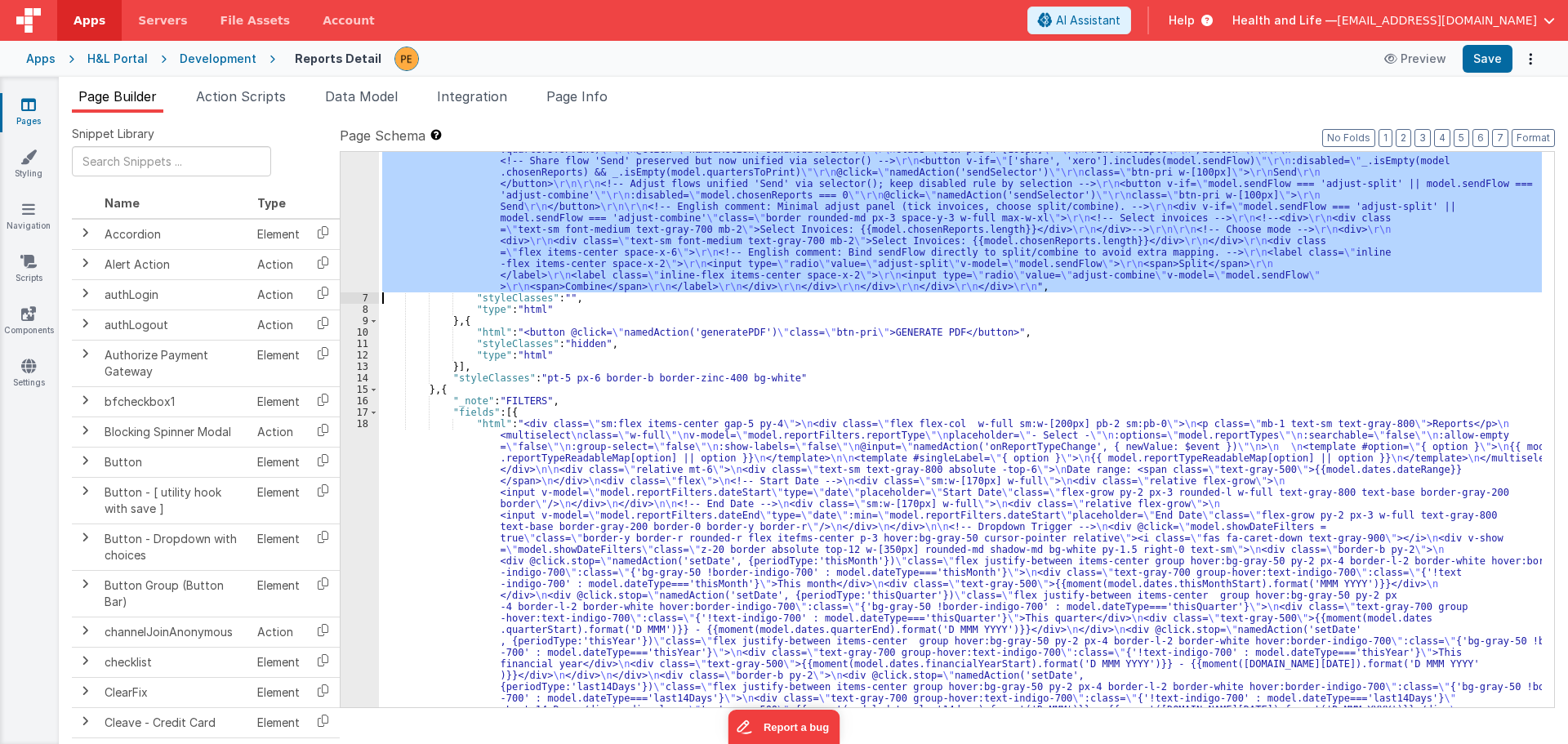
click at [364, 230] on div "6" at bounding box center [360, 104] width 38 height 377
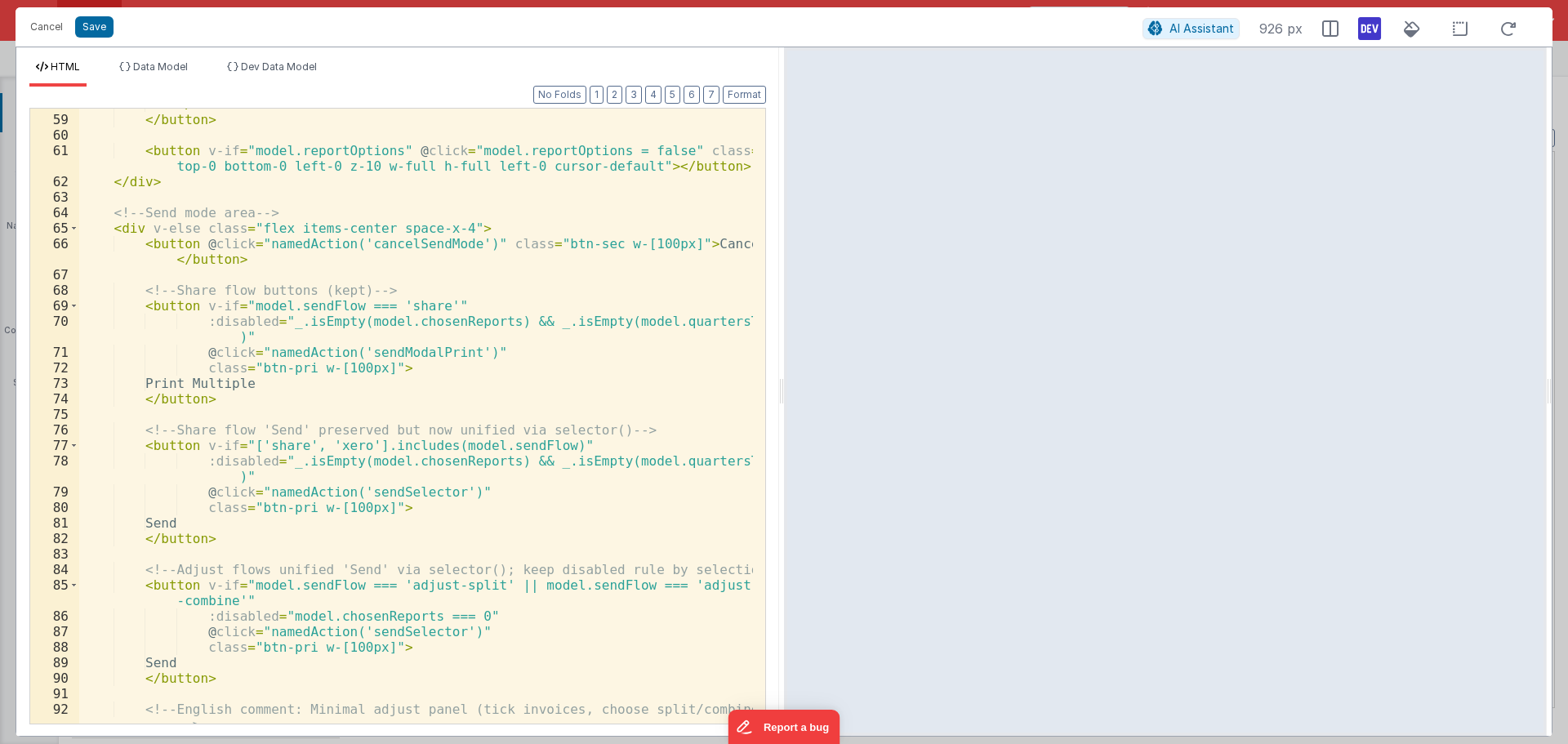
scroll to position [1067, 0]
click at [72, 229] on span at bounding box center [74, 228] width 9 height 16
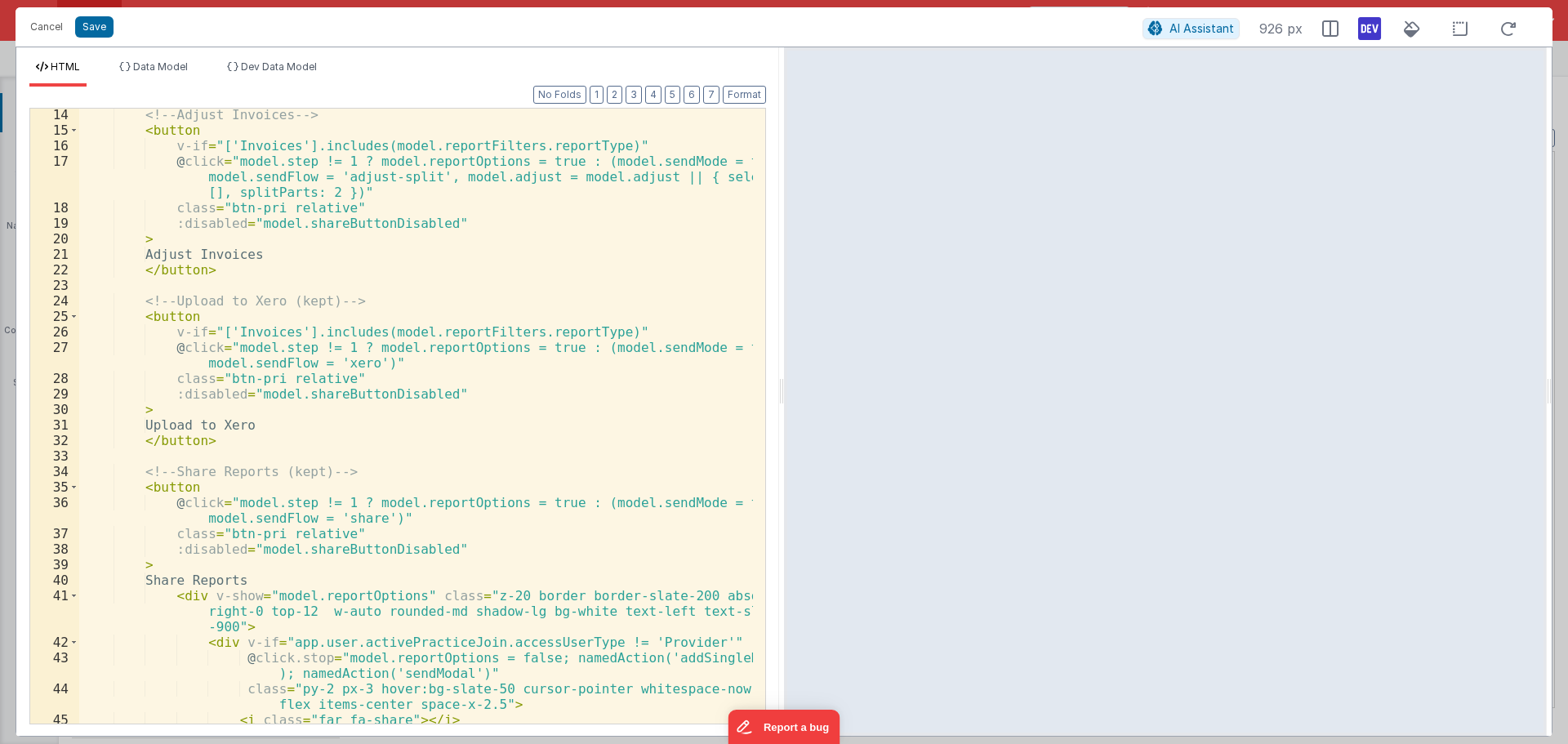
scroll to position [72, 0]
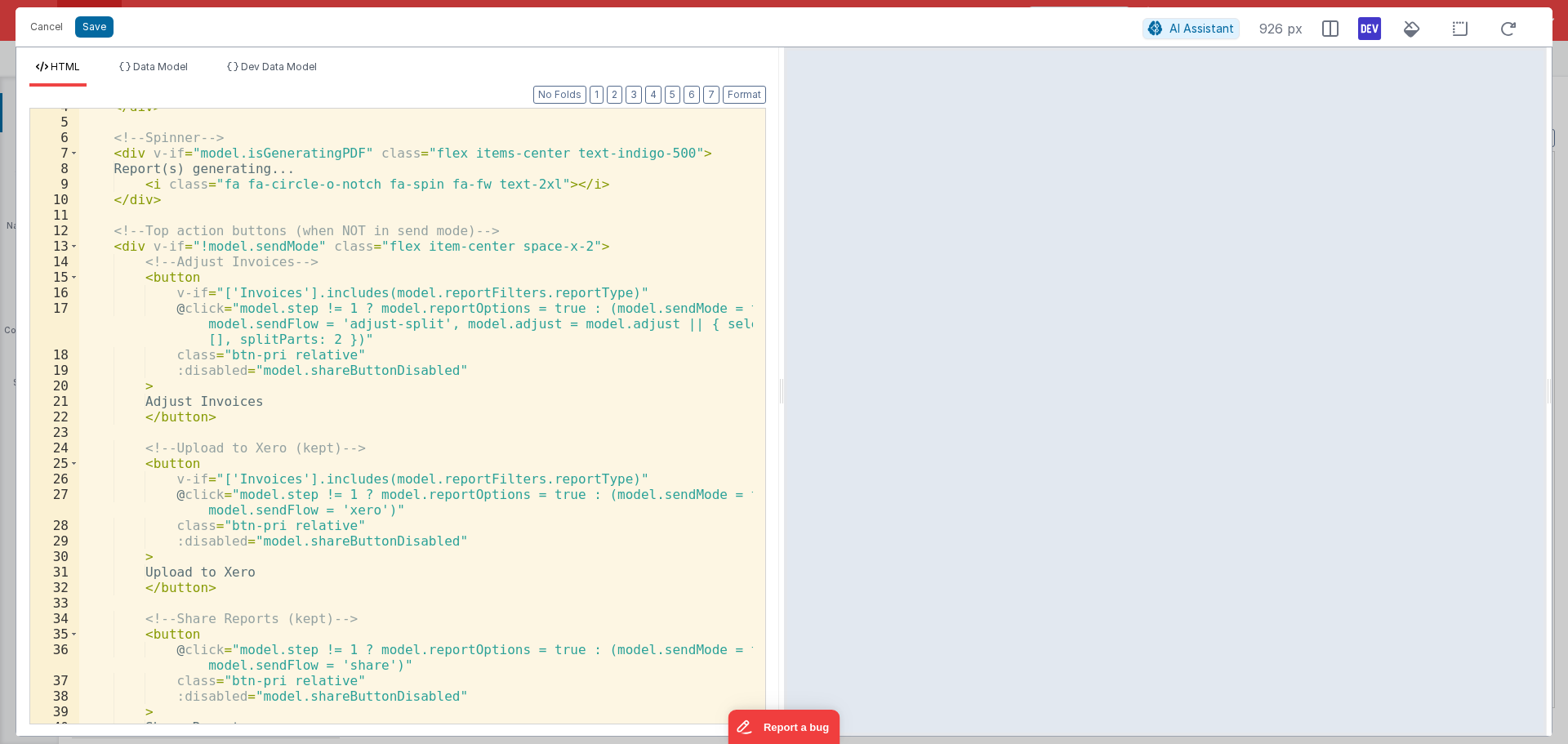
click at [207, 246] on div "</ div > <!-- Spinner --> < div v-if = "model.isGeneratingPDF" class = "flex it…" at bounding box center [416, 421] width 674 height 646
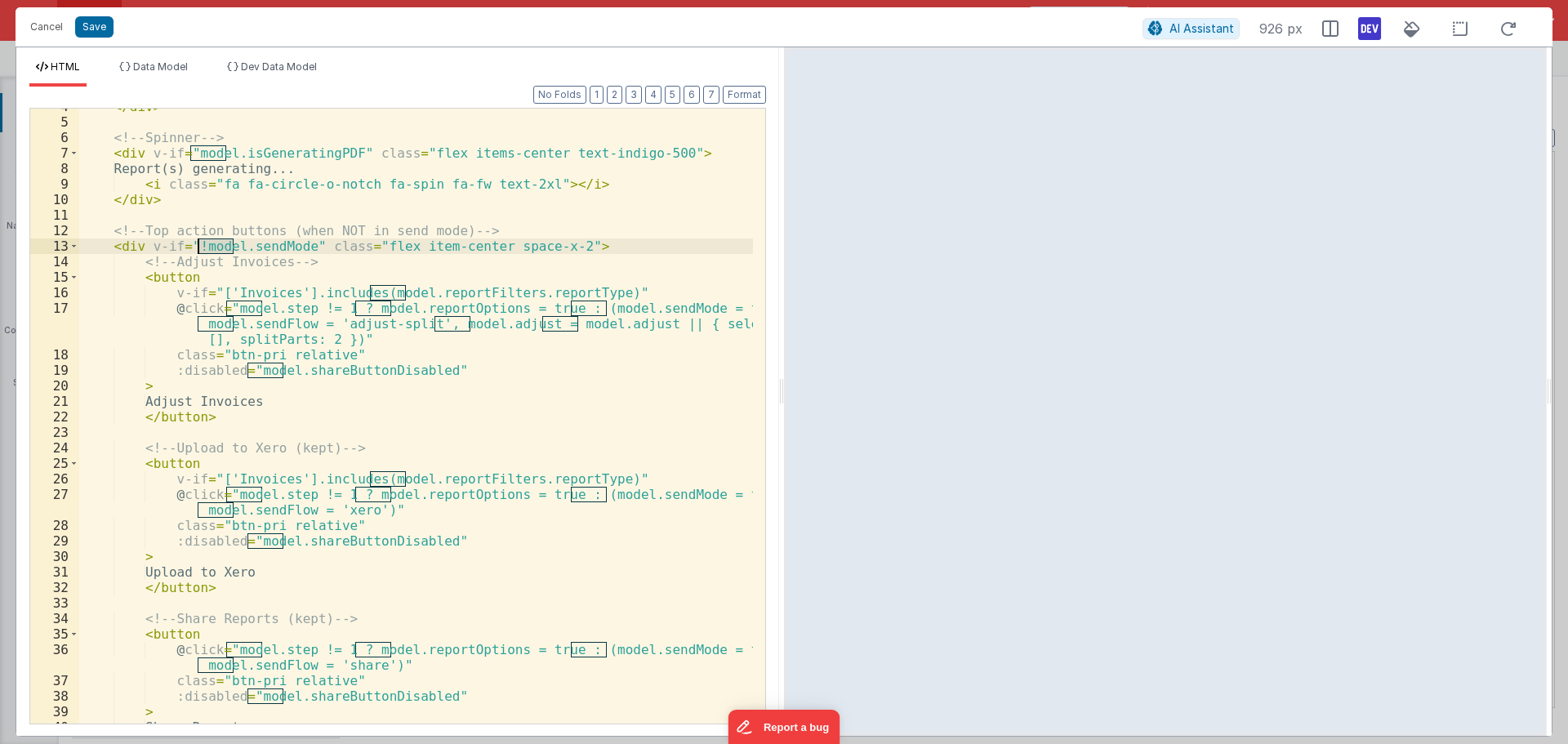
click at [268, 245] on div "</ div > <!-- Spinner --> < div v-if = "model.isGeneratingPDF" class = "flex it…" at bounding box center [416, 421] width 674 height 646
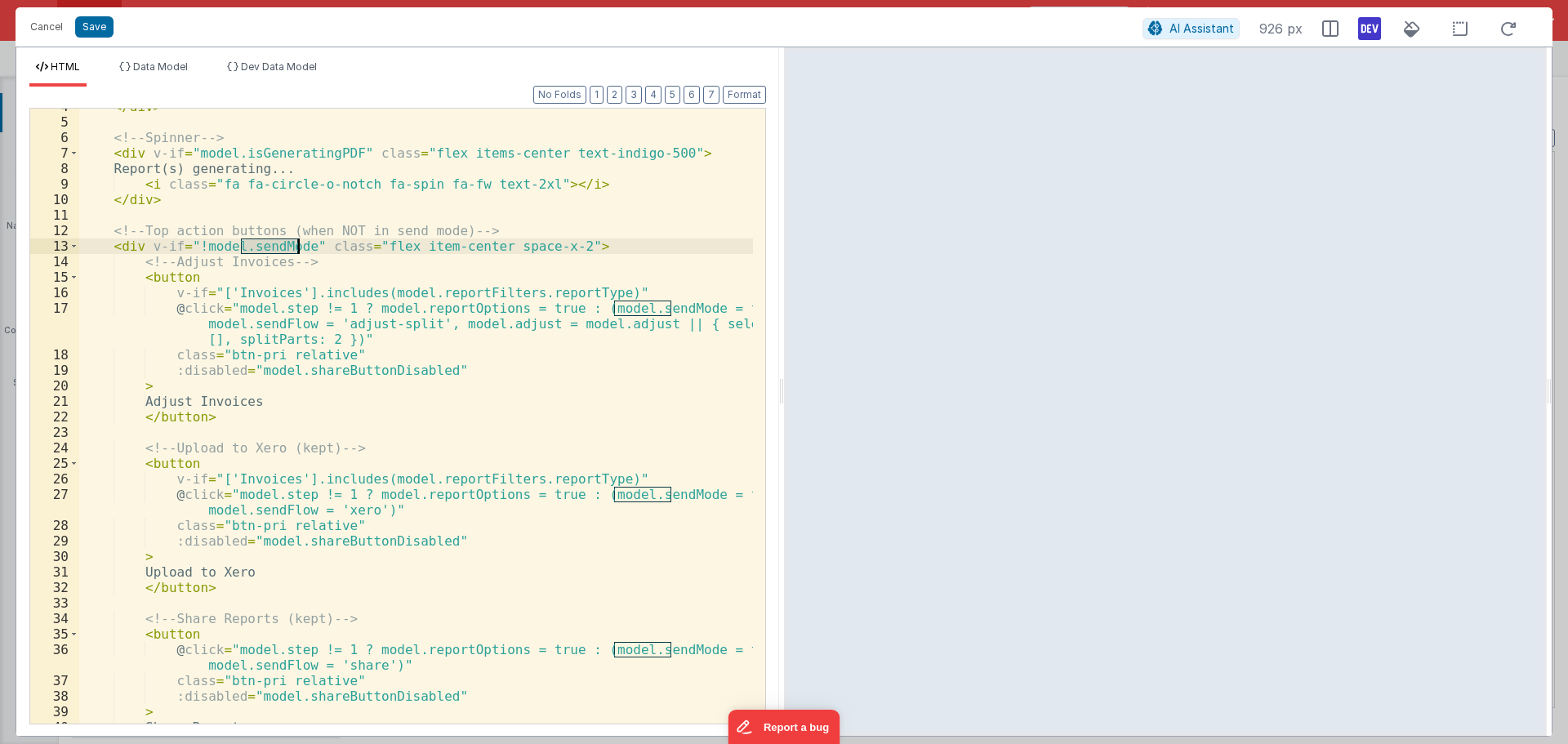
click at [268, 245] on div "</ div > <!-- Spinner --> < div v-if = "model.isGeneratingPDF" class = "flex it…" at bounding box center [416, 421] width 674 height 646
drag, startPoint x: 197, startPoint y: 247, endPoint x: 299, endPoint y: 251, distance: 102.1
click at [299, 250] on div "</ div > <!-- Spinner --> < div v-if = "model.isGeneratingPDF" class = "flex it…" at bounding box center [416, 421] width 674 height 646
click at [270, 240] on div "</ div > <!-- Spinner --> < div v-if = "model.isGeneratingPDF" class = "flex it…" at bounding box center [416, 416] width 674 height 615
click at [270, 240] on div "</ div > <!-- Spinner --> < div v-if = "model.isGeneratingPDF" class = "flex it…" at bounding box center [416, 421] width 674 height 646
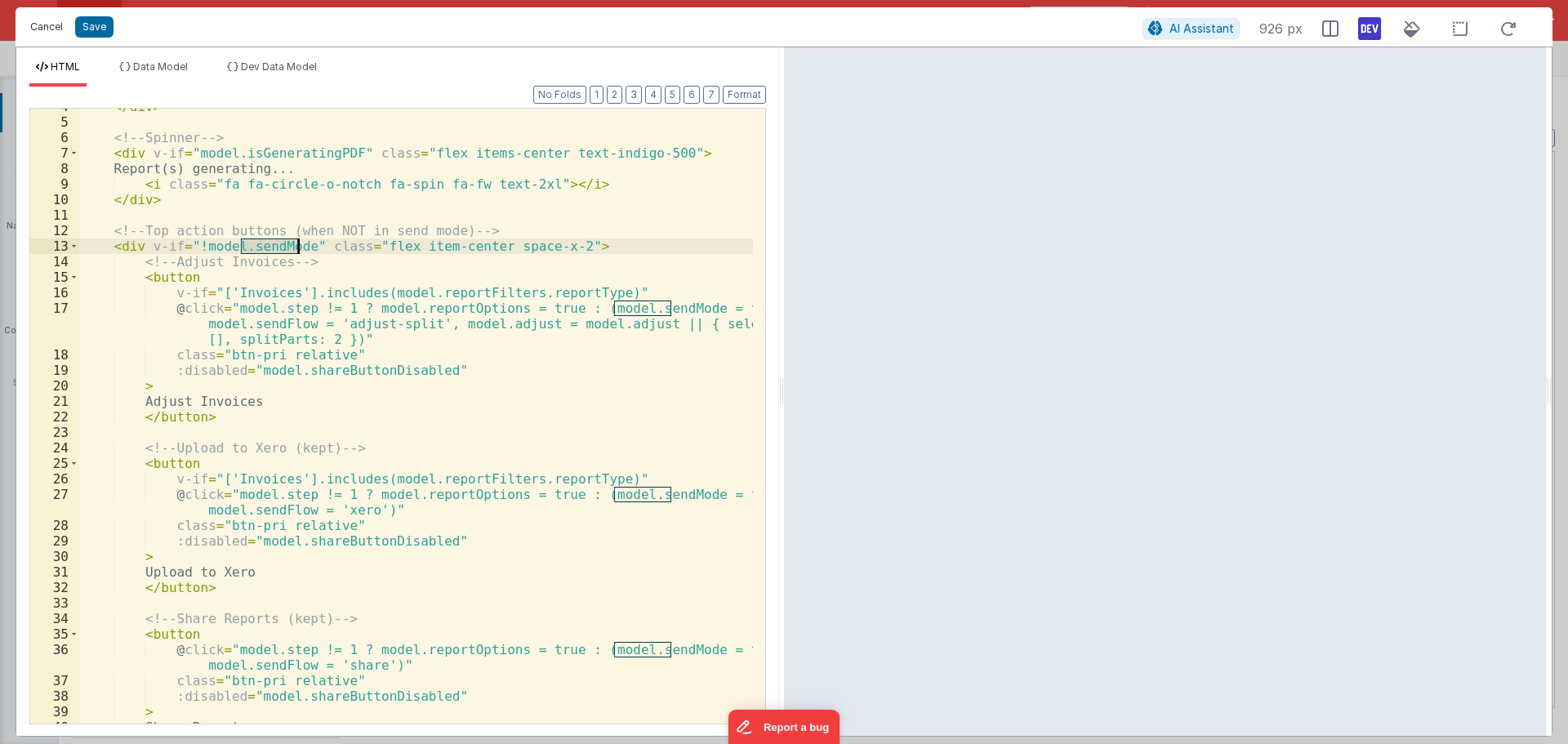
click at [53, 25] on button "Cancel" at bounding box center [46, 27] width 49 height 23
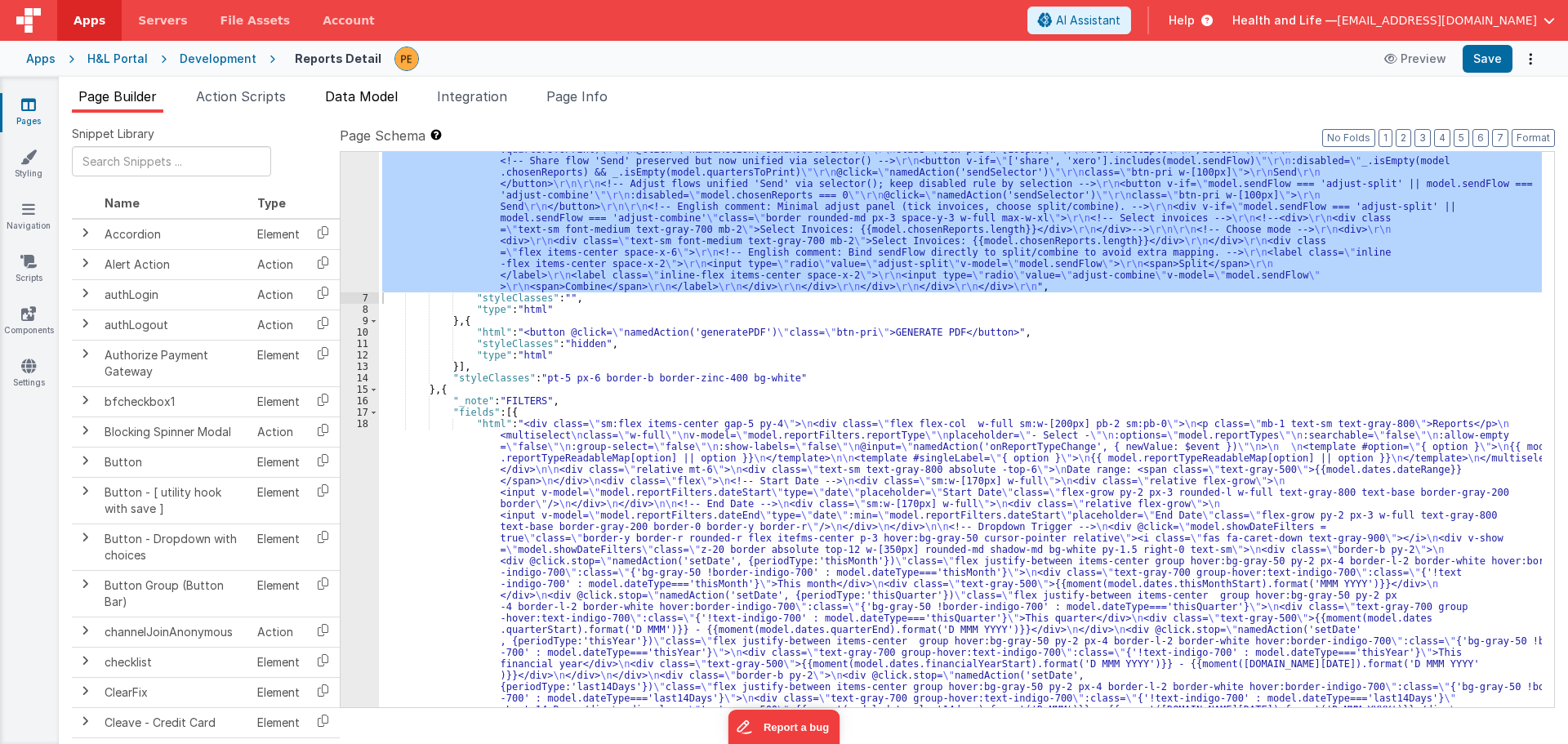
click at [374, 90] on span "Data Model" at bounding box center [362, 96] width 73 height 17
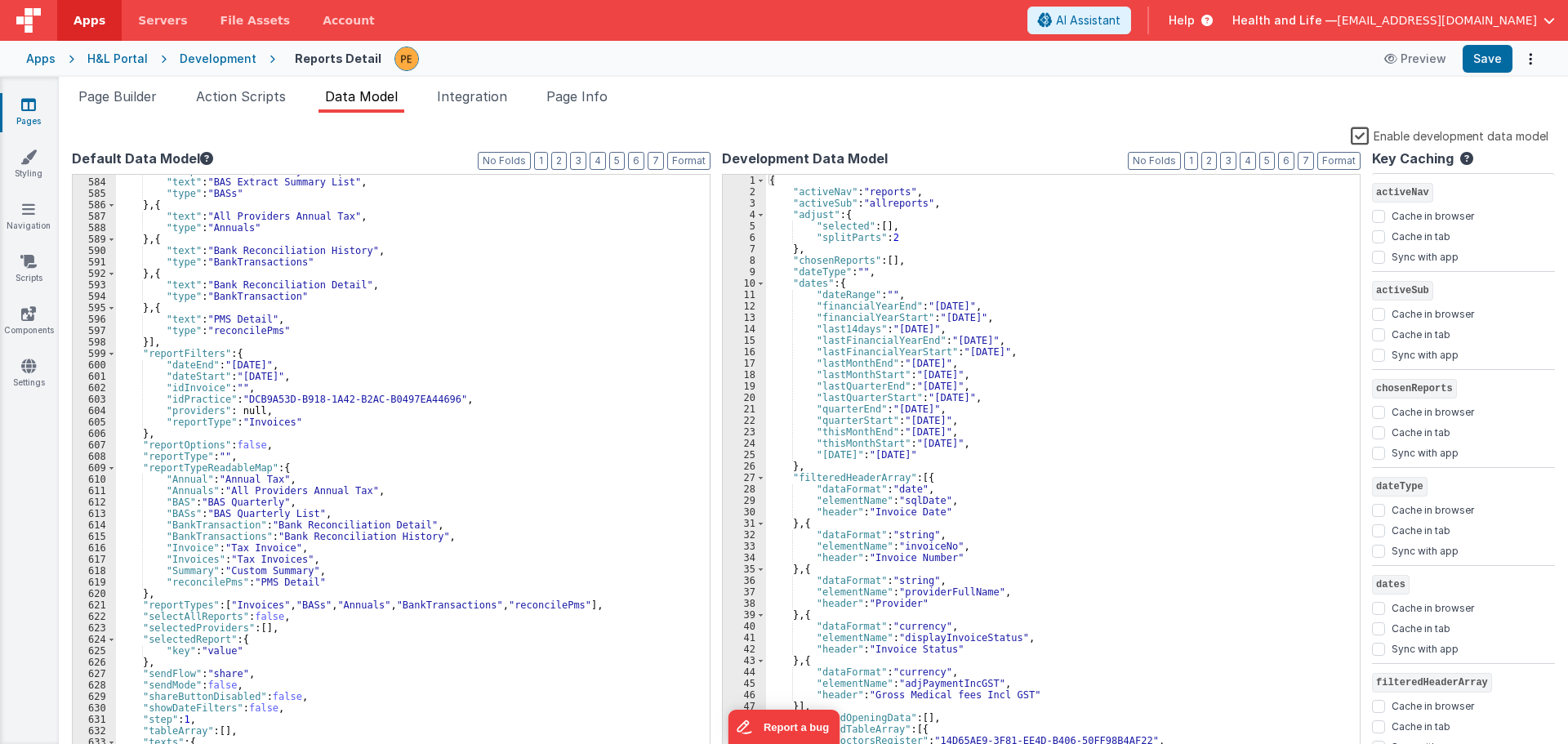
scroll to position [7042, 0]
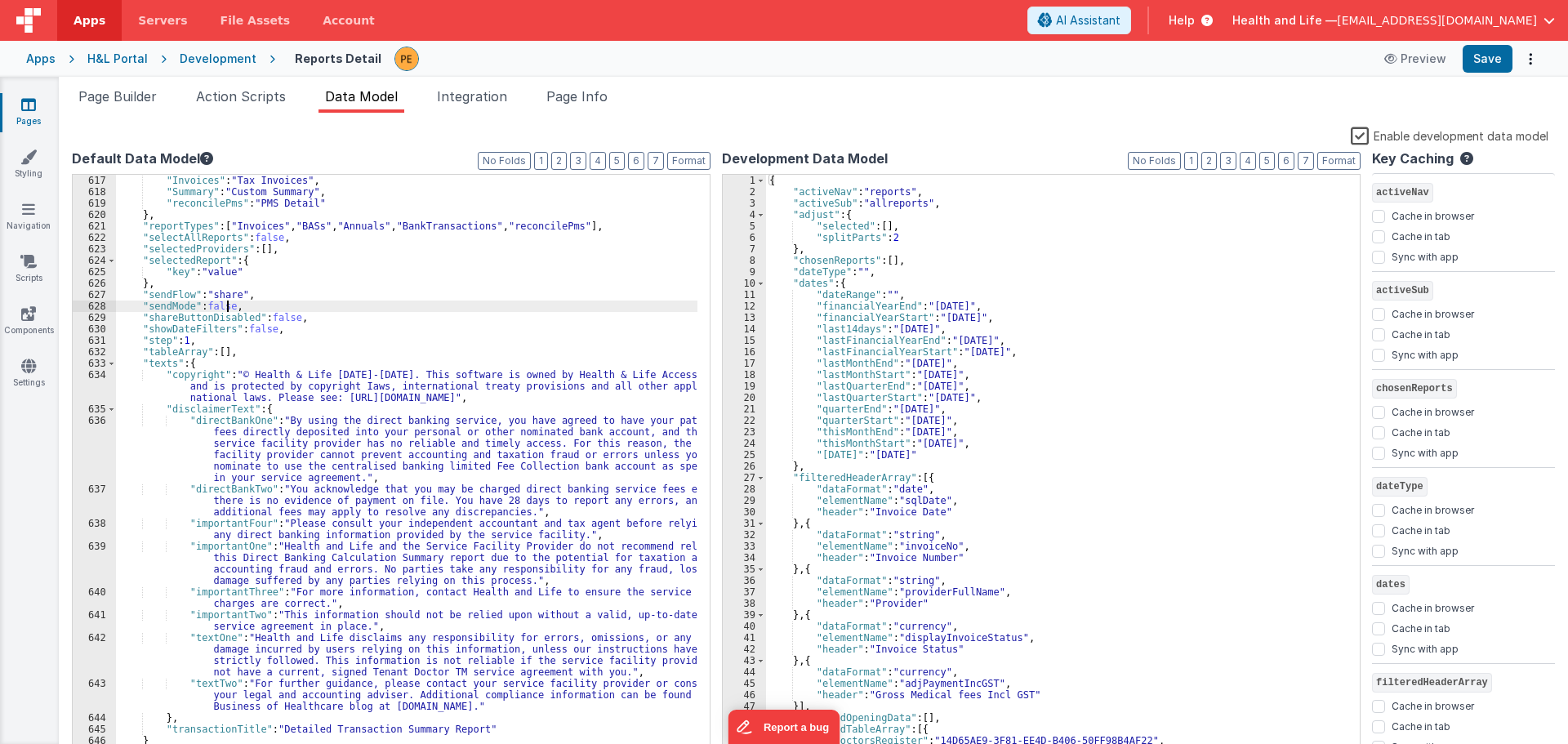
click at [225, 308] on div ""Invoices" : "Tax Invoices" , "Summary" : "Custom Summary" , "reconcilePms" : "…" at bounding box center [407, 478] width 582 height 605
click at [310, 306] on div ""Invoices" : "Tax Invoices" , "Summary" : "Custom Summary" , "reconcilePms" : "…" at bounding box center [407, 478] width 582 height 605
click at [1191, 158] on button "1" at bounding box center [1191, 161] width 14 height 18
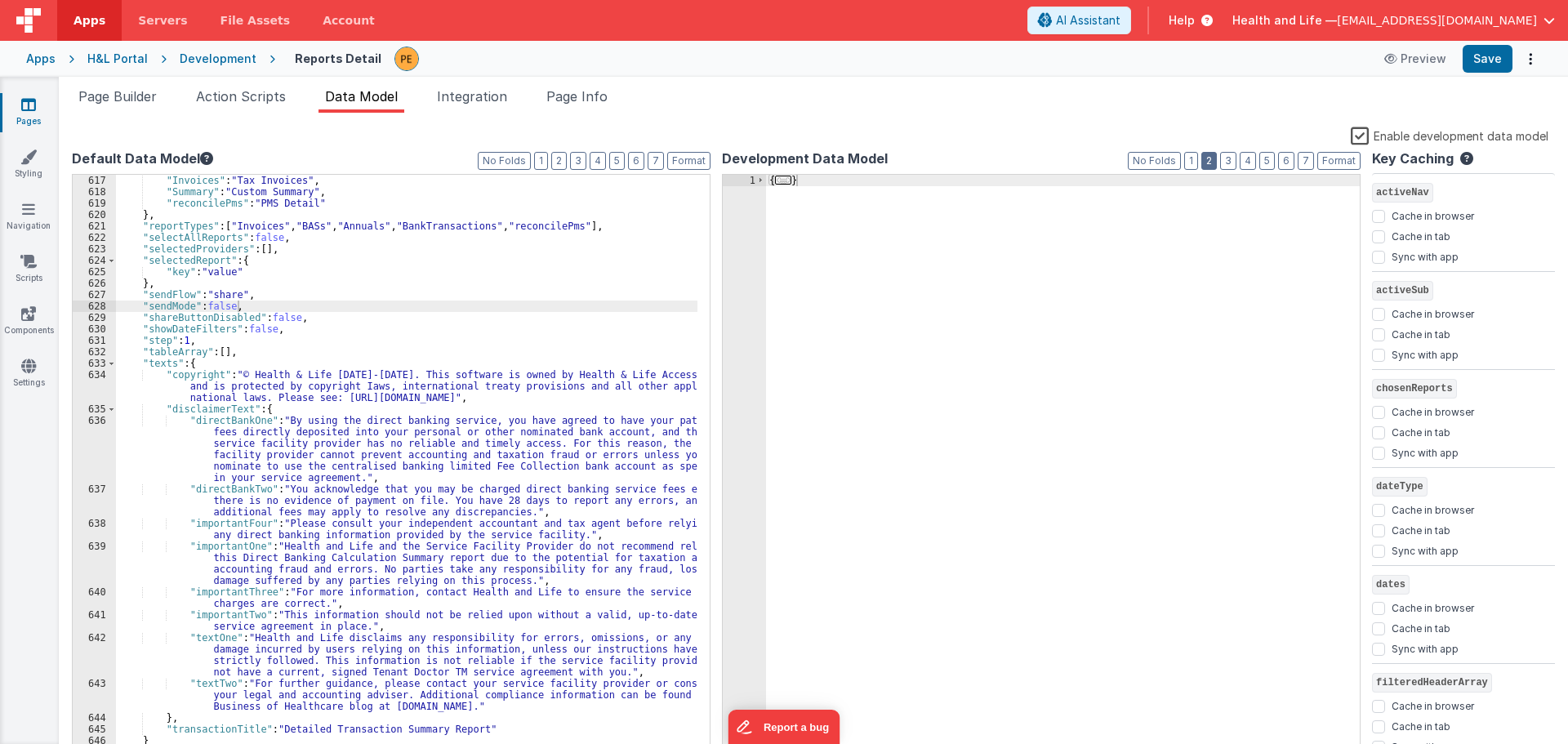
click at [1207, 161] on div "Development Data Model Format 7 6 5 4 3 2 1 No Folds 1 { ... } XXXXXXXXXXXXXXXX…" at bounding box center [1041, 452] width 639 height 608
click at [1207, 161] on button "2" at bounding box center [1209, 161] width 16 height 18
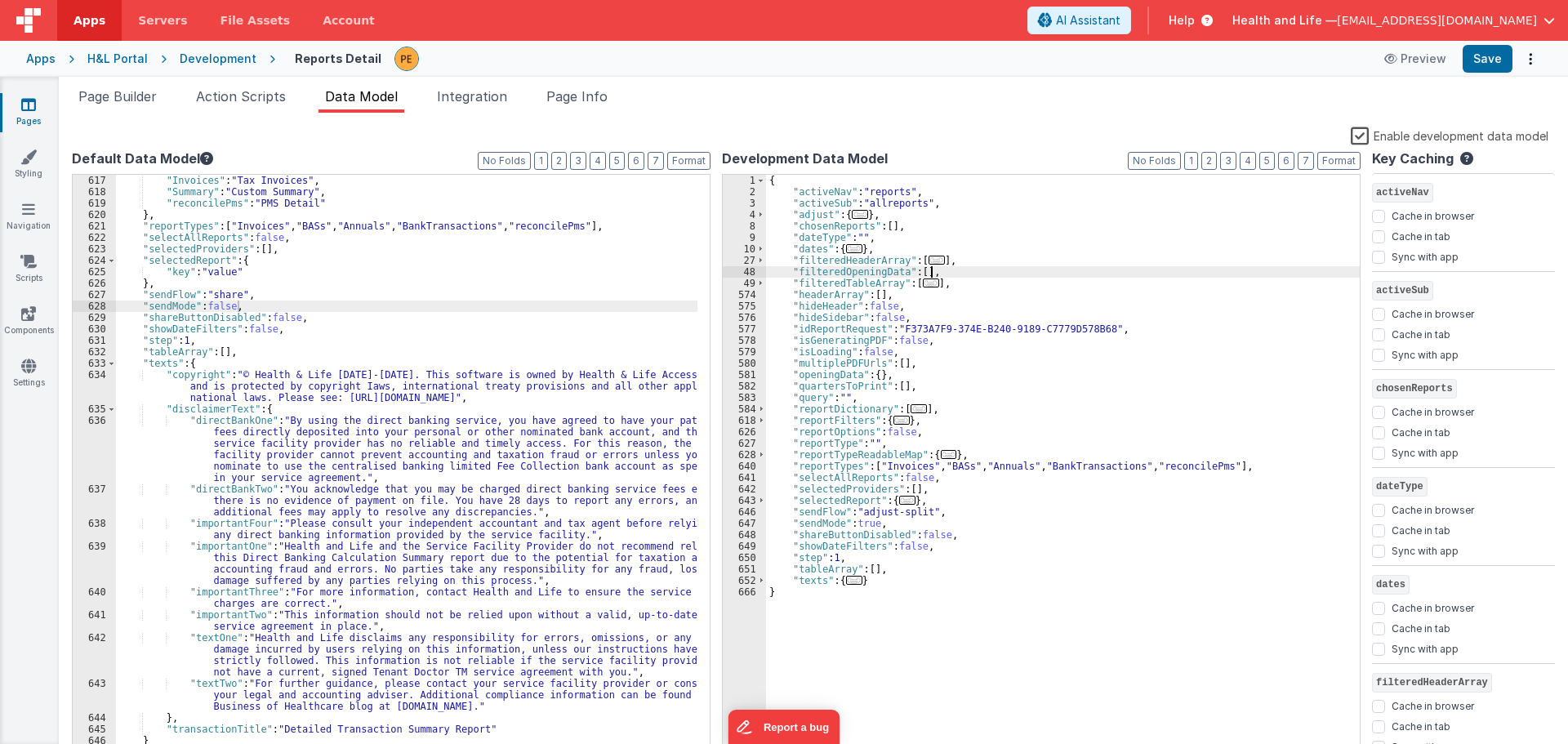
click at [1005, 276] on div "{ "activeNav" : "reports" , "activeSub" : "allreports" , "adjust" : { ... } , "…" at bounding box center [1063, 478] width 594 height 605
click at [1009, 287] on div "{ "activeNav" : "reports" , "activeSub" : "allreports" , "adjust" : { ... } , "…" at bounding box center [1063, 478] width 594 height 605
click at [864, 525] on div "{ "activeNav" : "reports" , "activeSub" : "allreports" , "adjust" : { ... } , "…" at bounding box center [1063, 478] width 594 height 605
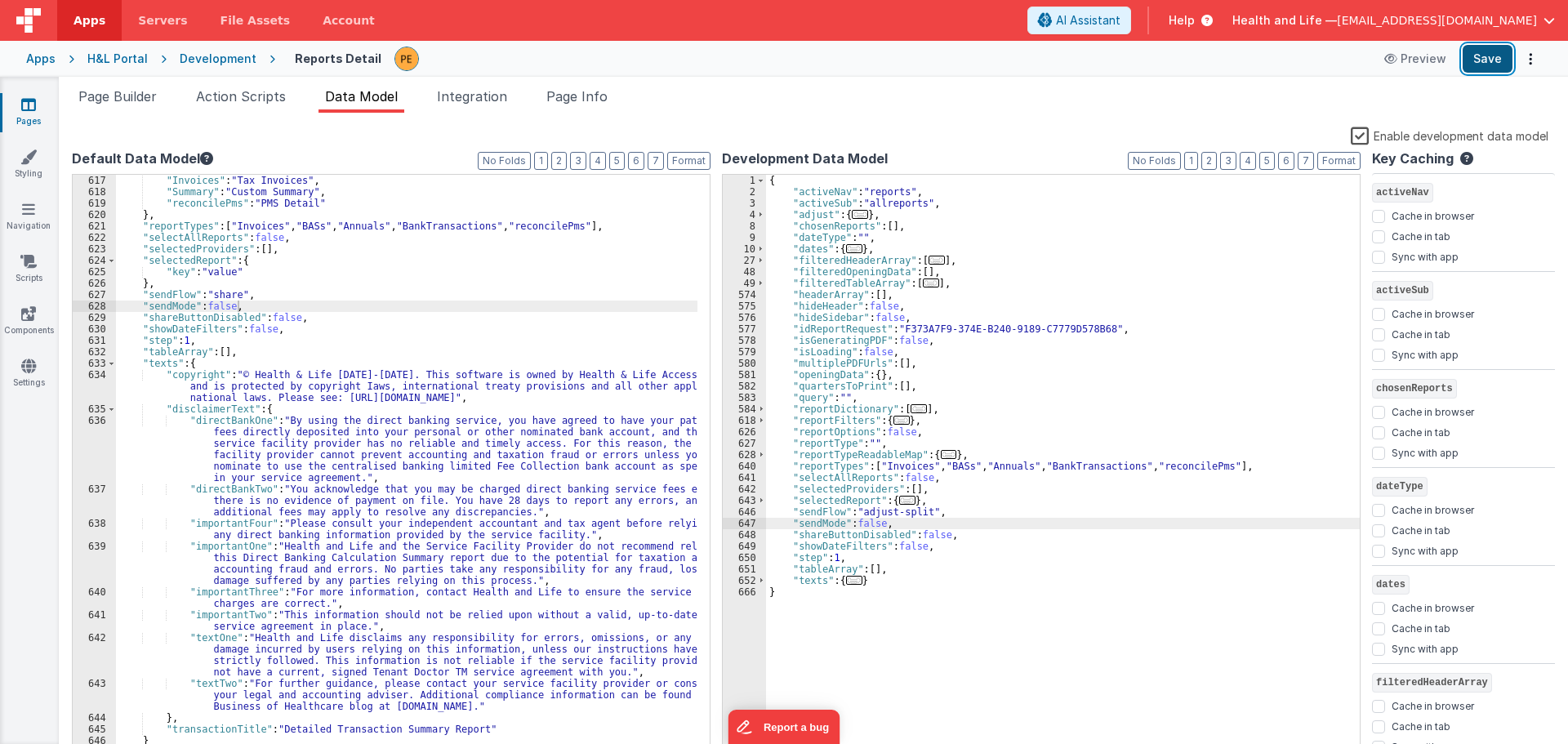
click at [1485, 64] on button "Save" at bounding box center [1488, 58] width 50 height 27
